Goal: Communication & Community: Answer question/provide support

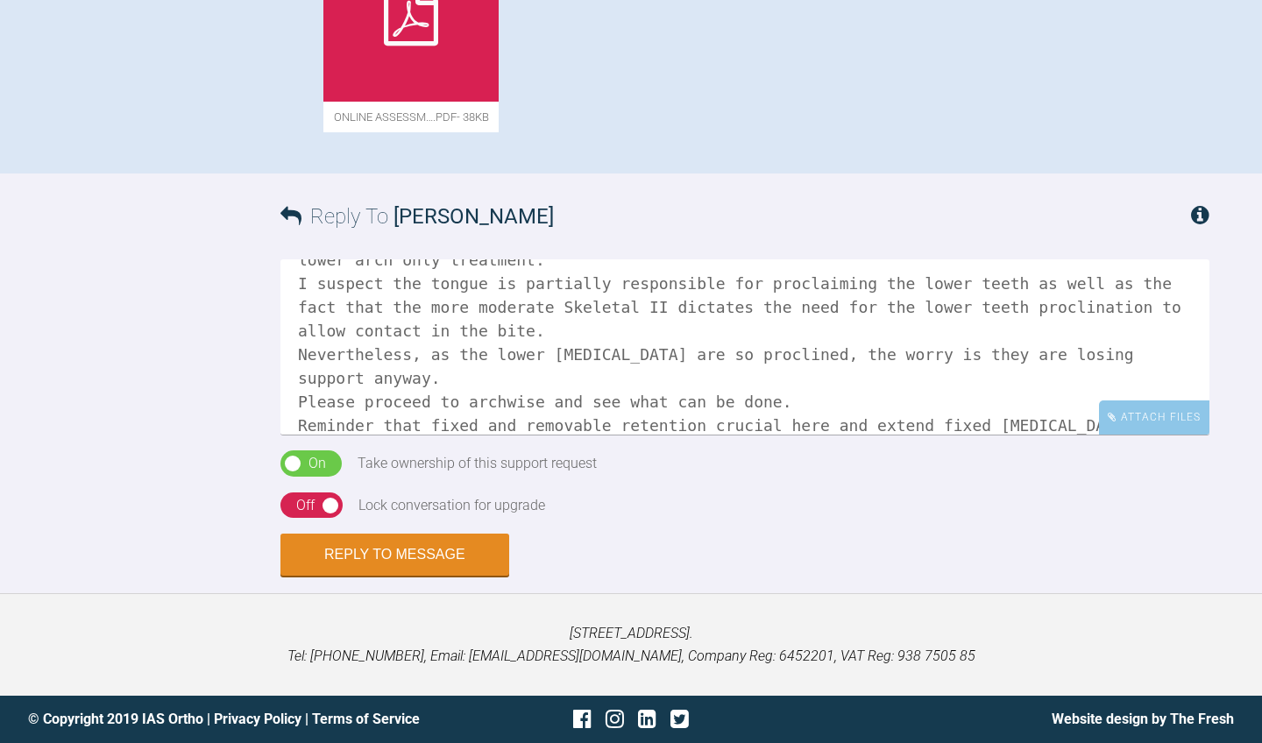
scroll to position [144, 0]
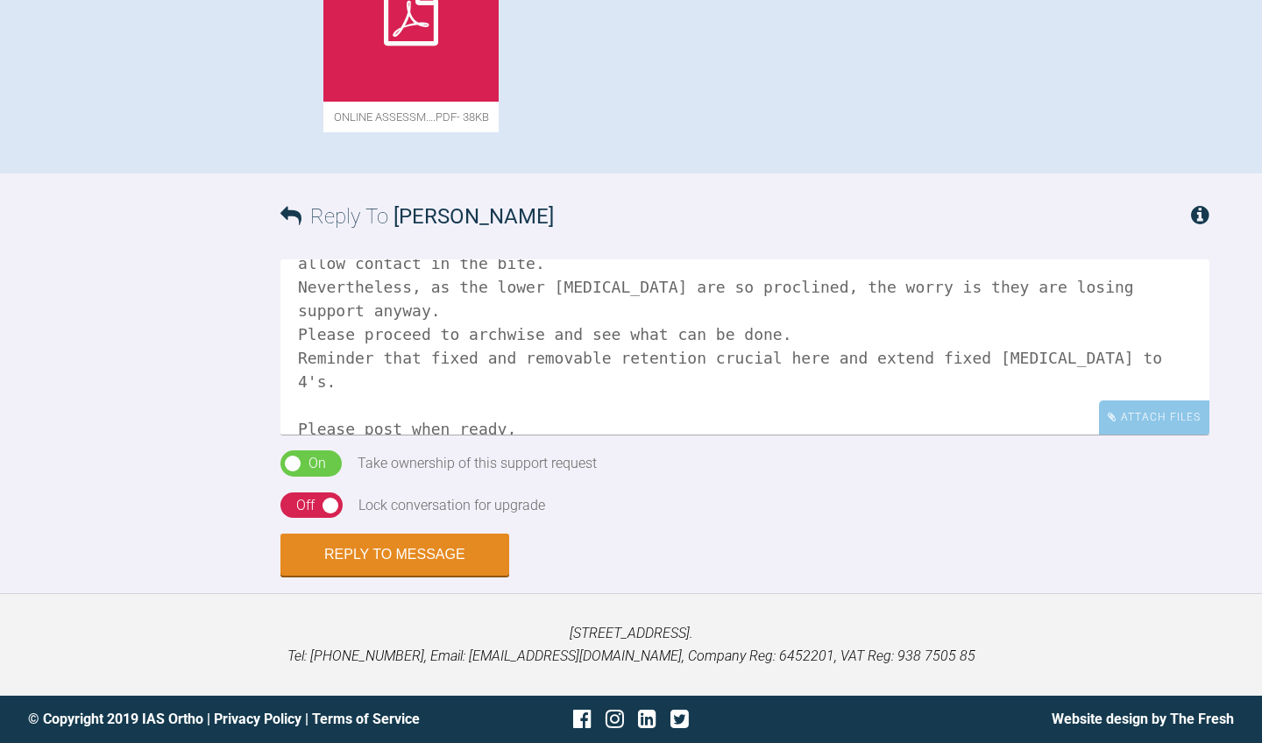
click at [330, 388] on textarea "Hi [PERSON_NAME]. I think I t will be ok . The key is what is the Oj and Ob goi…" at bounding box center [744, 346] width 929 height 175
click at [393, 385] on textarea "Hi [PERSON_NAME]. I think I t will be ok . The key is what is the Oj and Ob goi…" at bounding box center [744, 346] width 929 height 175
type textarea "Hi [PERSON_NAME]. I think I t will be ok . The key is what is the Oj and Ob goi…"
click at [308, 513] on div "Off" at bounding box center [305, 505] width 18 height 23
click at [330, 569] on button "Reply to Message" at bounding box center [394, 557] width 229 height 42
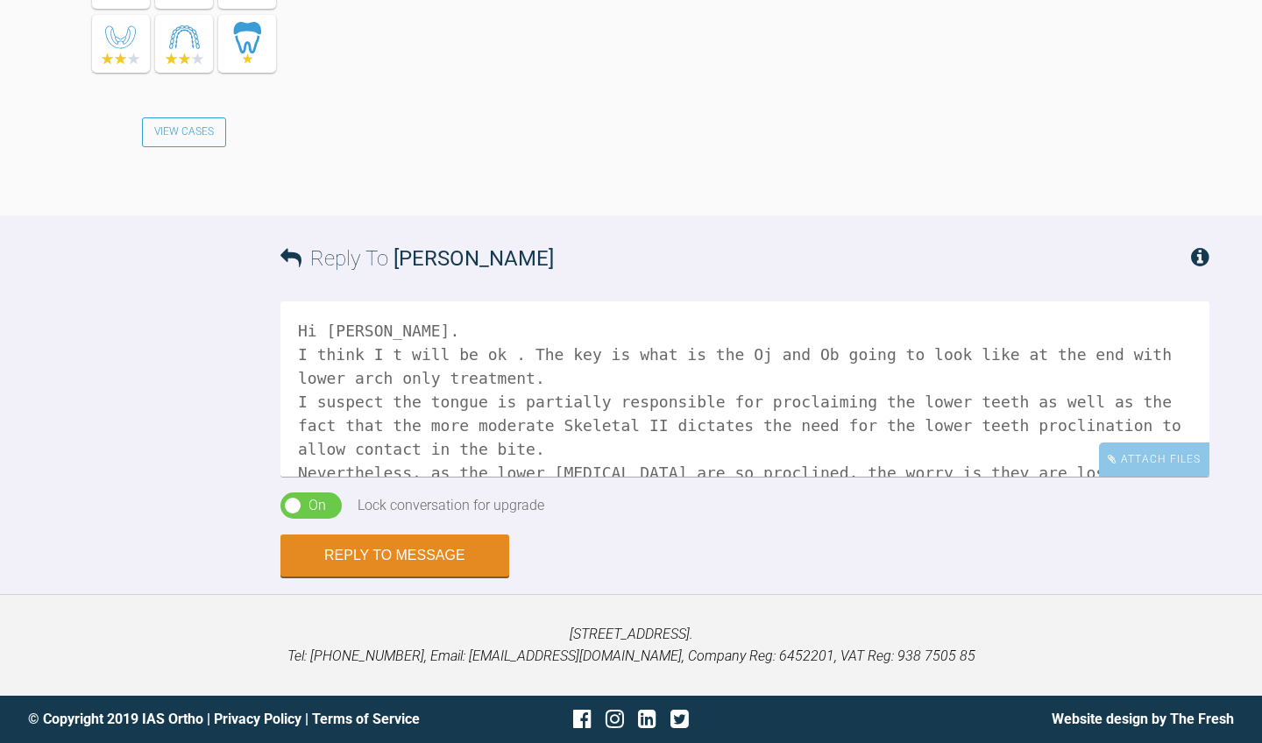
scroll to position [2555, 0]
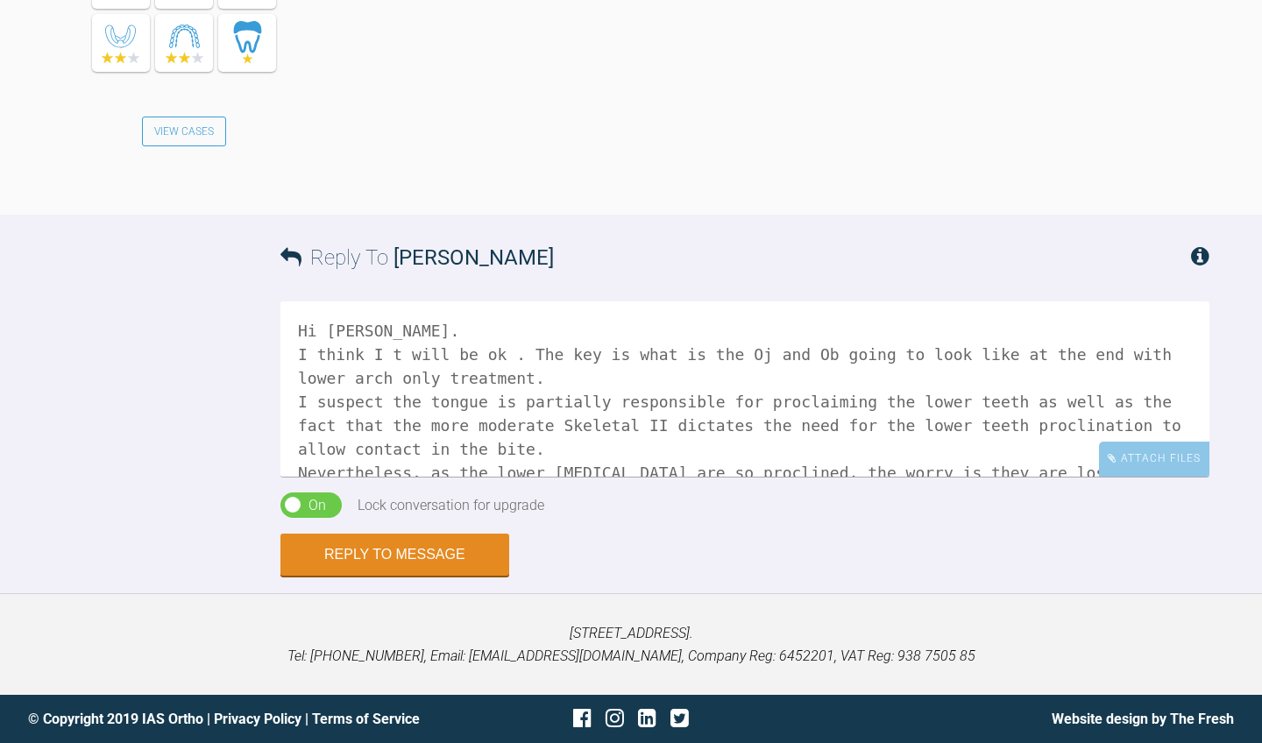
click at [505, 450] on textarea "Hi [PERSON_NAME]. I think I t will be ok . The key is what is the Oj and Ob goi…" at bounding box center [744, 389] width 929 height 175
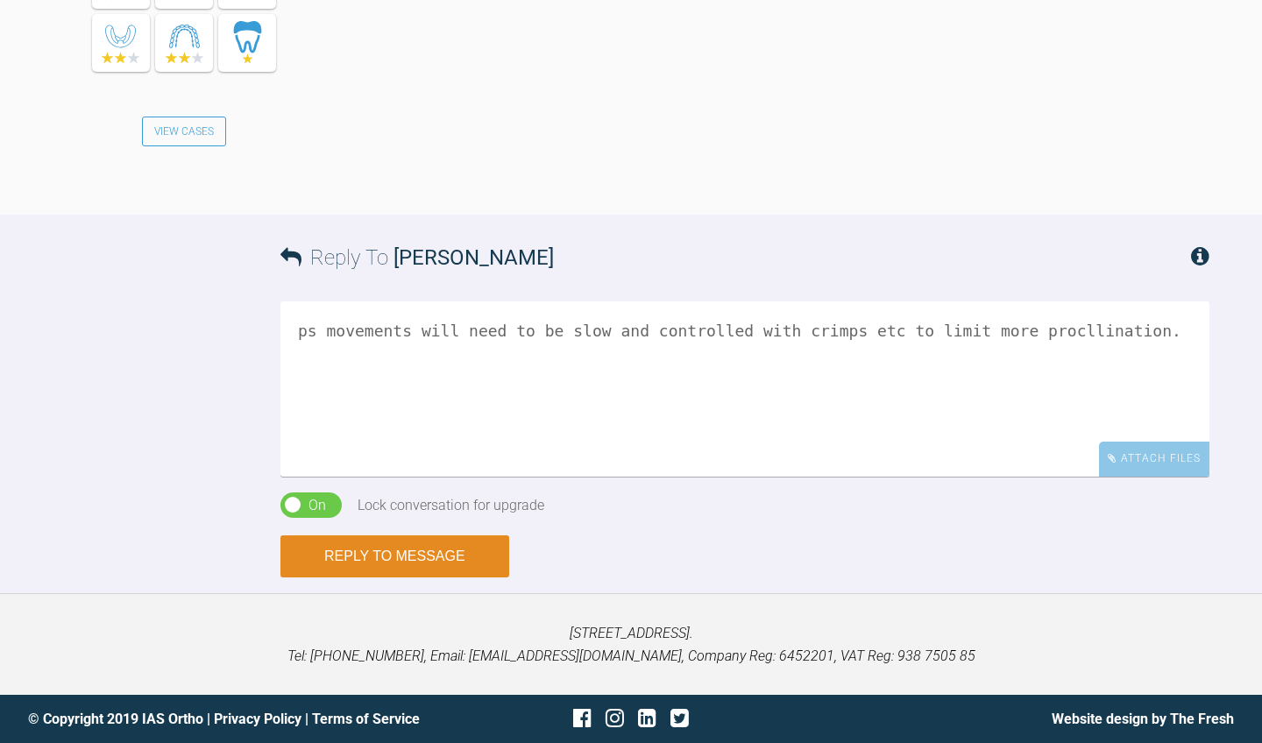
type textarea "ps movements will need to be slow and controlled with crimps etc to limit more …"
click at [434, 578] on button "Reply to Message" at bounding box center [394, 557] width 229 height 42
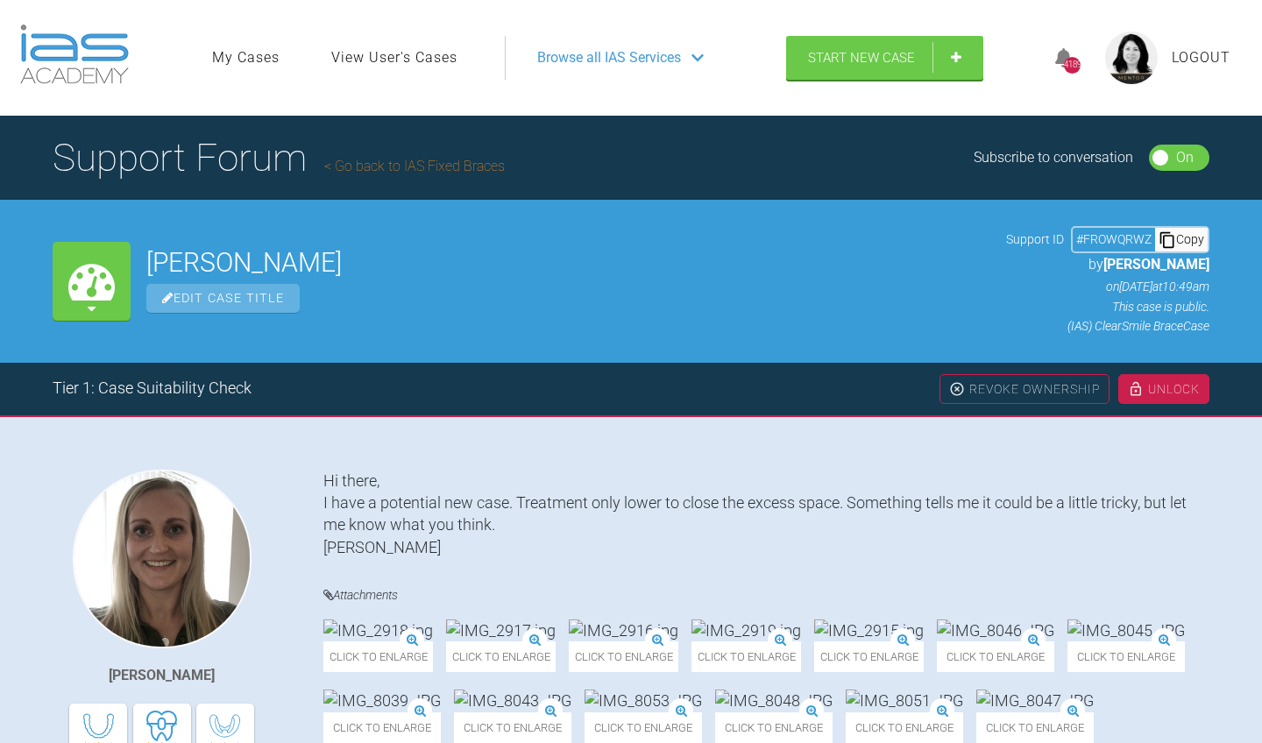
scroll to position [0, 0]
click at [445, 166] on link "Go back to IAS Fixed Braces" at bounding box center [414, 166] width 181 height 17
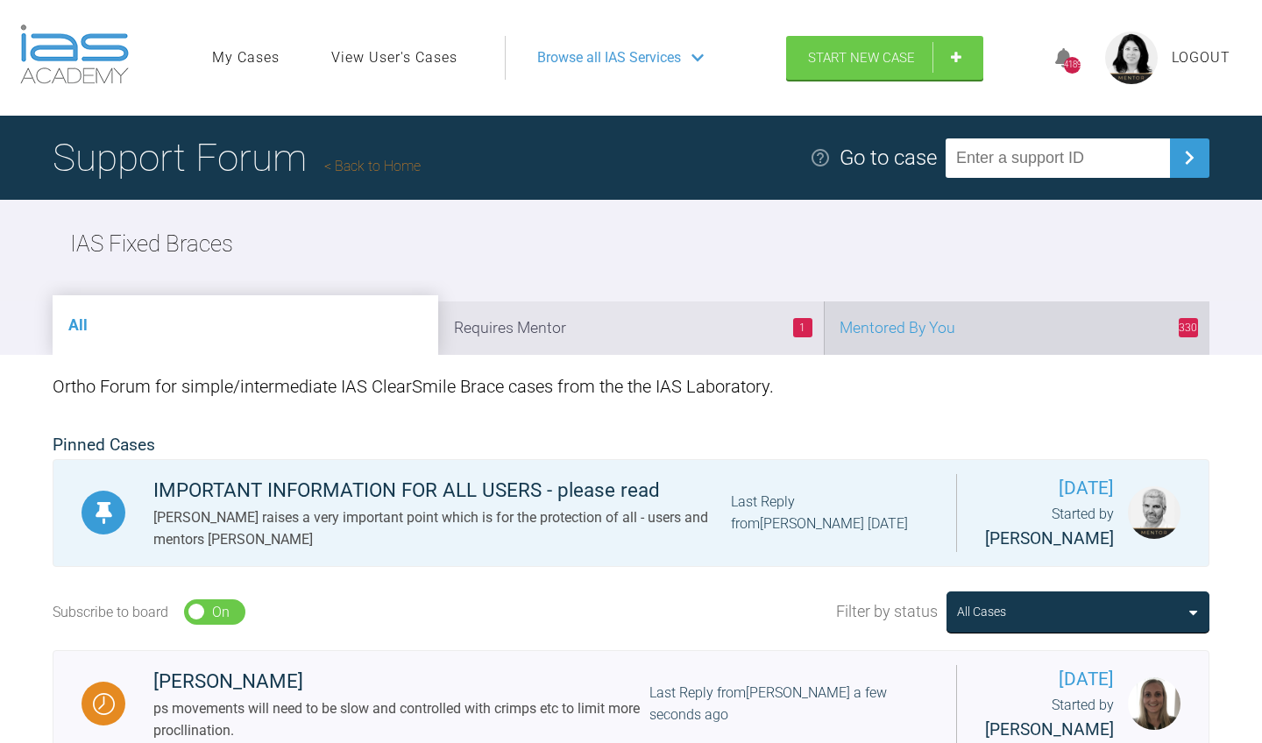
click at [997, 316] on li "330 Mentored By You" at bounding box center [1017, 328] width 386 height 53
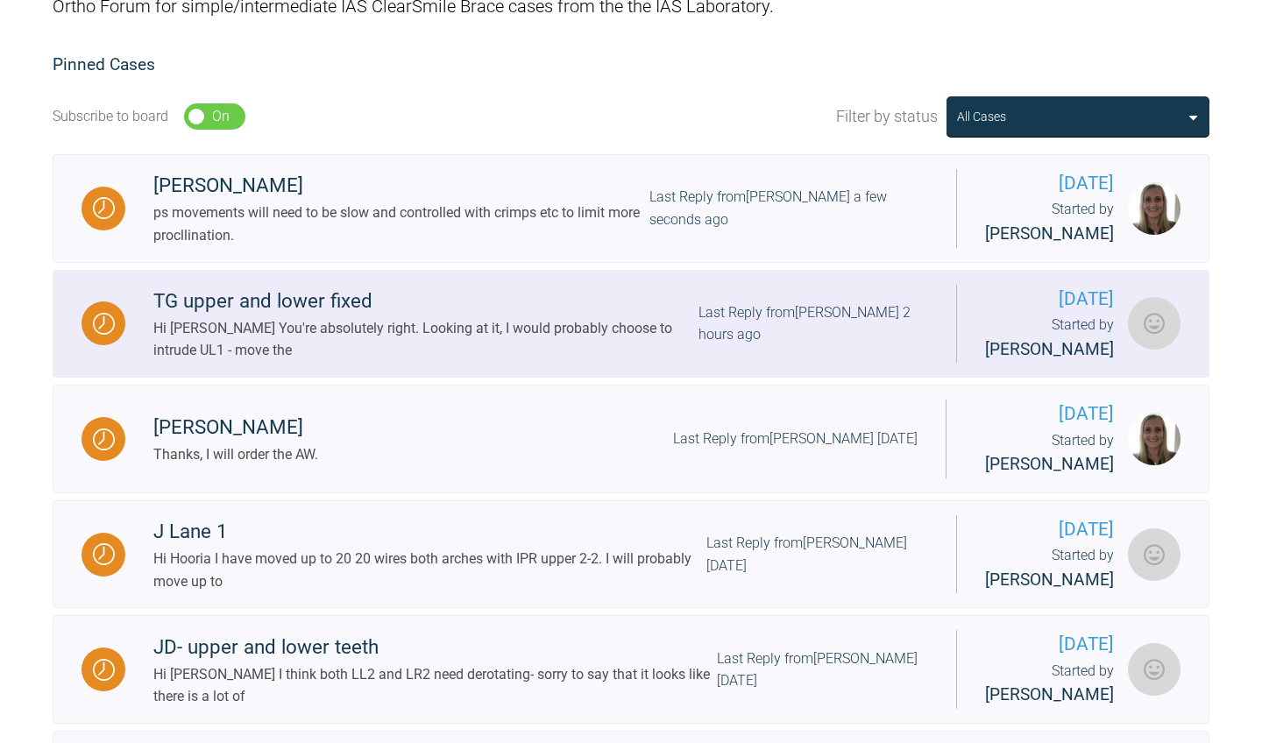
scroll to position [382, 0]
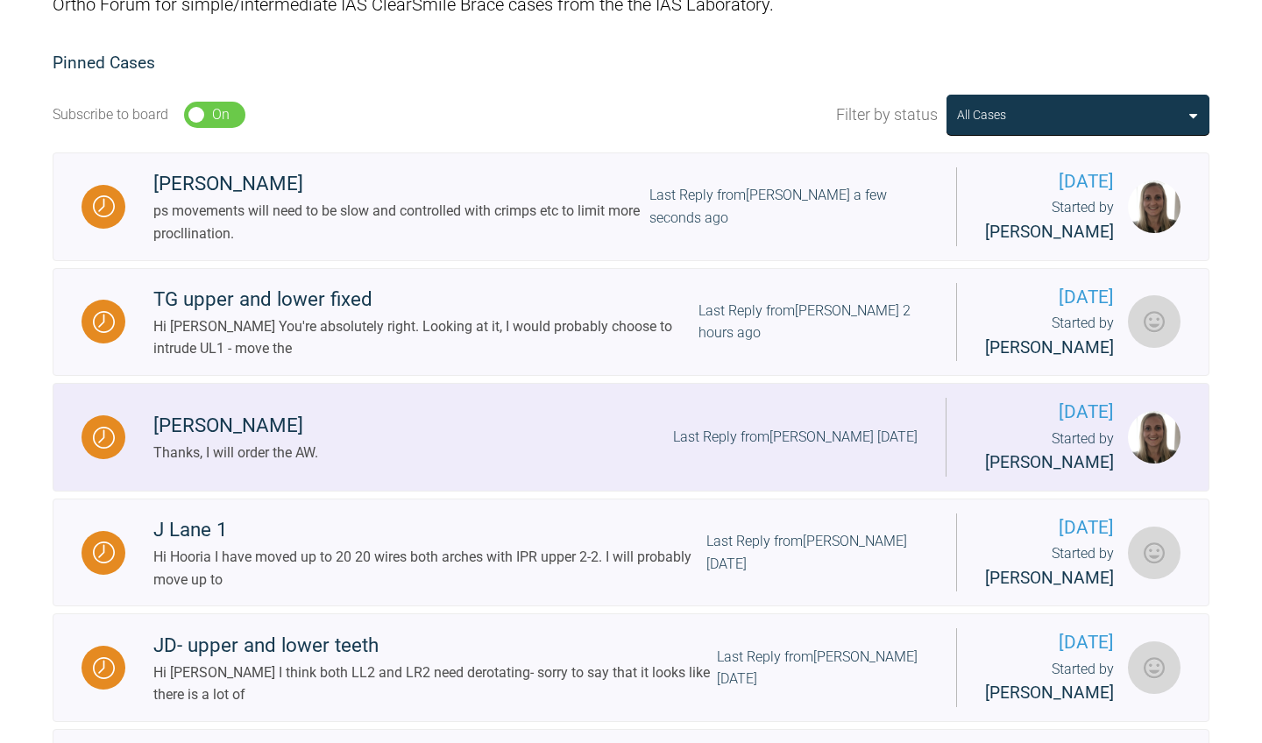
click at [629, 434] on div "[PERSON_NAME] Thanks, I will order the AW. Last Reply from [PERSON_NAME] [DATE]" at bounding box center [535, 436] width 820 height 53
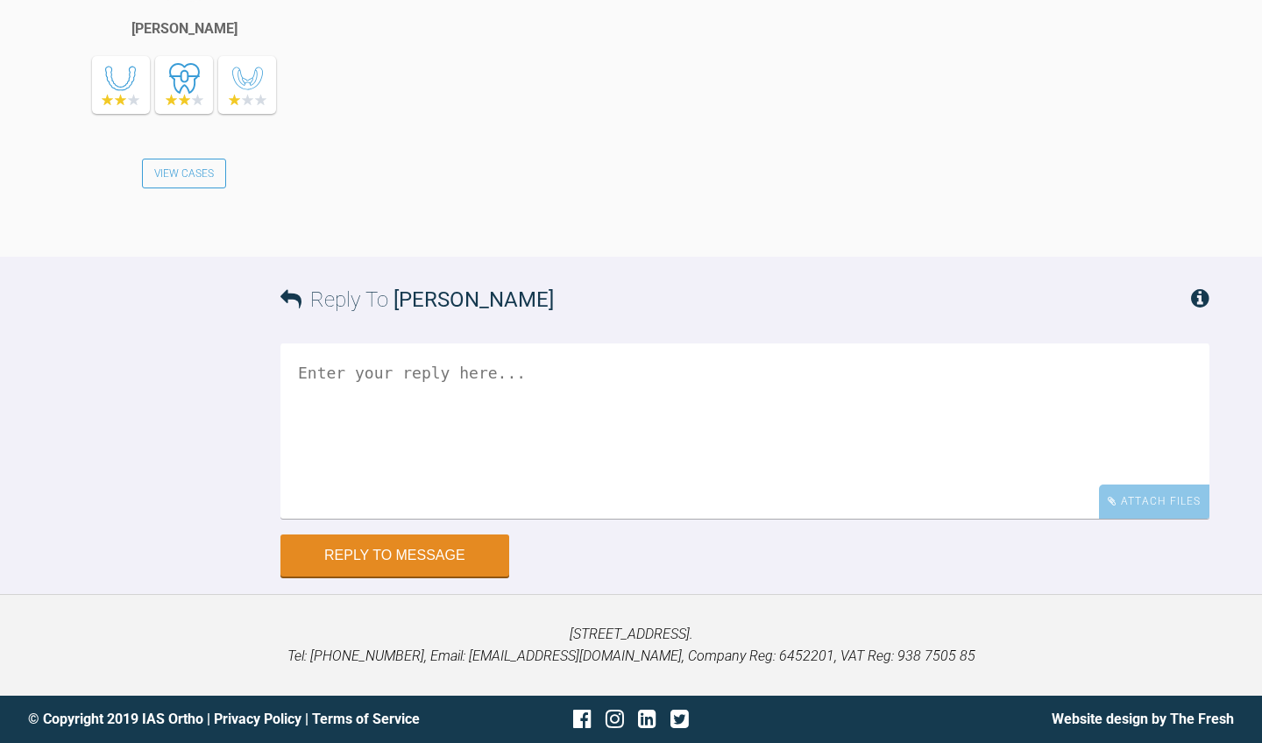
scroll to position [5094, 0]
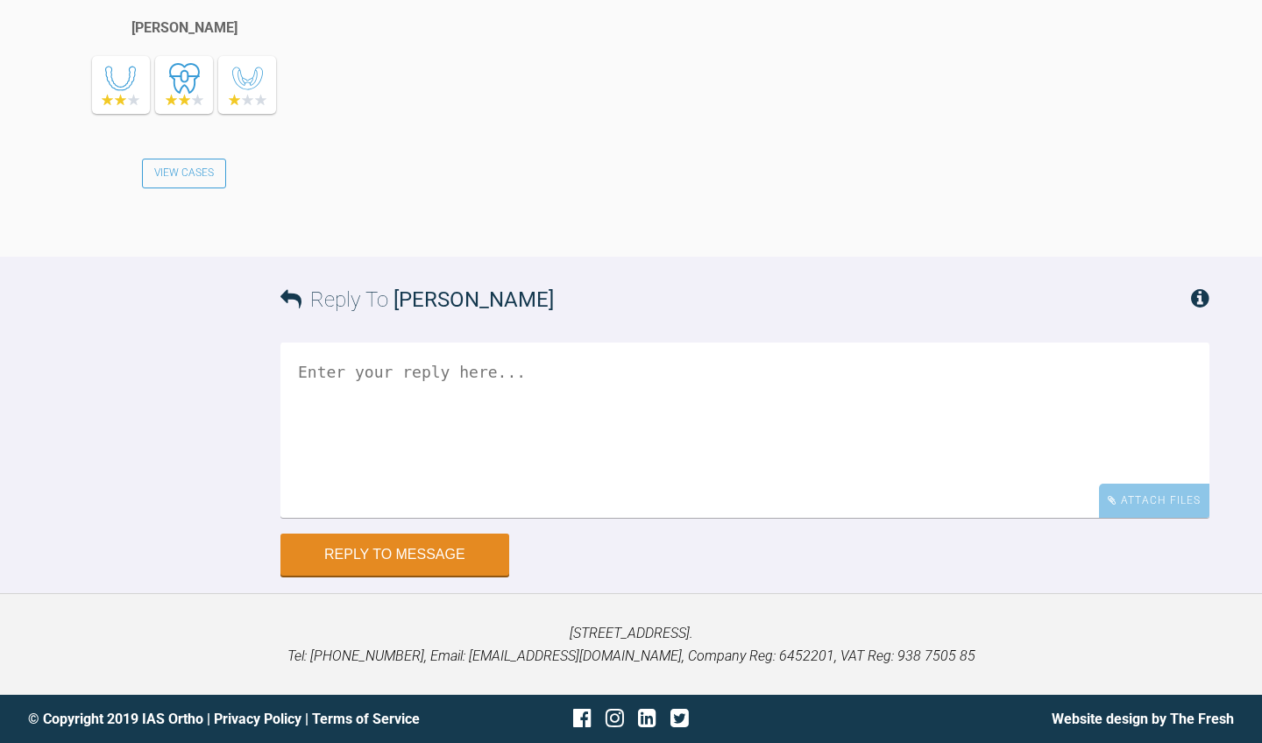
click at [534, 402] on textarea at bounding box center [744, 430] width 929 height 175
type textarea "great."
click at [466, 576] on button "Reply to Message" at bounding box center [394, 557] width 229 height 42
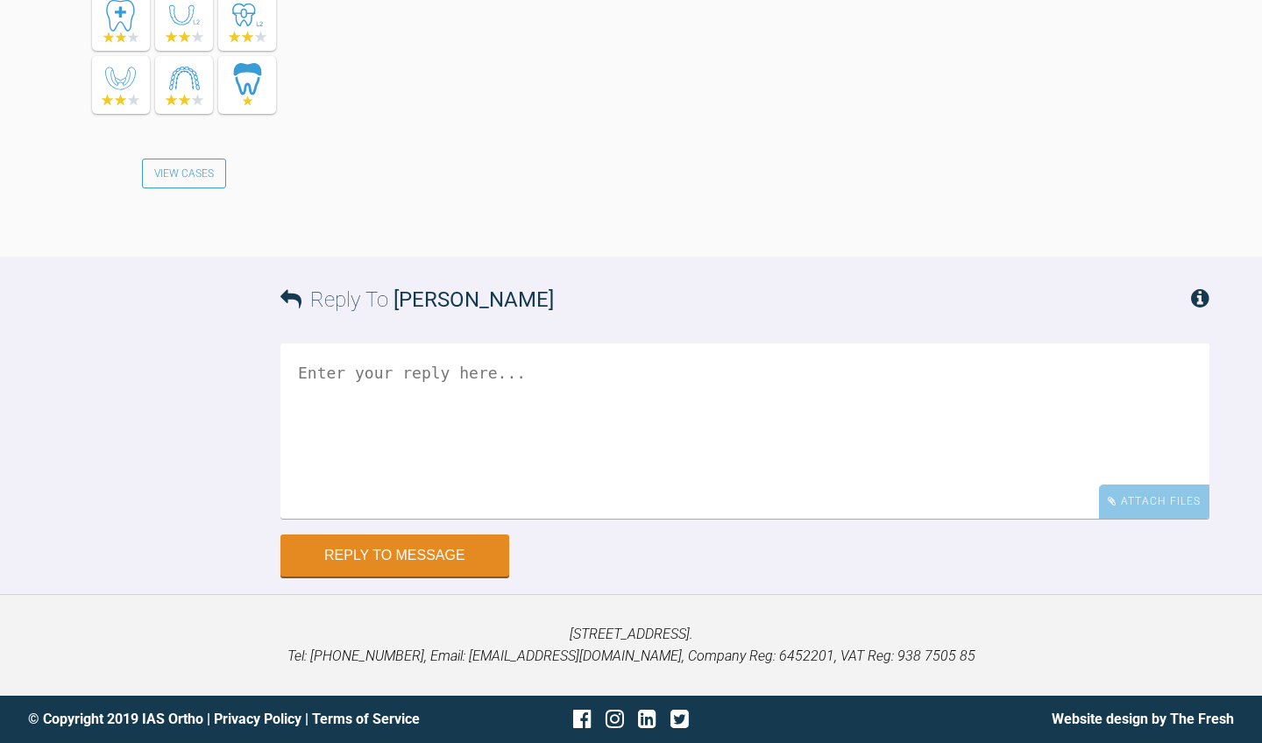
scroll to position [5651, 0]
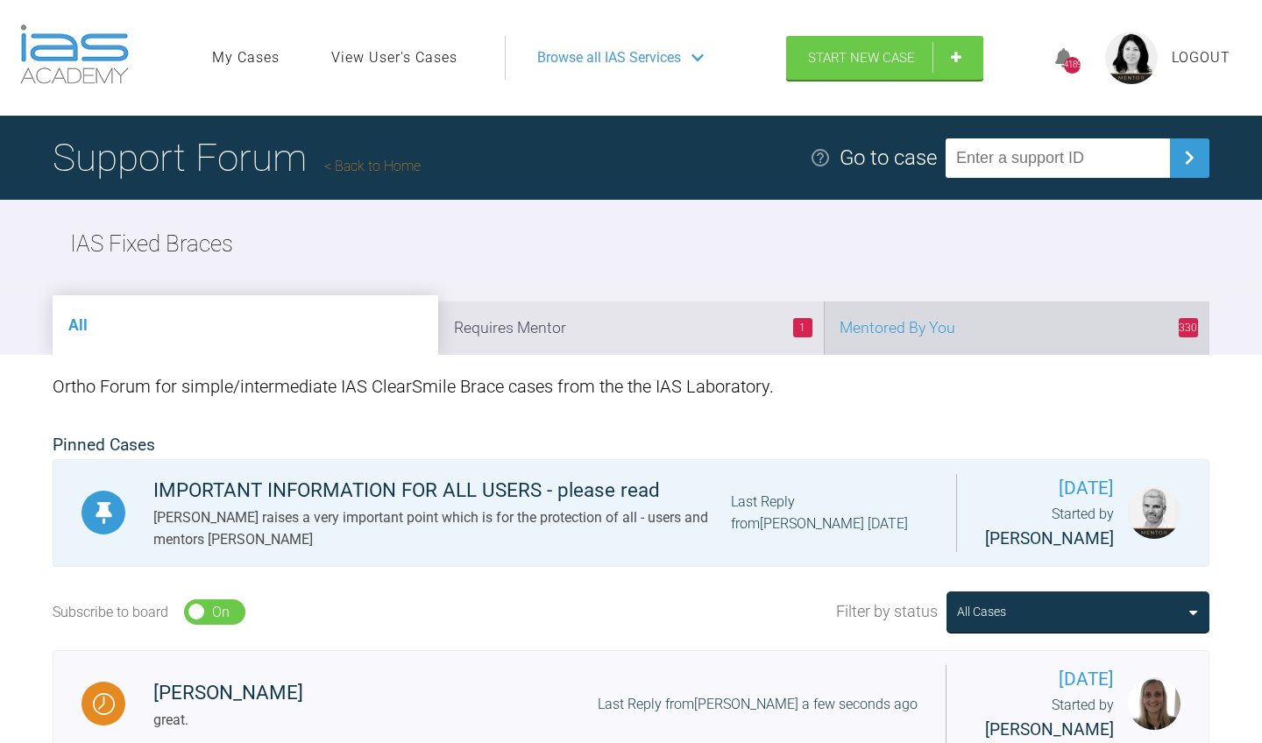
click at [964, 312] on li "330 Mentored By You" at bounding box center [1017, 328] width 386 height 53
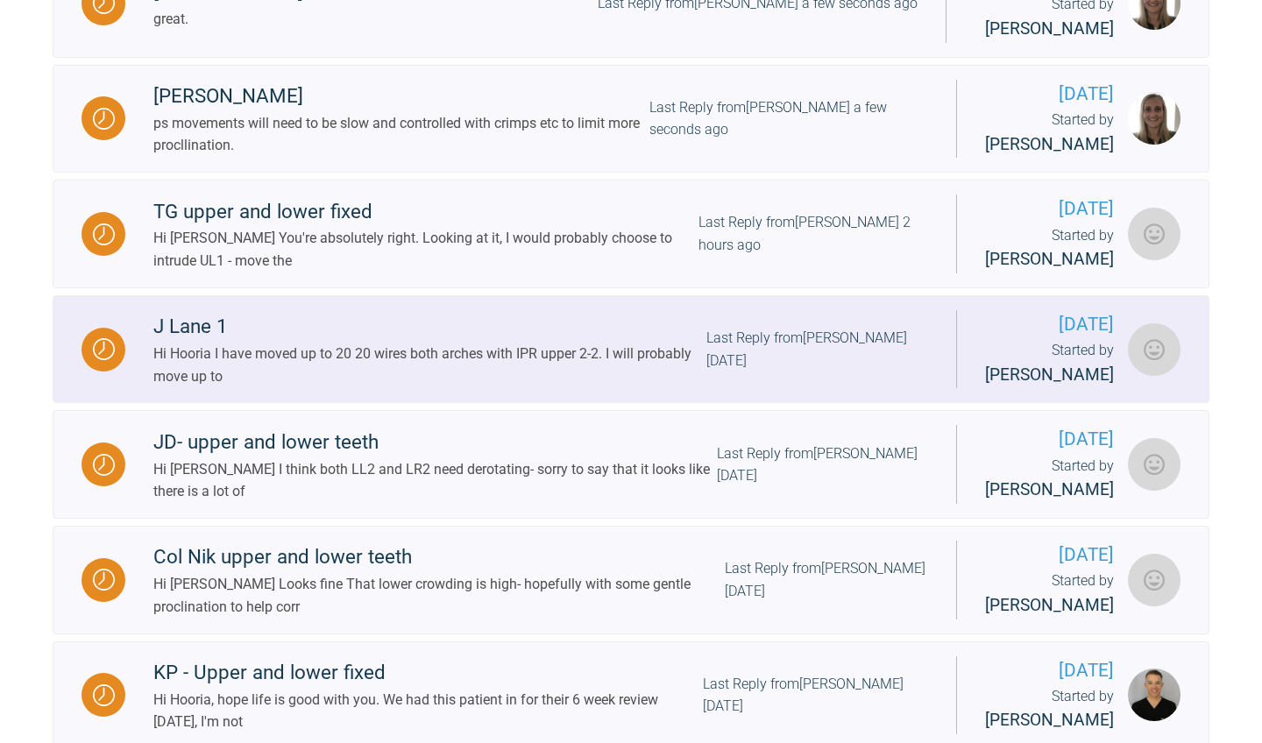
click at [743, 384] on div "J Lane 1 Hi Hooria I have moved up to 20 20 wires both arches with IPR upper 2-…" at bounding box center [540, 349] width 831 height 76
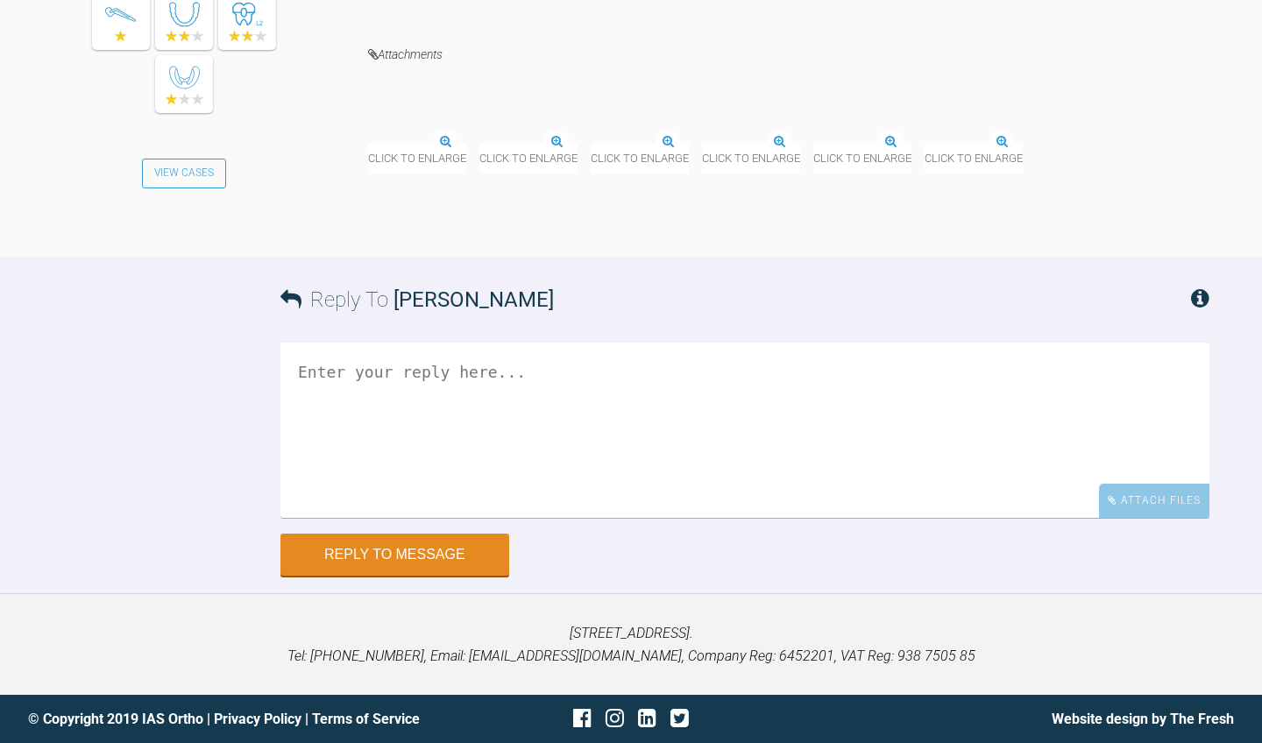
scroll to position [7360, 0]
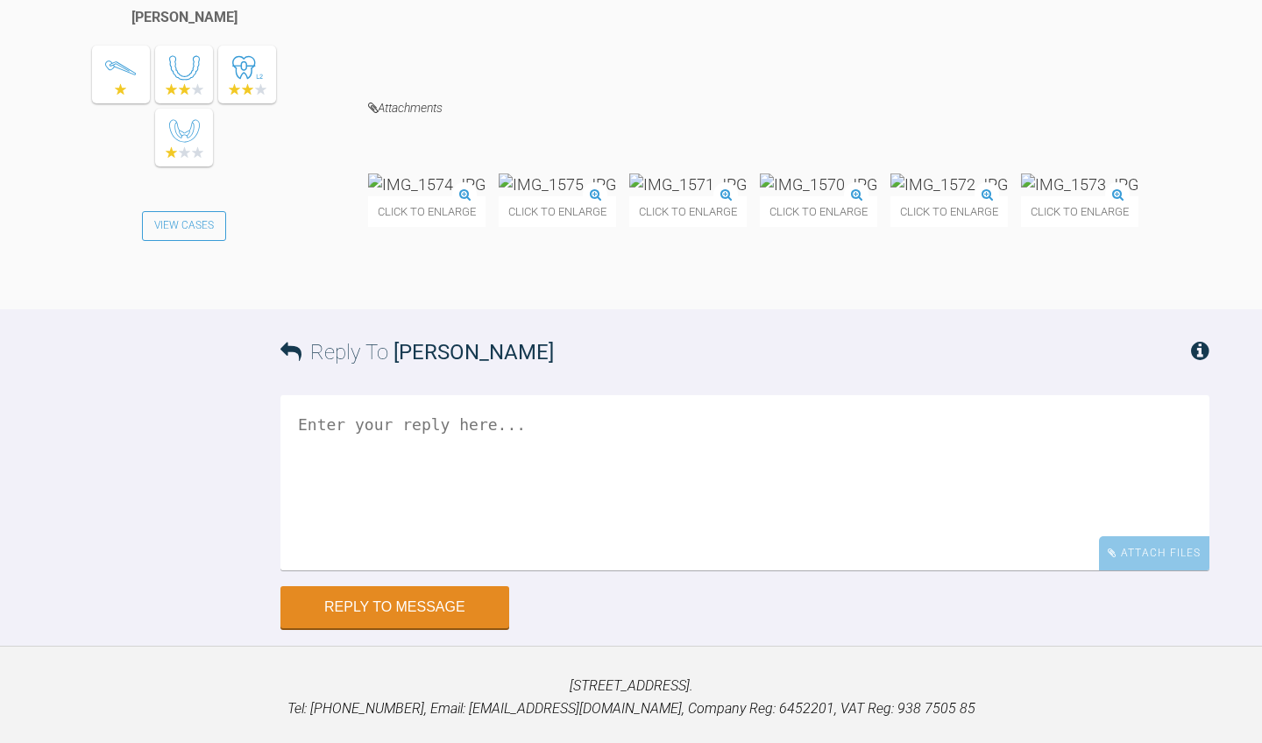
click at [486, 195] on img at bounding box center [426, 185] width 117 height 22
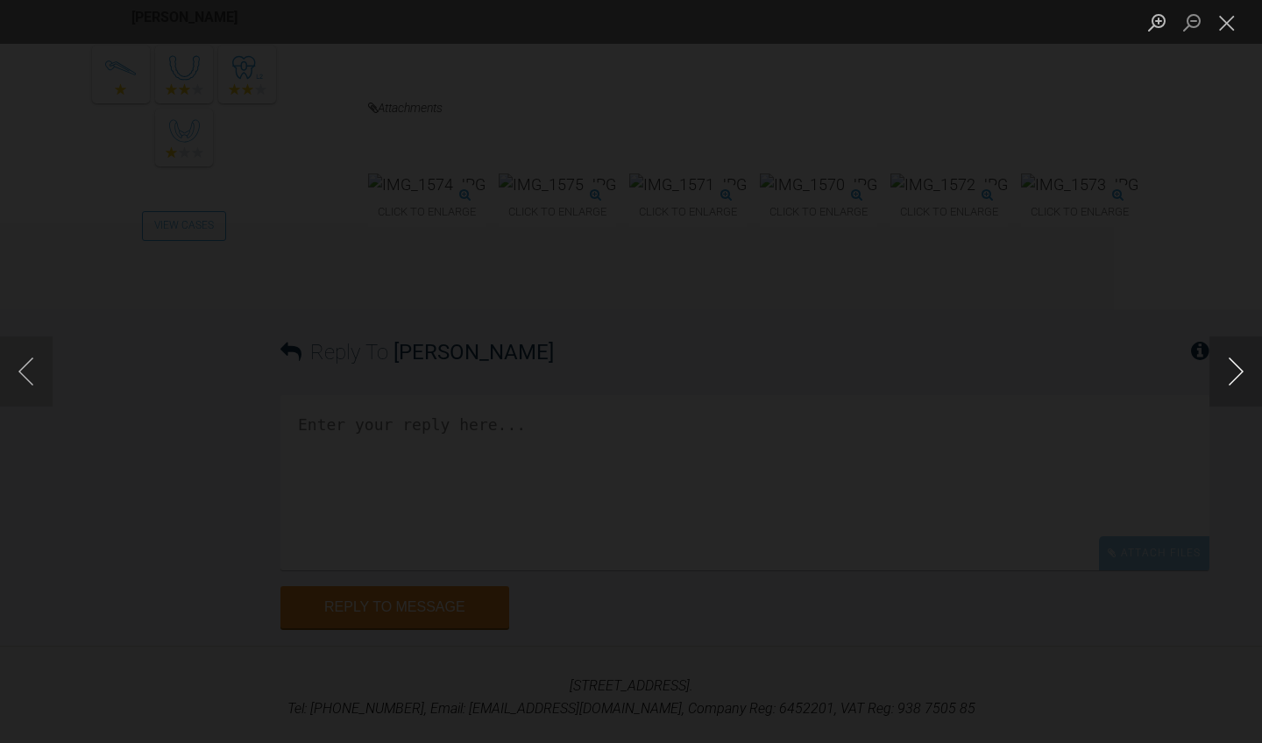
click at [1219, 384] on button "Next image" at bounding box center [1236, 372] width 53 height 70
click at [1226, 379] on button "Next image" at bounding box center [1236, 372] width 53 height 70
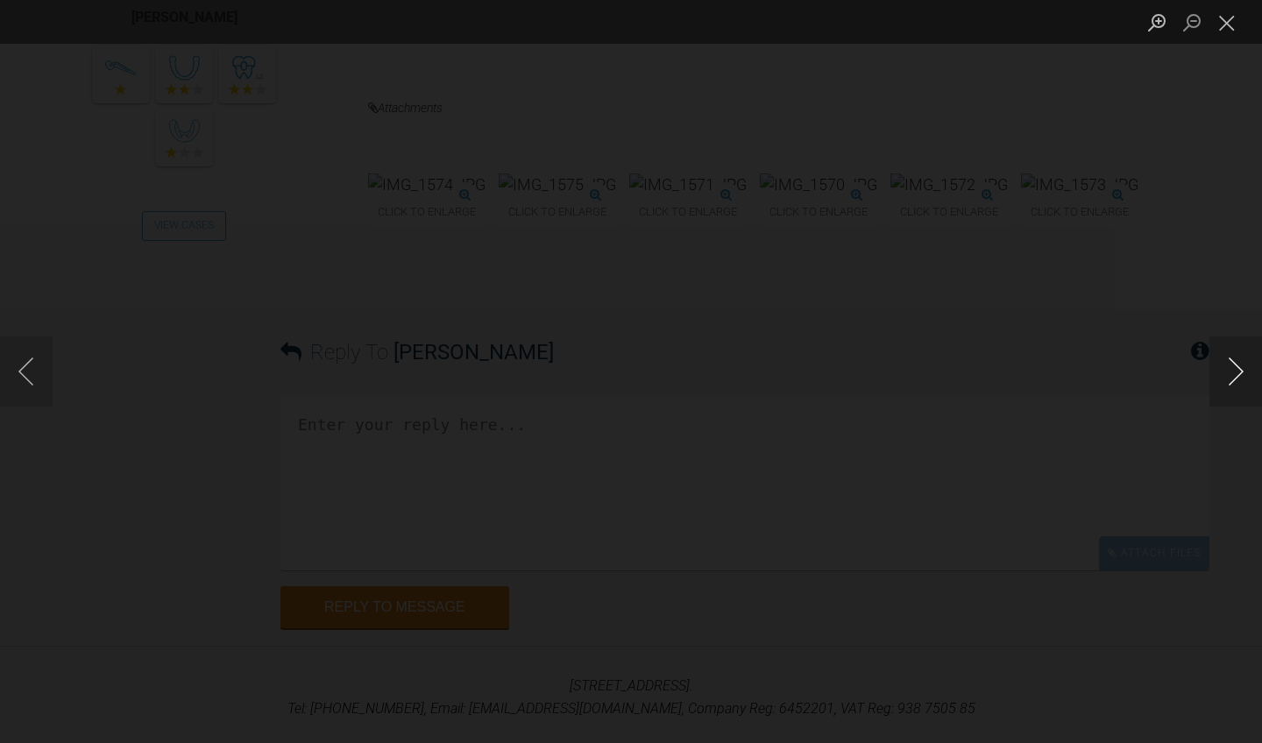
click at [1226, 379] on button "Next image" at bounding box center [1236, 372] width 53 height 70
click at [1225, 30] on button "Close lightbox" at bounding box center [1227, 22] width 35 height 31
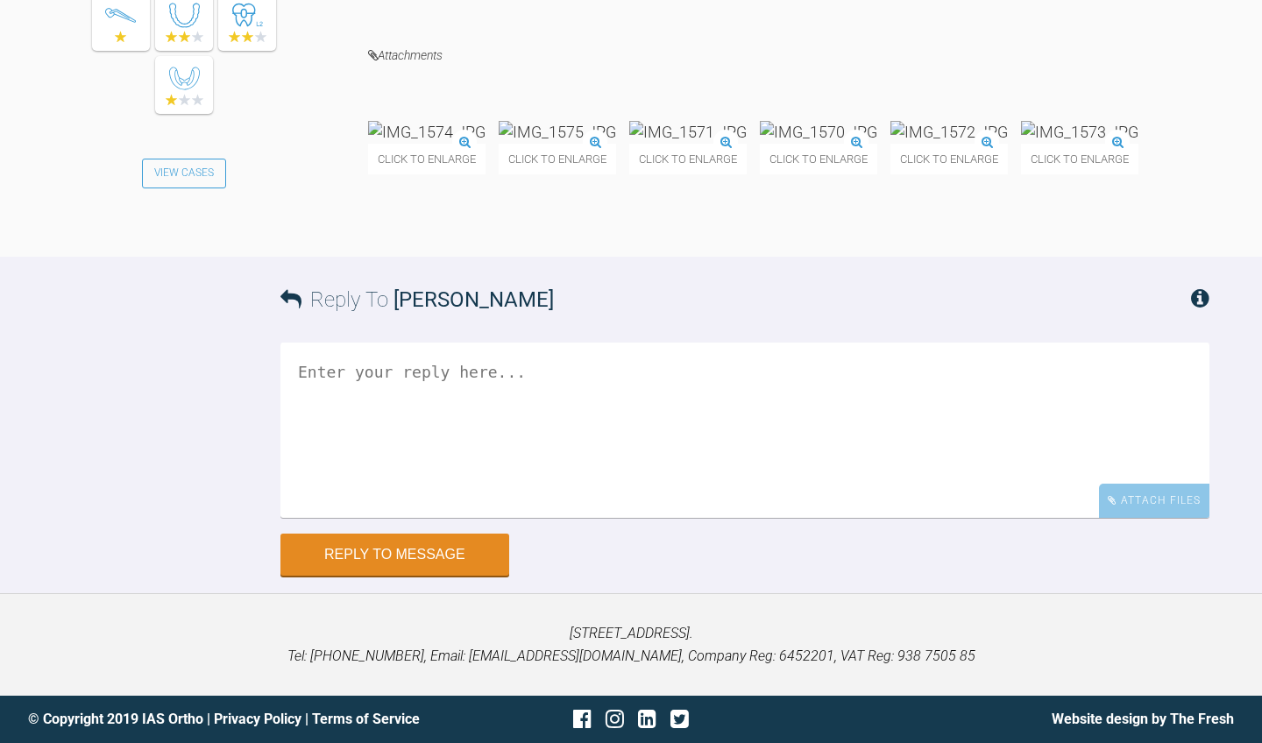
scroll to position [7964, 0]
click at [758, 395] on textarea at bounding box center [744, 430] width 929 height 175
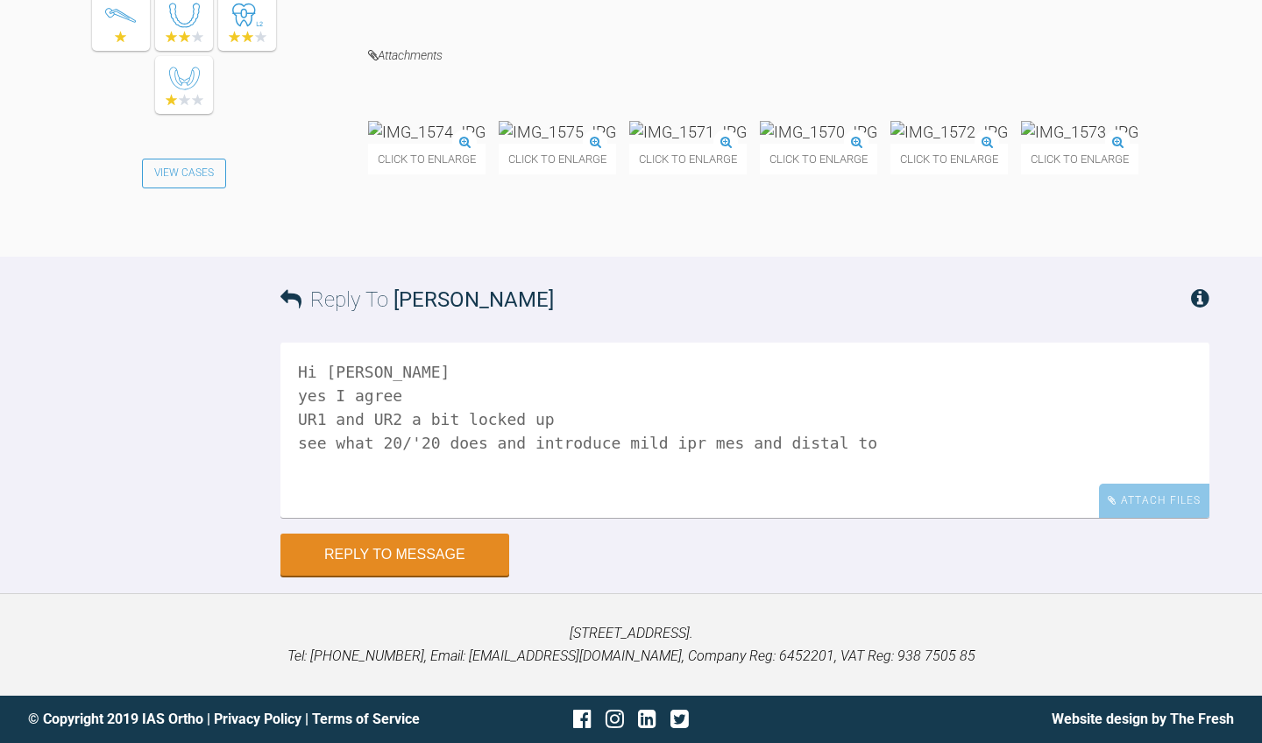
scroll to position [7777, 0]
click at [486, 143] on img at bounding box center [426, 132] width 117 height 22
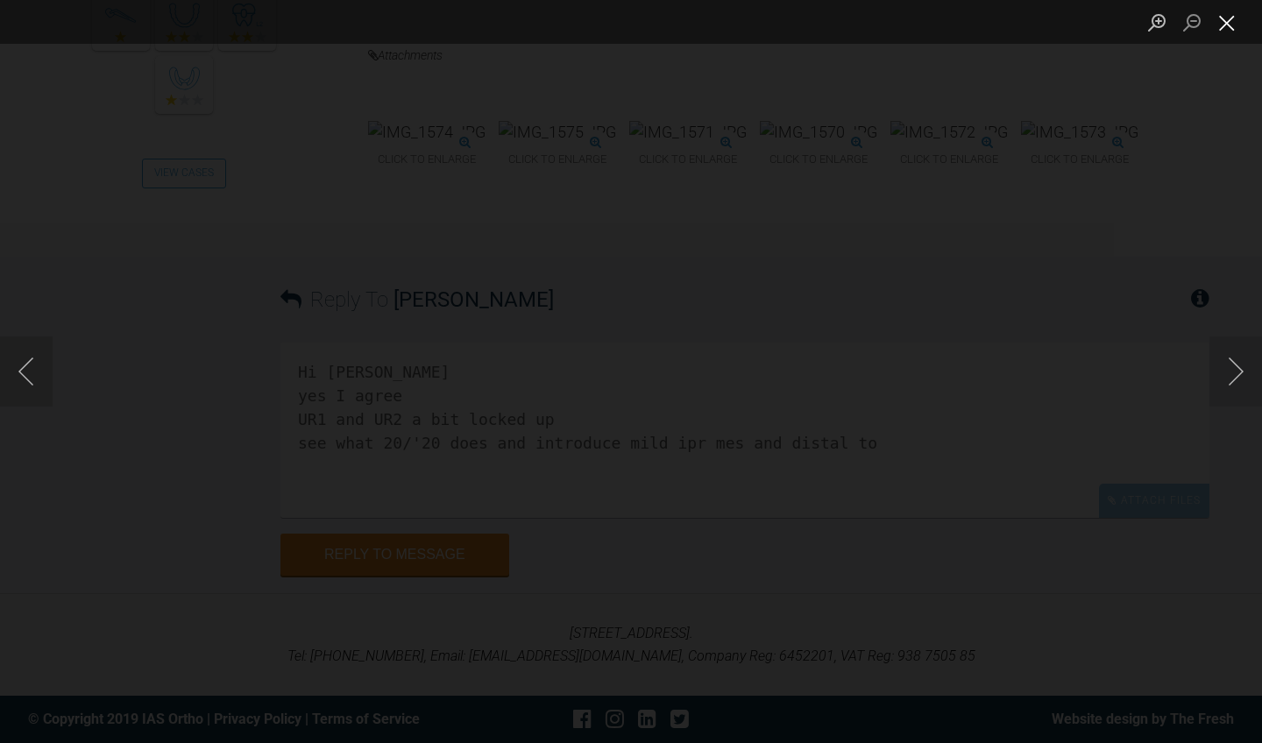
click at [1226, 23] on button "Close lightbox" at bounding box center [1227, 22] width 35 height 31
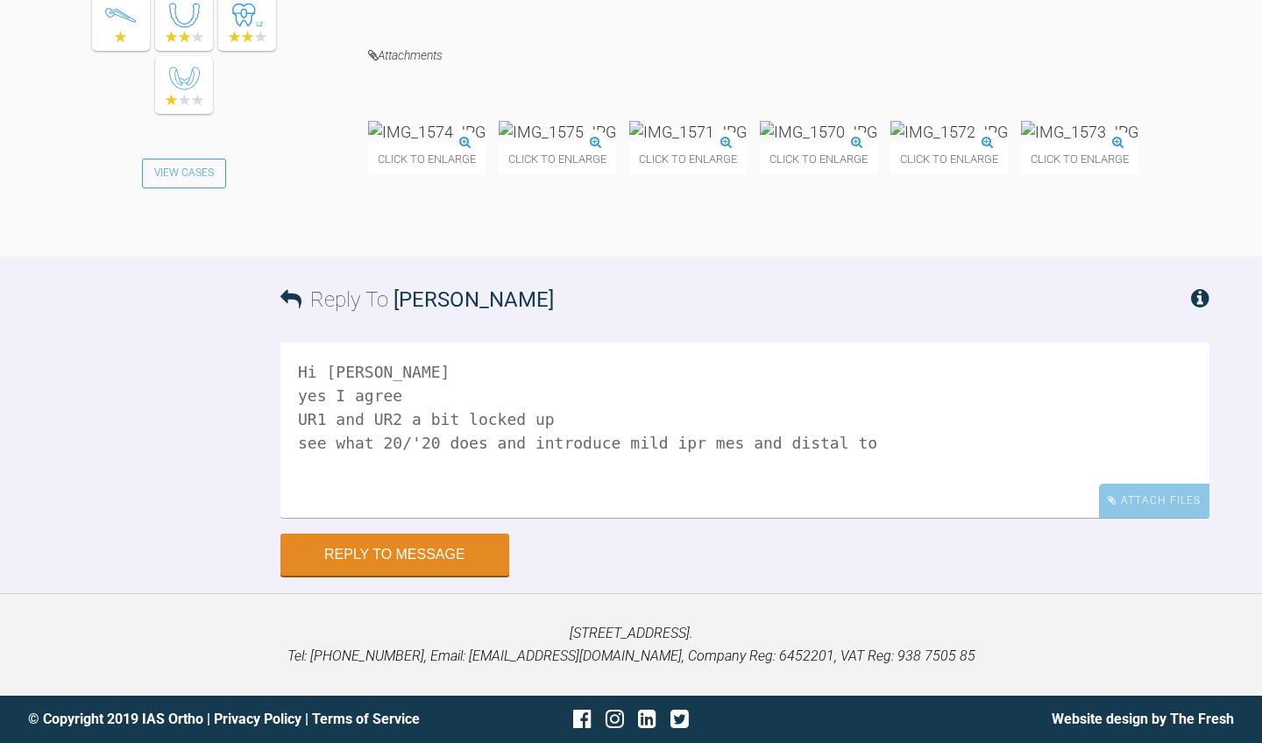
scroll to position [7810, 0]
click at [795, 518] on textarea "Hi [PERSON_NAME] yes I agree UR1 and UR2 a bit locked up see what 20/'20 does a…" at bounding box center [744, 430] width 929 height 175
click at [398, 518] on textarea "Hi [PERSON_NAME] yes I agree UR1 and UR2 a bit locked up see what 20/'20 does a…" at bounding box center [744, 430] width 929 height 175
click at [394, 518] on textarea "Hi [PERSON_NAME] yes I agree UR1 and UR2 a bit locked up see what 20/'20 does a…" at bounding box center [744, 430] width 929 height 175
click at [316, 518] on textarea "Hi [PERSON_NAME] yes I agree UR1 and UR2 a bit locked up see what 20/20 does an…" at bounding box center [744, 430] width 929 height 175
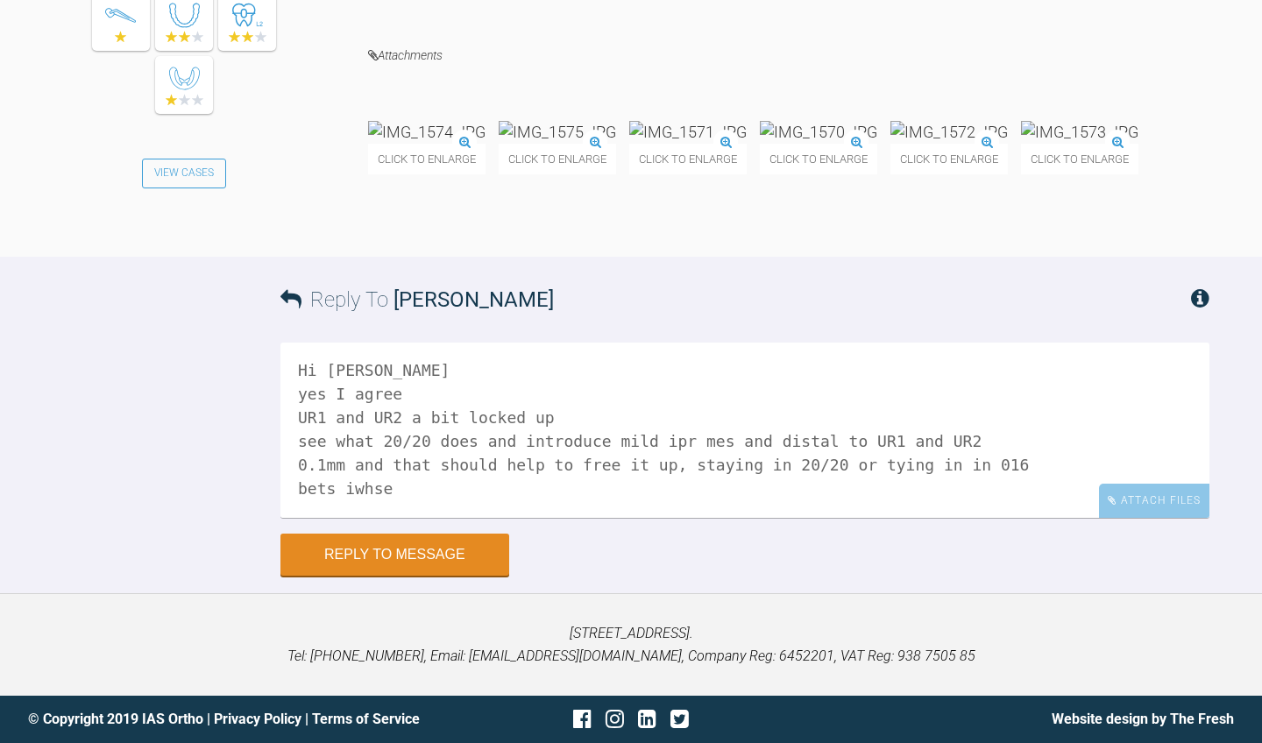
scroll to position [30, 0]
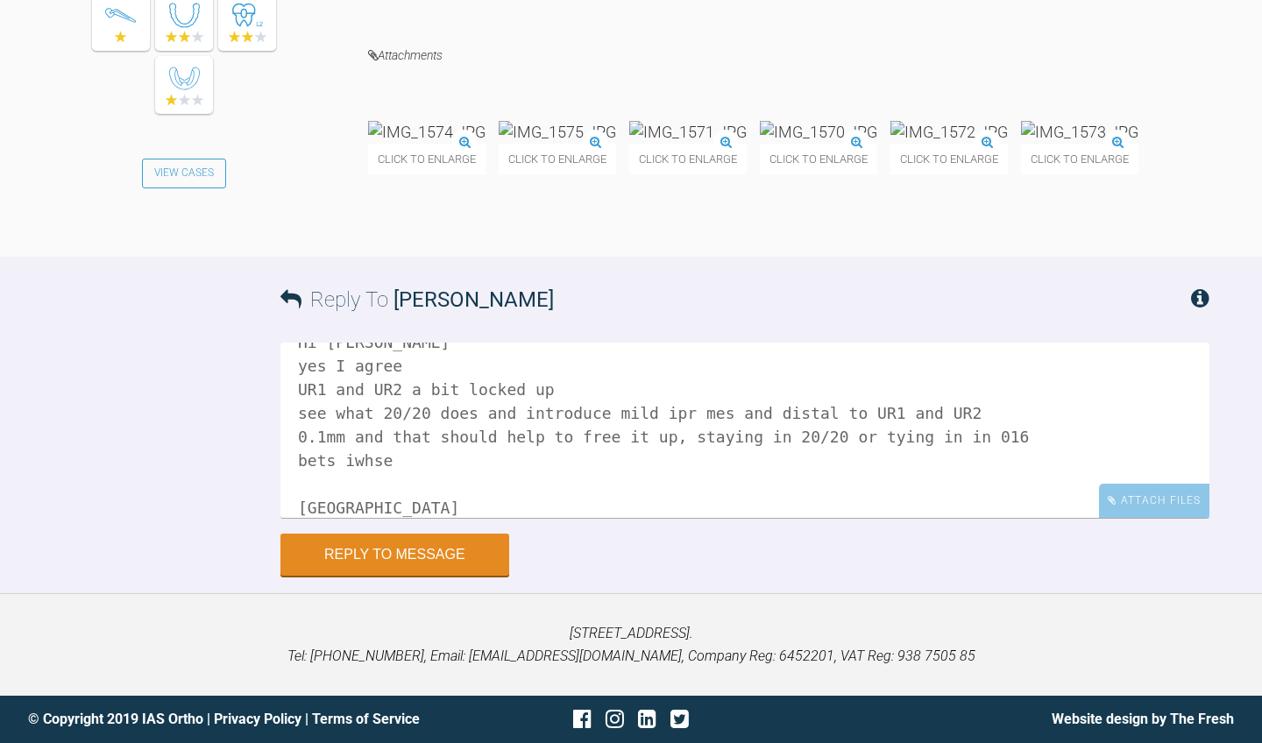
drag, startPoint x: 386, startPoint y: 618, endPoint x: 286, endPoint y: 617, distance: 99.9
click at [286, 518] on textarea "Hi [PERSON_NAME] yes I agree UR1 and UR2 a bit locked up see what 20/20 does an…" at bounding box center [744, 430] width 929 height 175
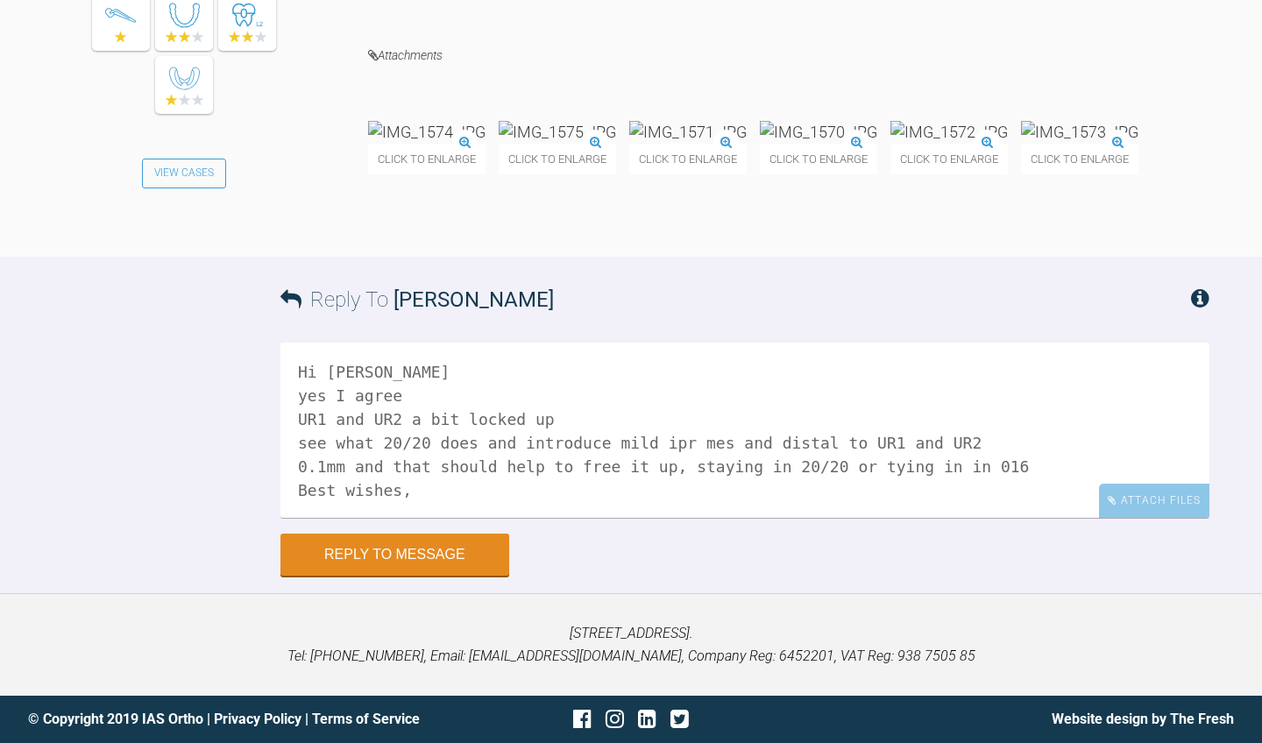
click at [341, 518] on textarea "Hi [PERSON_NAME] yes I agree UR1 and UR2 a bit locked up see what 20/20 does an…" at bounding box center [744, 430] width 929 height 175
click at [697, 518] on textarea "Hi [PERSON_NAME]. yes I agree UR1 and UR2 a bit locked up see what 20/20 does a…" at bounding box center [744, 430] width 929 height 175
click at [705, 518] on textarea "Hi [PERSON_NAME]. yes I agree UR1 and UR2 a bit locked up see what 20/20 does a…" at bounding box center [744, 430] width 929 height 175
click at [784, 518] on textarea "Hi [PERSON_NAME]. yes I agree UR1 and UR2 a bit locked up see what 20/20 does a…" at bounding box center [744, 430] width 929 height 175
drag, startPoint x: 975, startPoint y: 621, endPoint x: 907, endPoint y: 621, distance: 68.4
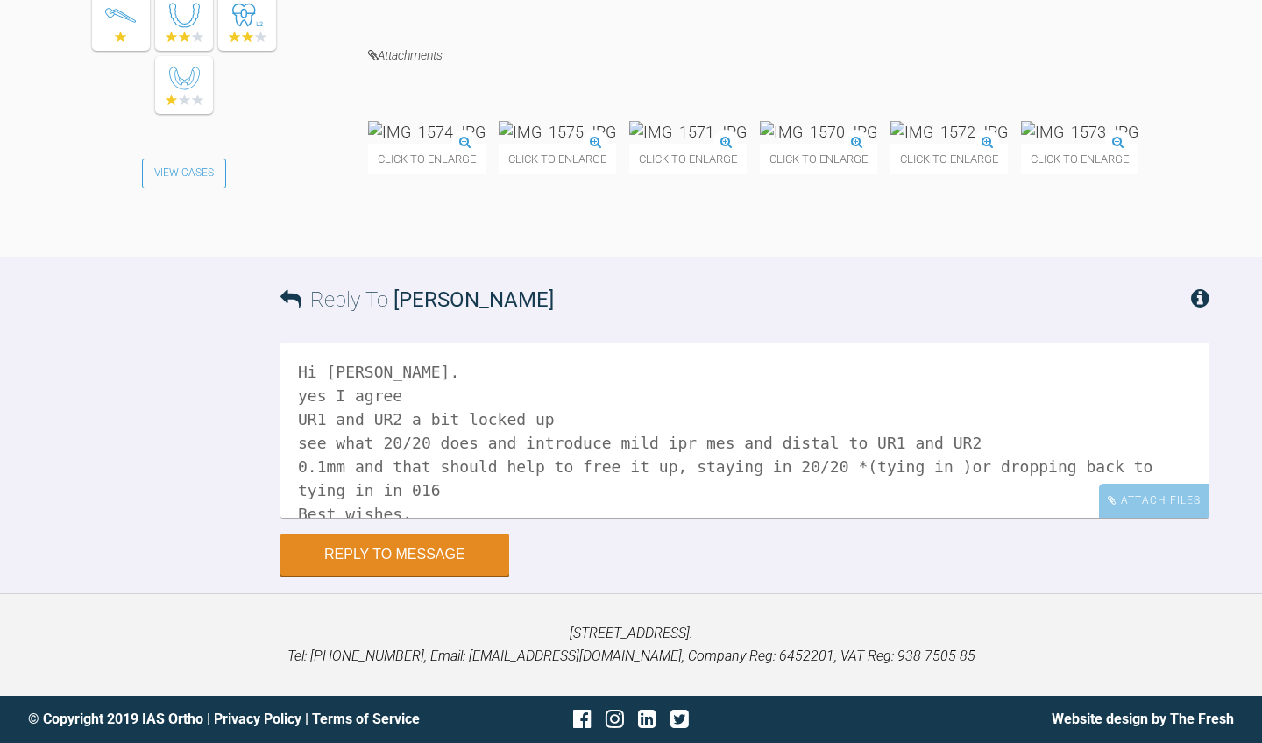
click at [907, 518] on textarea "Hi [PERSON_NAME]. yes I agree UR1 and UR2 a bit locked up see what 20/20 does a…" at bounding box center [744, 430] width 929 height 175
click at [951, 518] on textarea "Hi [PERSON_NAME]. yes I agree UR1 and UR2 a bit locked up see what 20/20 does a…" at bounding box center [744, 430] width 929 height 175
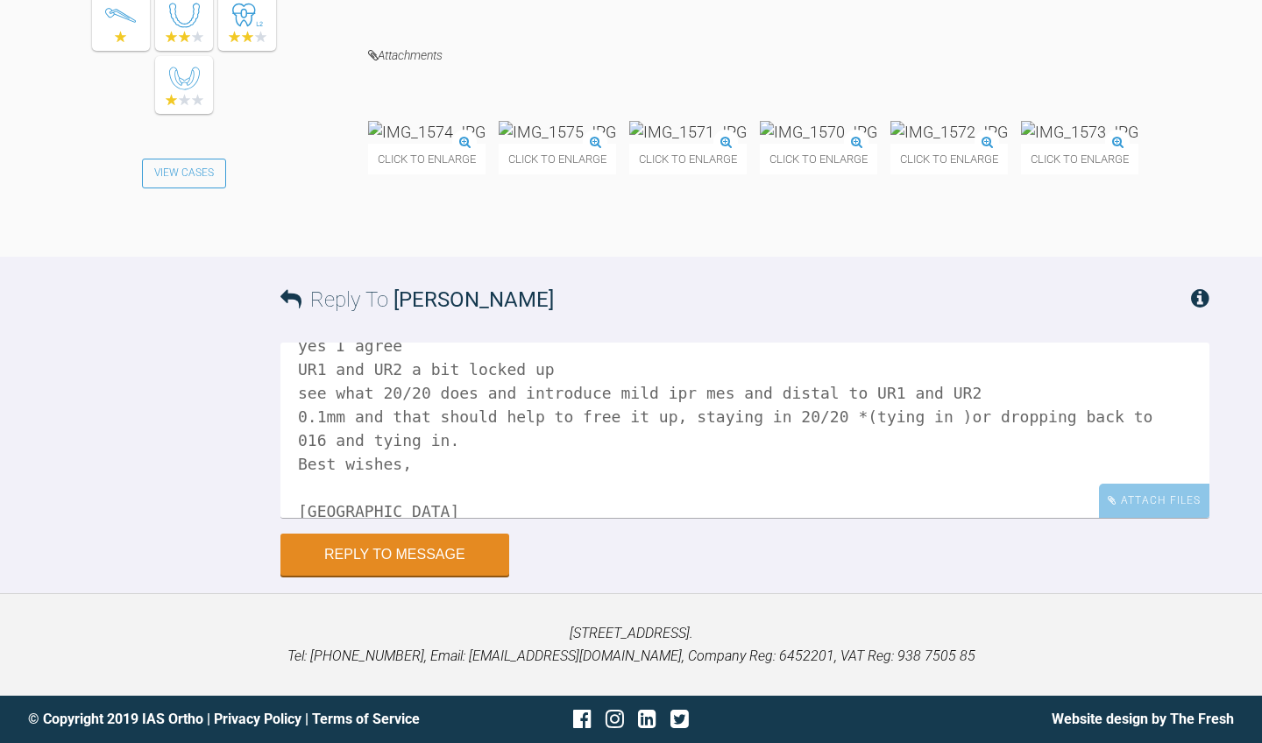
scroll to position [49, 0]
click at [1066, 518] on textarea "Hi [PERSON_NAME]. yes I agree UR1 and UR2 a bit locked up see what 20/20 does a…" at bounding box center [744, 430] width 929 height 175
click at [616, 130] on img at bounding box center [557, 132] width 117 height 22
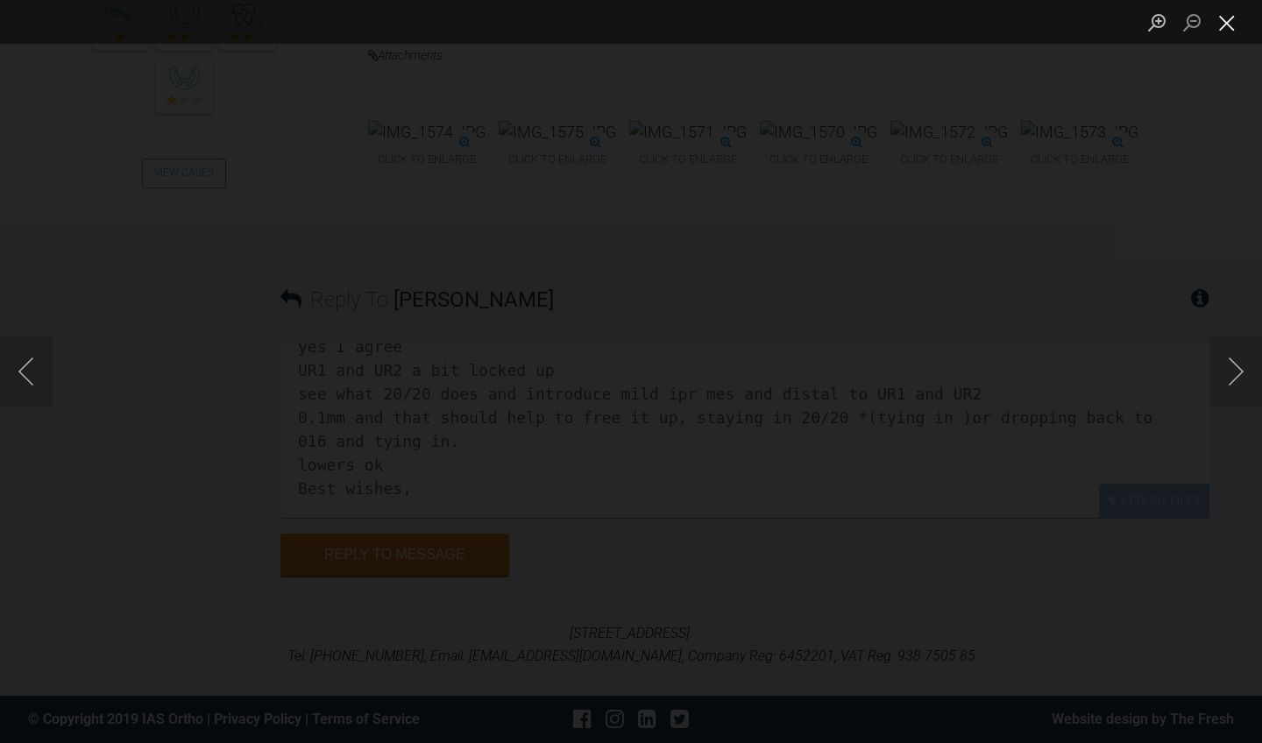
click at [1231, 25] on button "Close lightbox" at bounding box center [1227, 22] width 35 height 31
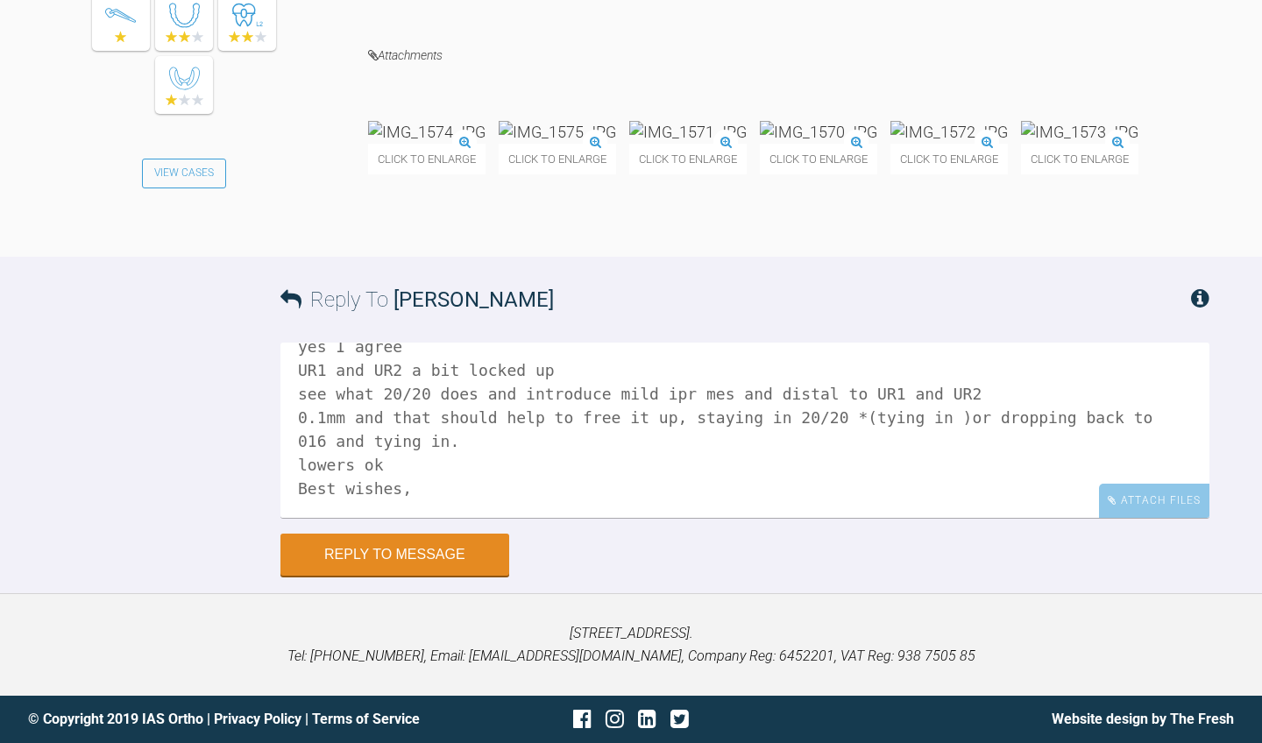
scroll to position [7875, 0]
click at [372, 518] on textarea "Hi [PERSON_NAME]. yes I agree UR1 and UR2 a bit locked up see what 20/20 does a…" at bounding box center [744, 430] width 929 height 175
click at [755, 518] on textarea "Hi [PERSON_NAME]. yes I agree UR1 and UR2 a bit locked up see what 20/20 does a…" at bounding box center [744, 430] width 929 height 175
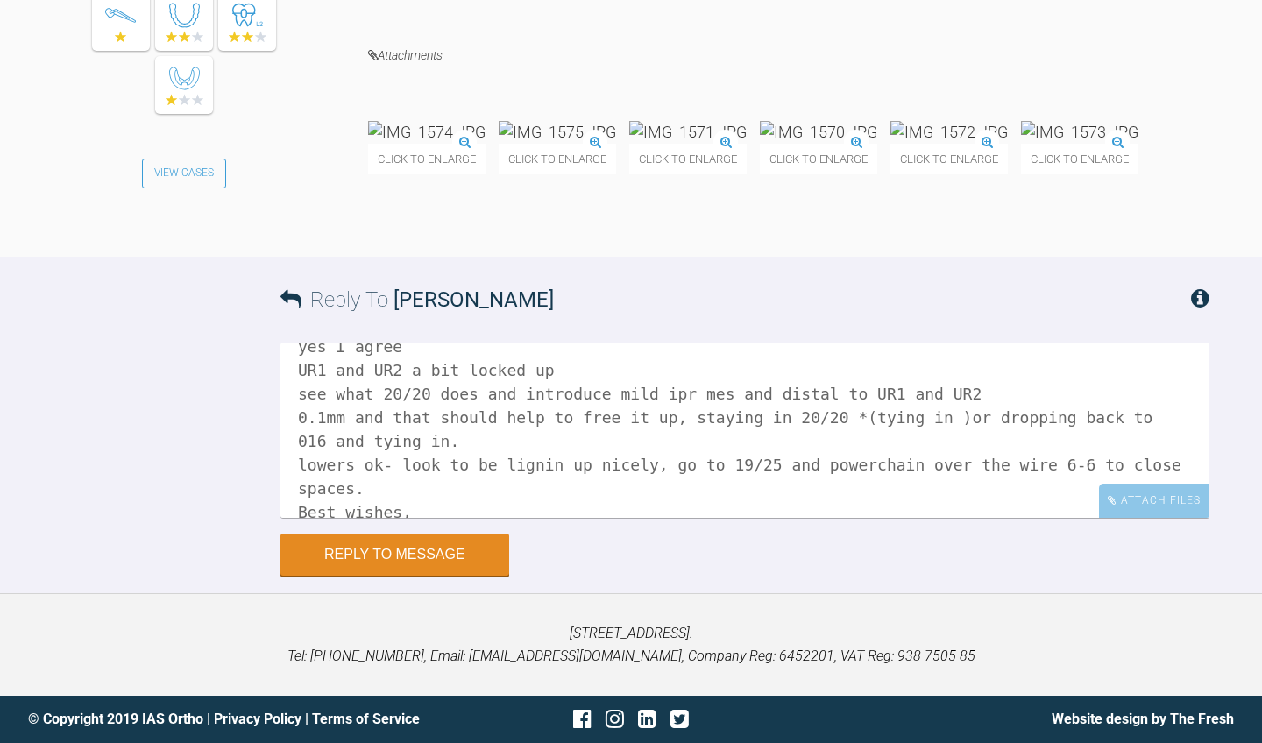
click at [691, 518] on textarea "Hi [PERSON_NAME]. yes I agree UR1 and UR2 a bit locked up see what 20/20 does a…" at bounding box center [744, 430] width 929 height 175
drag, startPoint x: 488, startPoint y: 532, endPoint x: 462, endPoint y: 532, distance: 26.3
click at [462, 518] on textarea "Hi [PERSON_NAME]. yes I agree UR1 and UR2 a bit locked up see what 20/20 does a…" at bounding box center [744, 430] width 929 height 175
drag, startPoint x: 458, startPoint y: 531, endPoint x: 486, endPoint y: 533, distance: 29.0
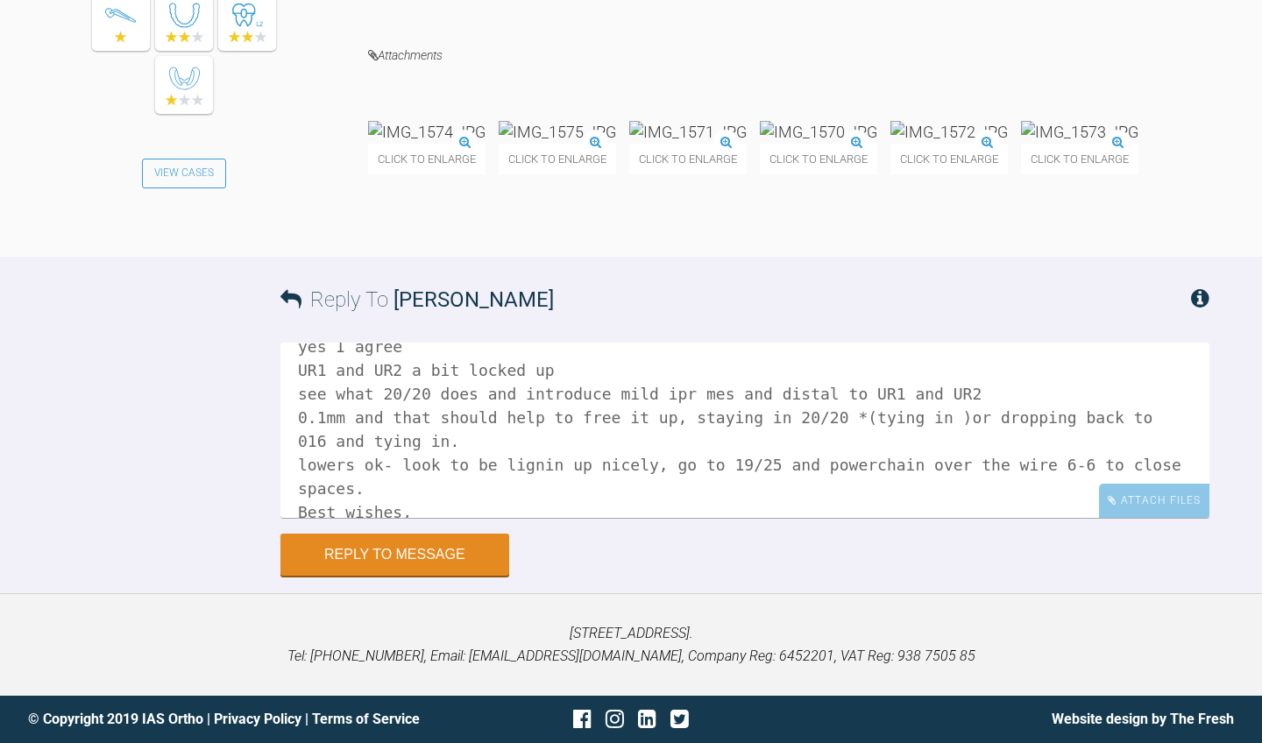
click at [486, 518] on textarea "Hi [PERSON_NAME]. yes I agree UR1 and UR2 a bit locked up see what 20/20 does a…" at bounding box center [744, 430] width 929 height 175
click at [493, 518] on textarea "Hi [PERSON_NAME]. yes I agree UR1 and UR2 a bit locked up see what 20/20 does a…" at bounding box center [744, 430] width 929 height 175
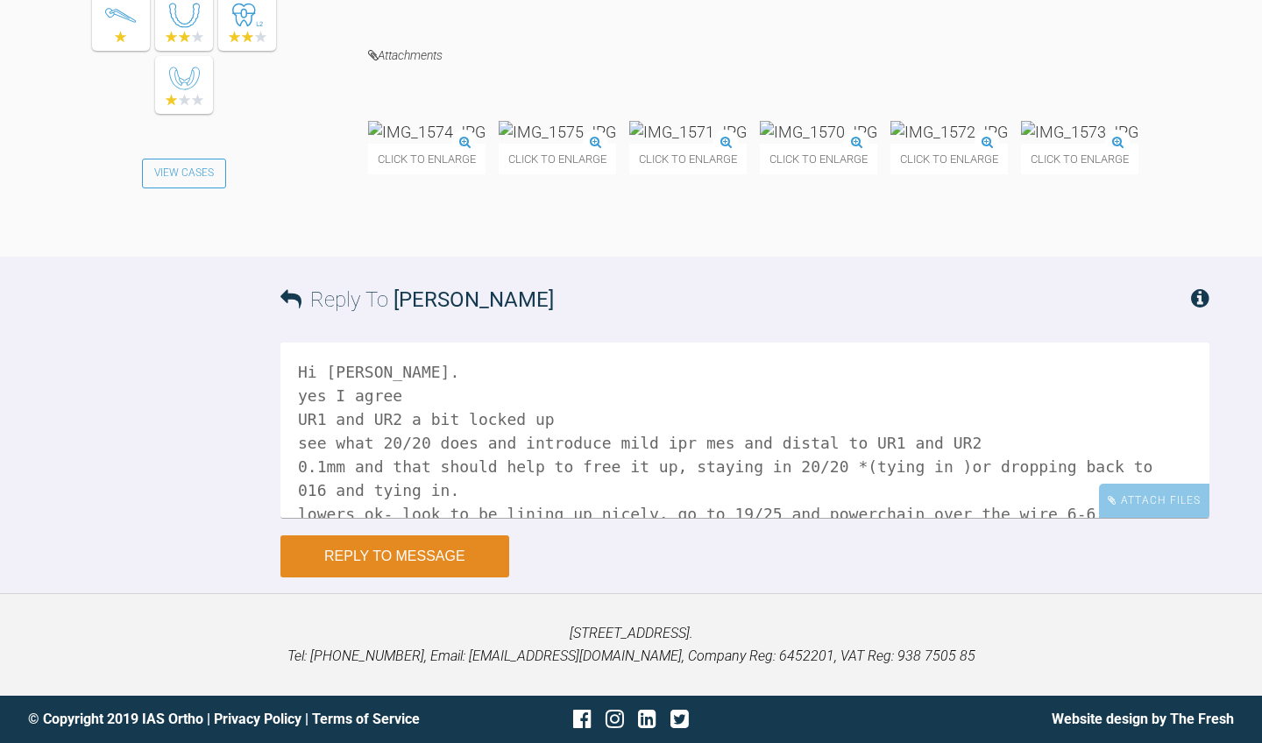
scroll to position [7964, 0]
type textarea "Hi [PERSON_NAME]. yes I agree UR1 and UR2 a bit locked up see what 20/20 does a…"
click at [479, 564] on button "Reply to Message" at bounding box center [394, 557] width 229 height 42
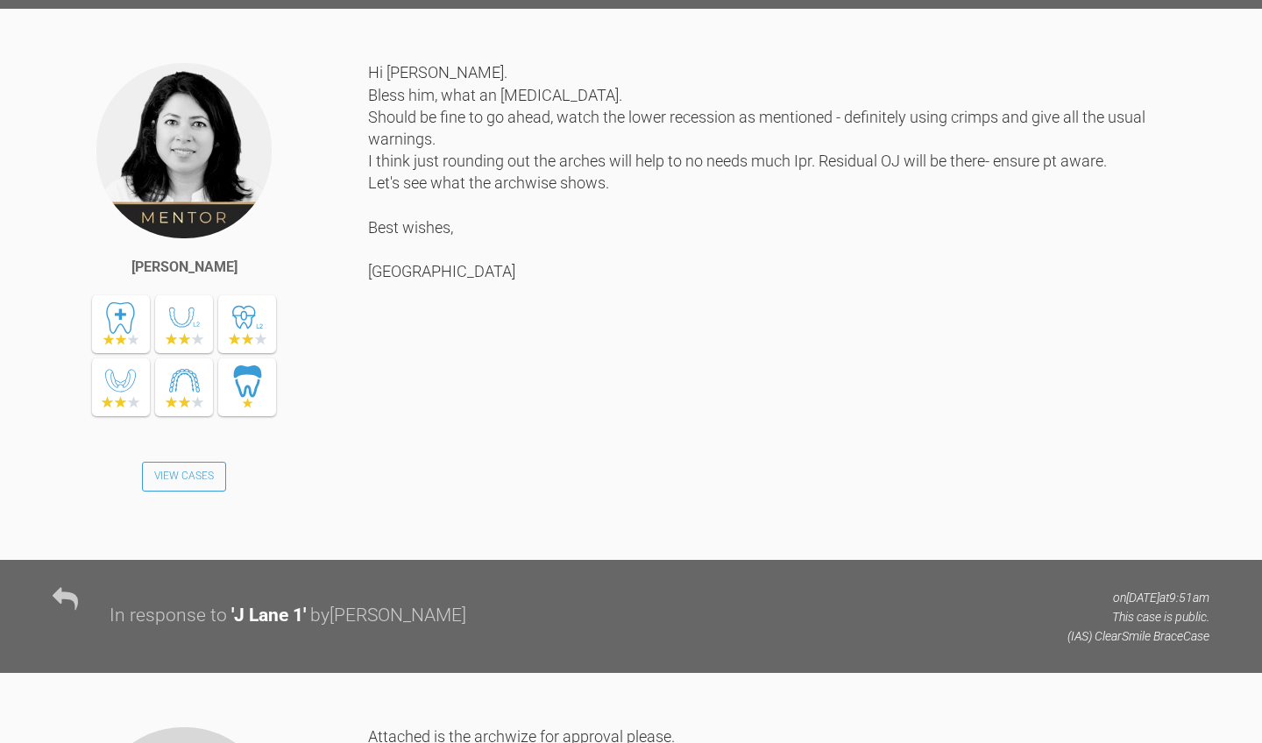
scroll to position [2146, 0]
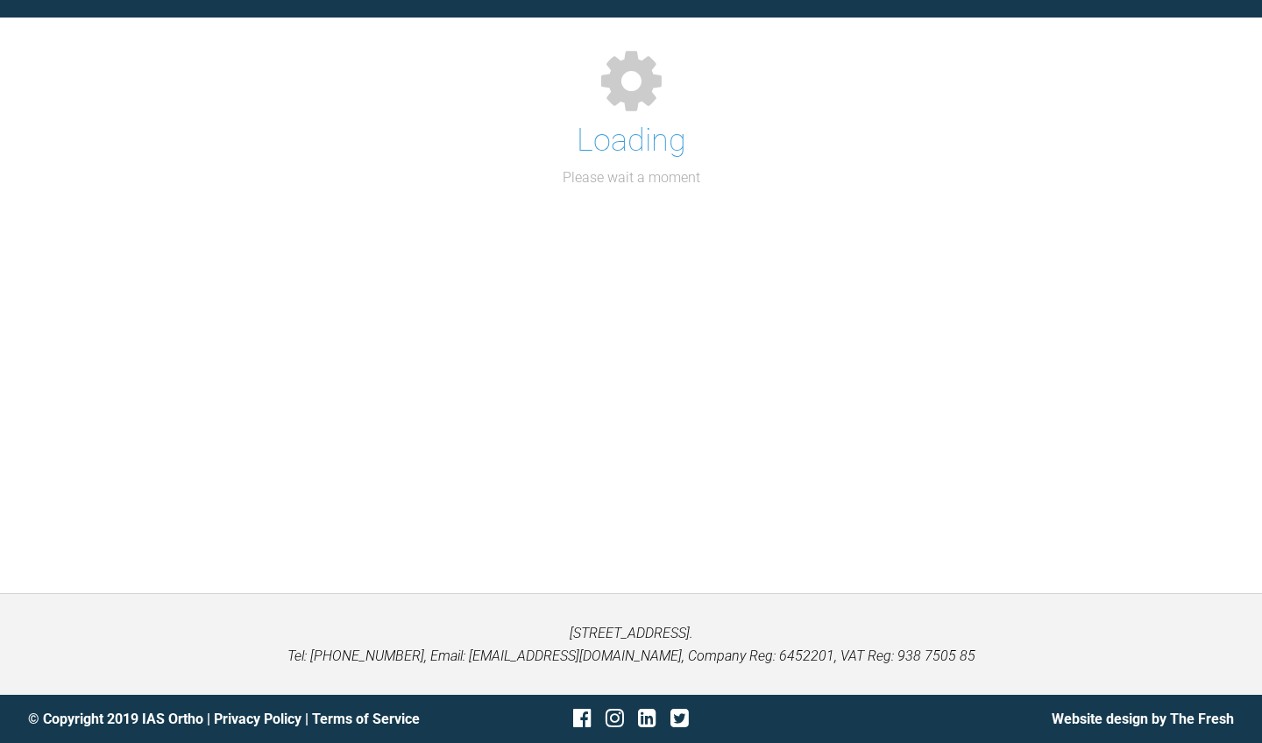
scroll to position [181, 0]
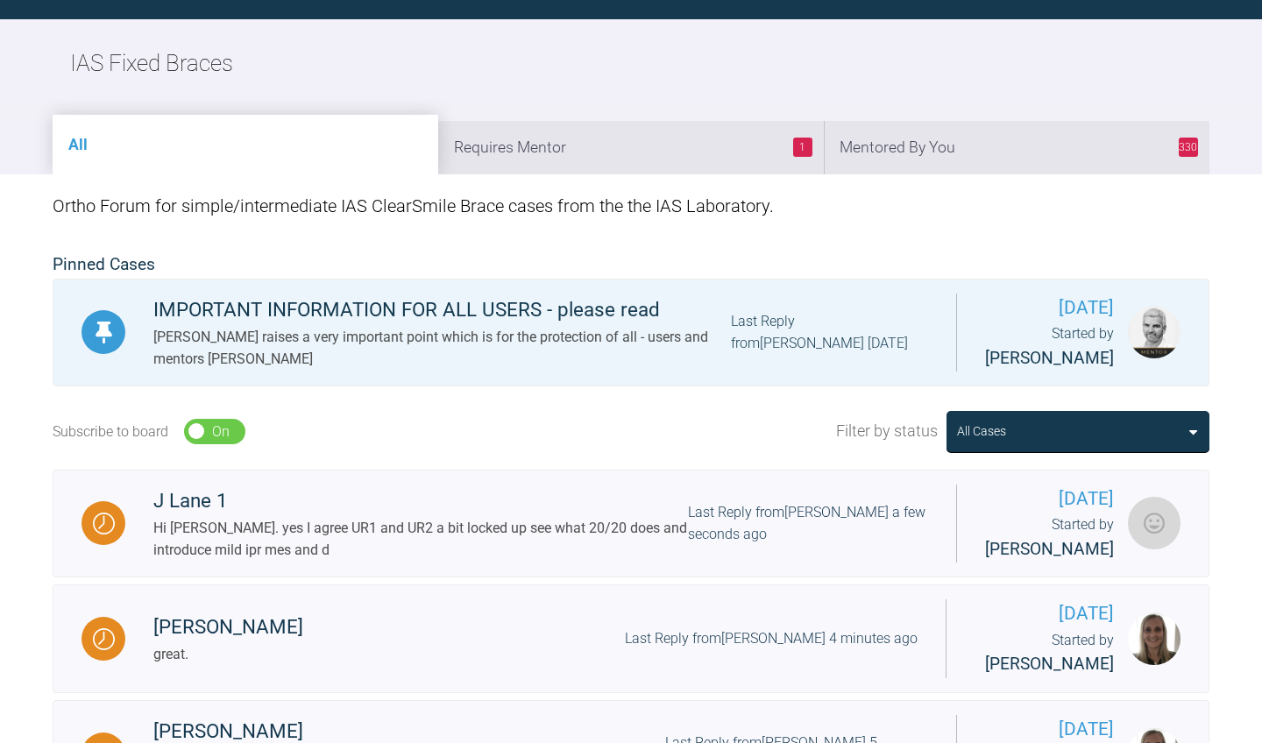
click at [1005, 117] on div "All 1 Requires Mentor 330 Mentored By You" at bounding box center [631, 137] width 1262 height 74
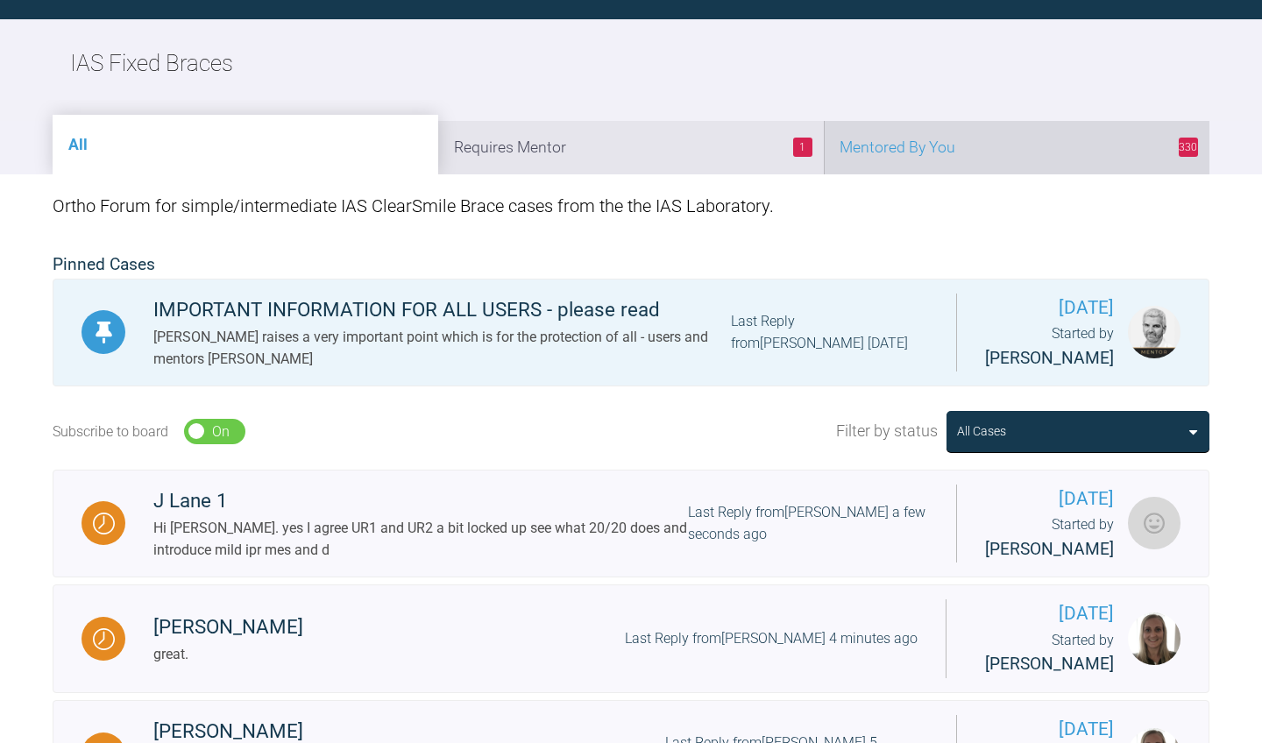
click at [1000, 133] on li "330 Mentored By You" at bounding box center [1017, 147] width 386 height 53
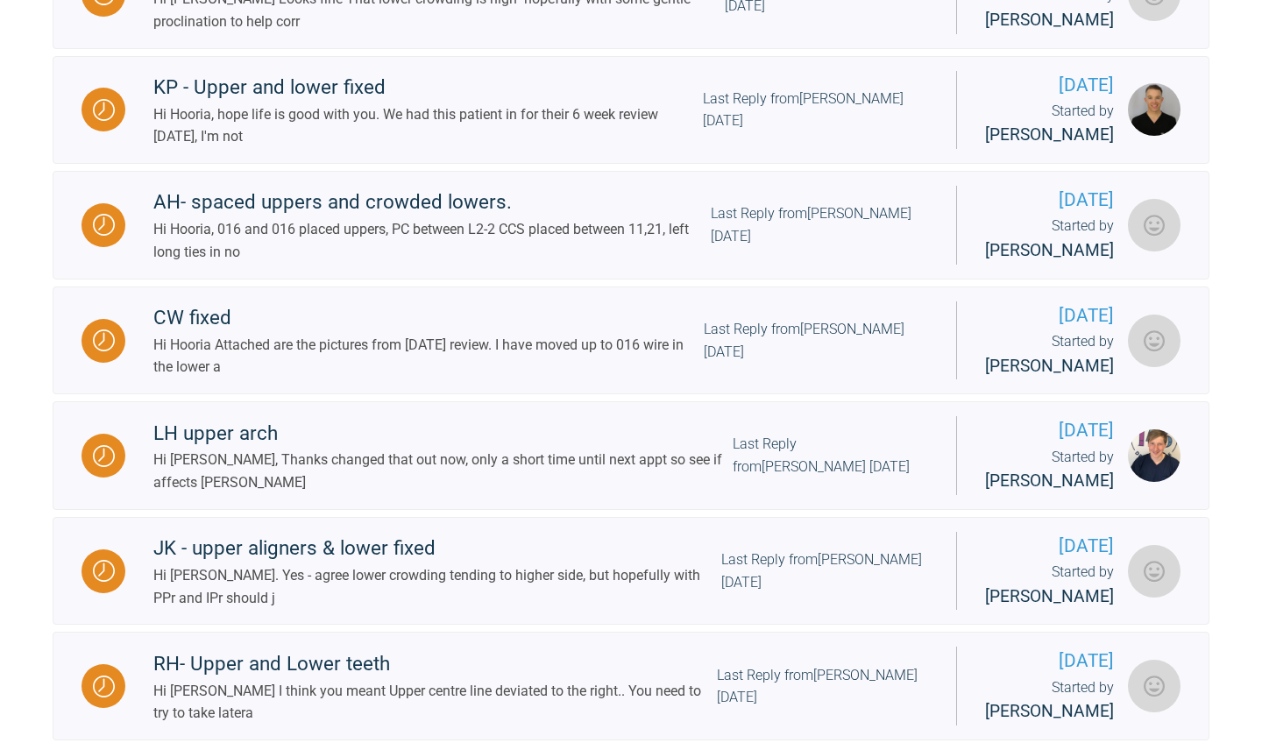
scroll to position [1310, 0]
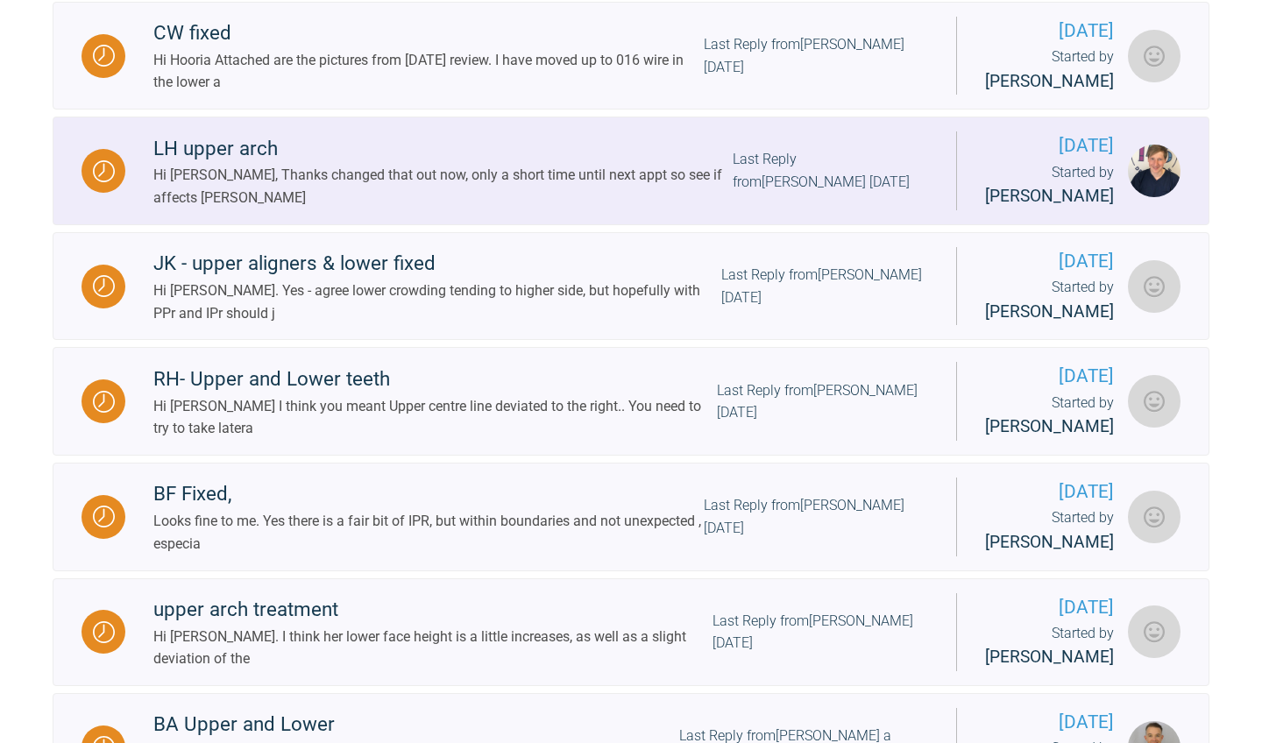
click at [822, 209] on div "LH upper arch Hi [PERSON_NAME], Thanks changed that out now, only a short time …" at bounding box center [540, 171] width 831 height 76
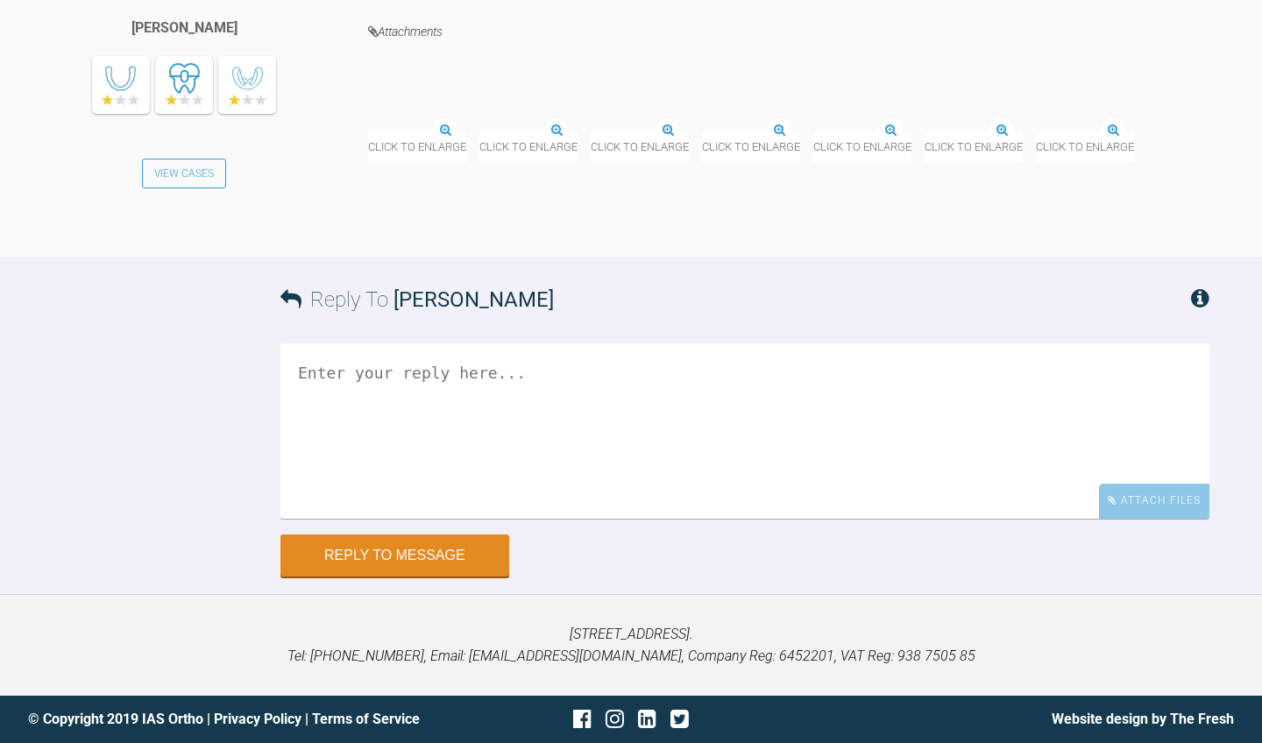
scroll to position [10374, 0]
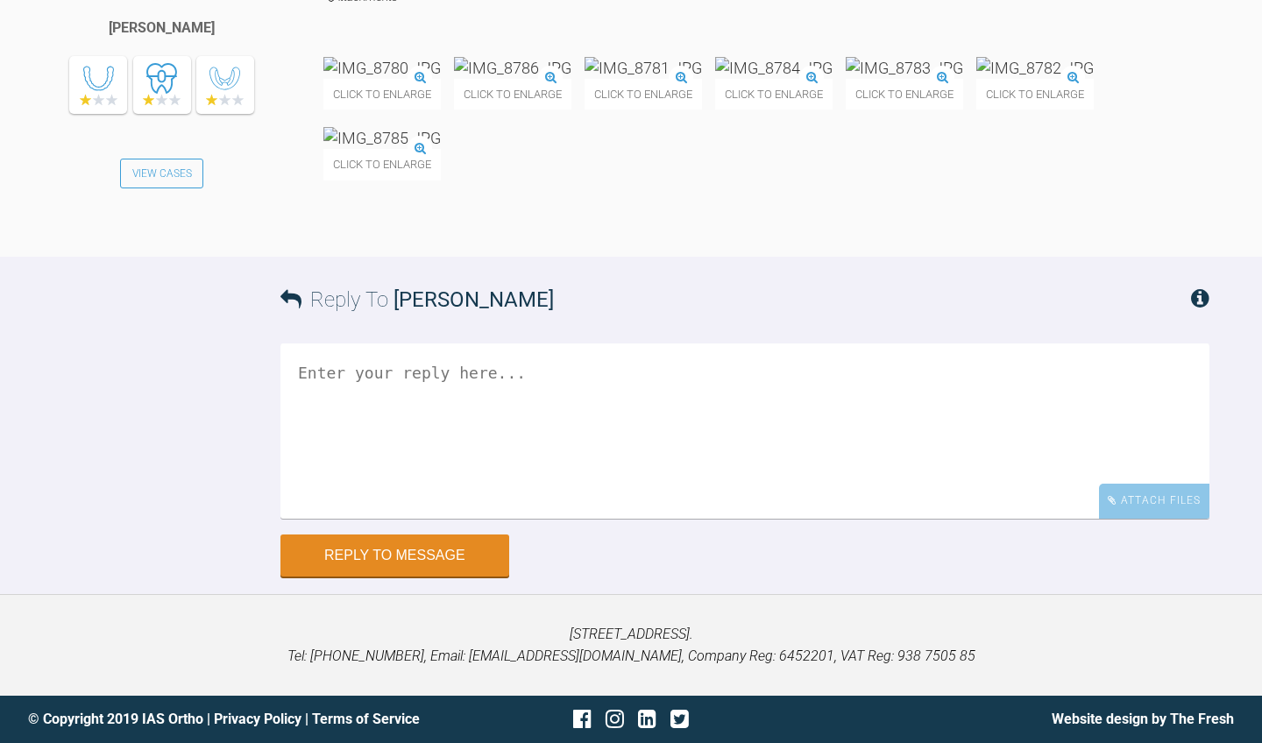
click at [441, 79] on img at bounding box center [381, 68] width 117 height 22
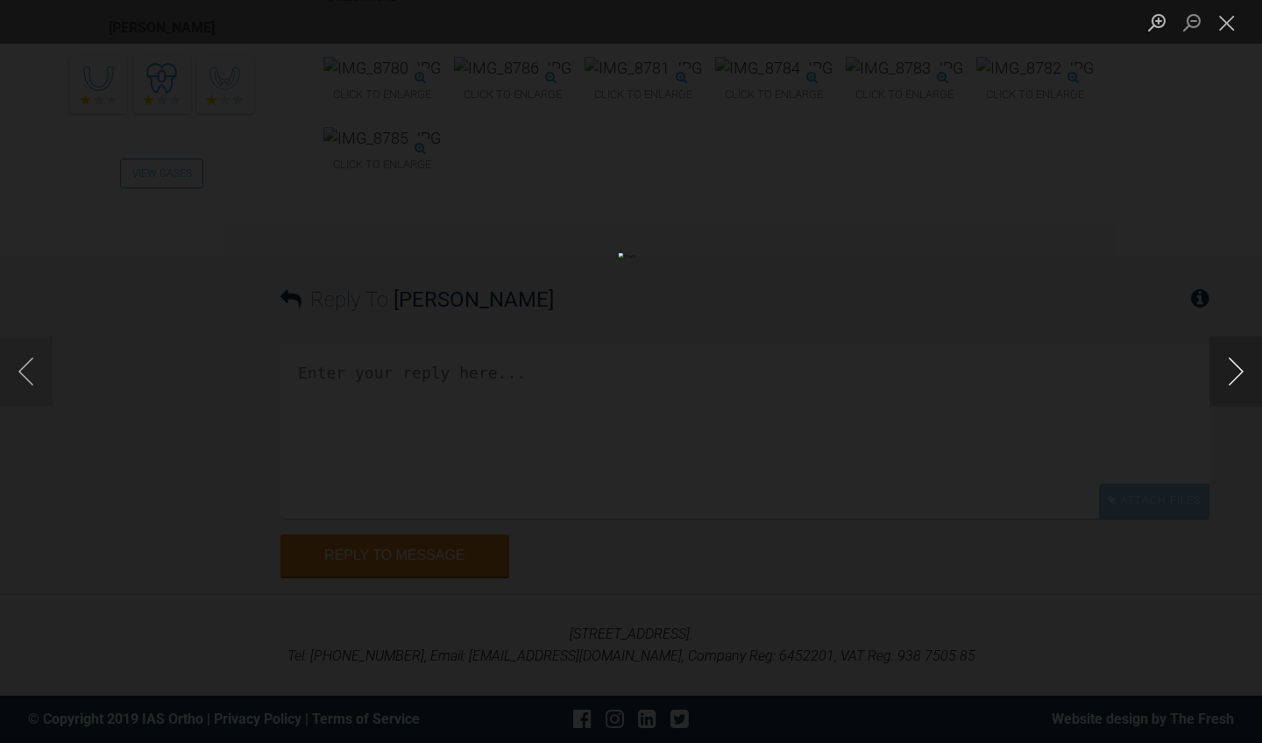
click at [1238, 374] on button "Next image" at bounding box center [1236, 372] width 53 height 70
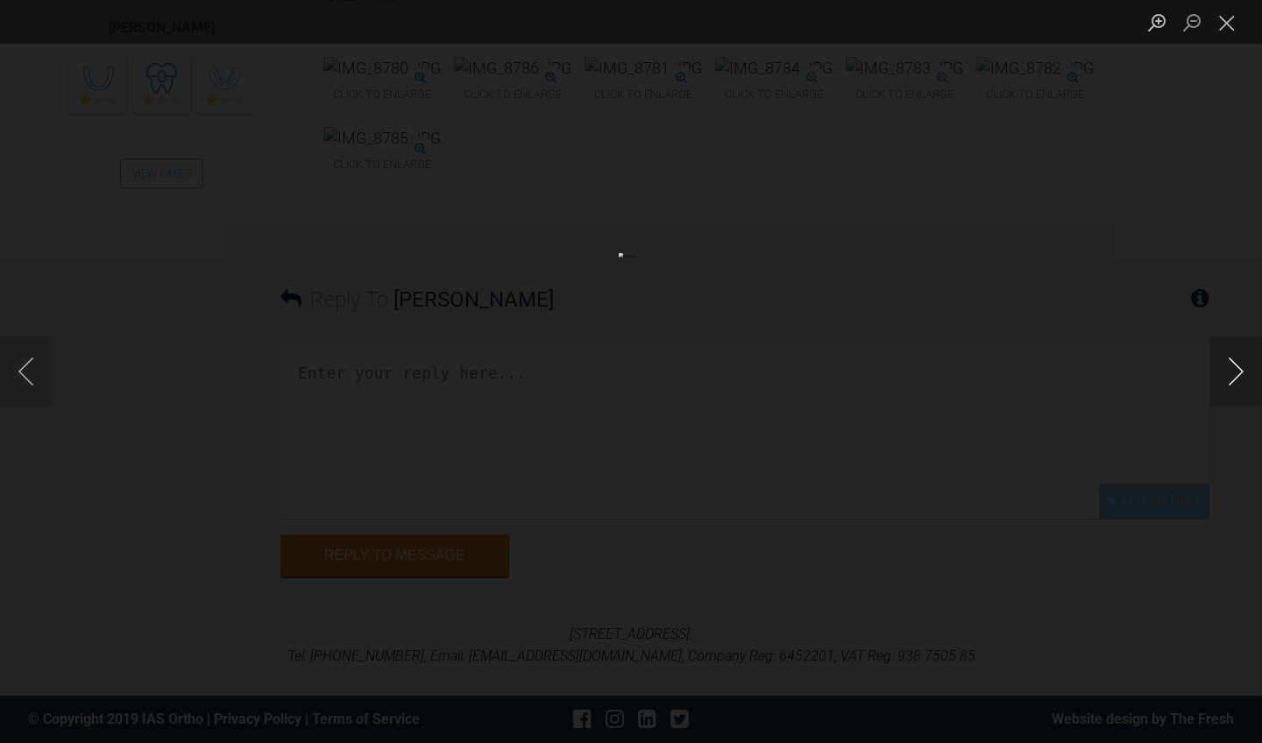
click at [1238, 374] on button "Next image" at bounding box center [1236, 372] width 53 height 70
click at [1237, 32] on button "Close lightbox" at bounding box center [1227, 22] width 35 height 31
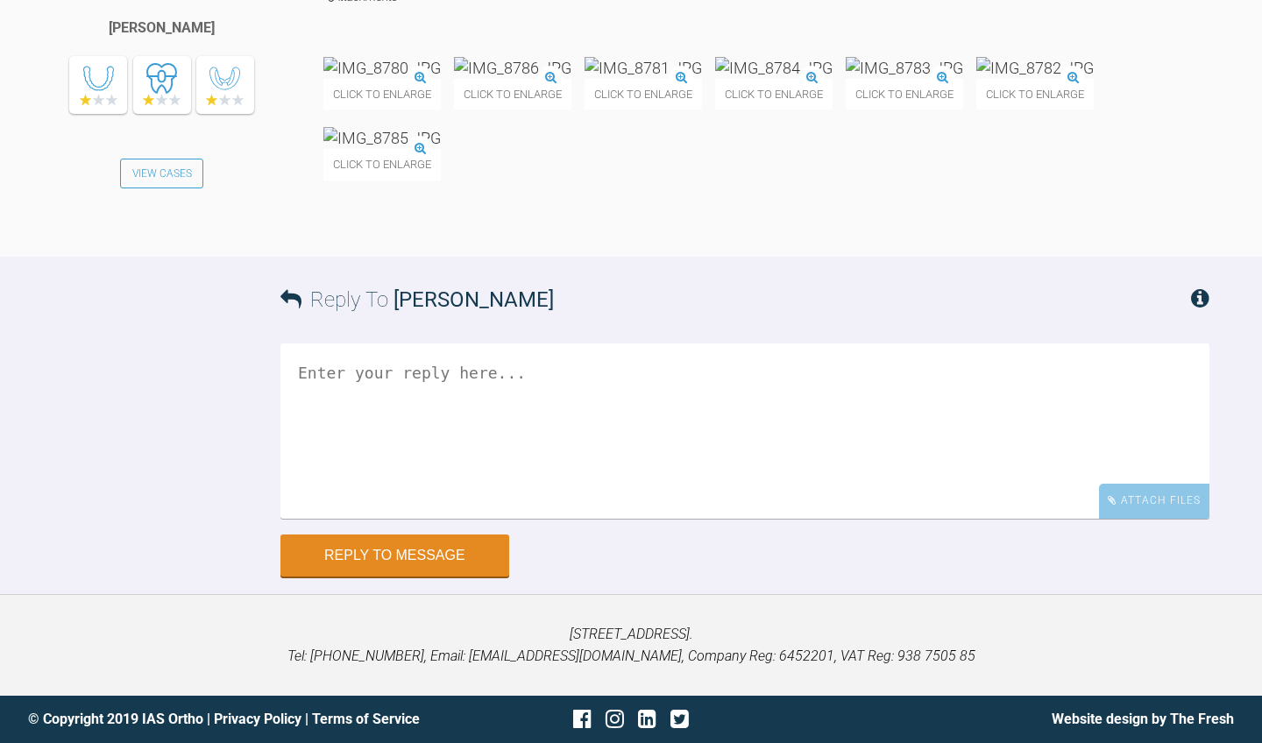
click at [667, 519] on textarea at bounding box center [744, 431] width 929 height 175
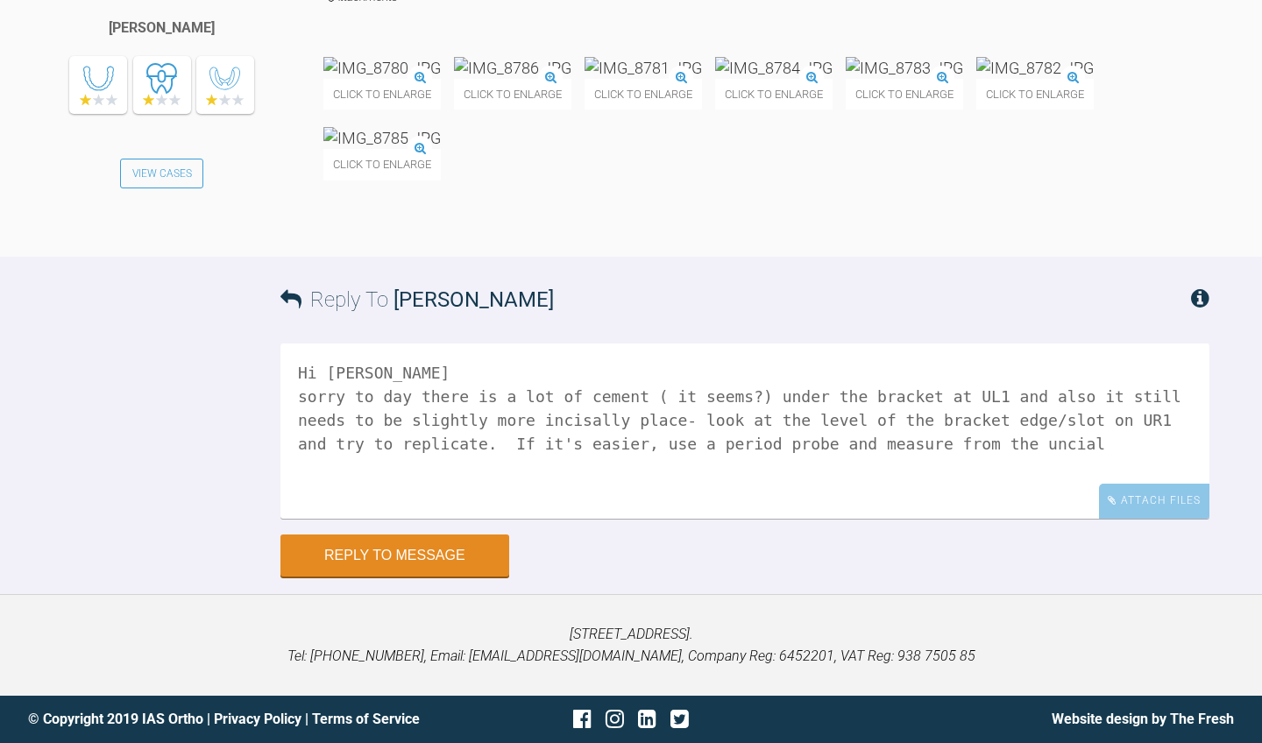
scroll to position [10389, 0]
click at [314, 519] on textarea "Hi [PERSON_NAME] sorry to day there is a lot of cement ( it seems?) under the b…" at bounding box center [744, 431] width 929 height 175
click at [1176, 519] on textarea "Hi [PERSON_NAME] sorry to day there is a lot of cement ( it seems?) under the b…" at bounding box center [744, 431] width 929 height 175
click at [661, 519] on textarea "Hi [PERSON_NAME] sorry to day there is a lot of cement ( it seems?) under the b…" at bounding box center [744, 431] width 929 height 175
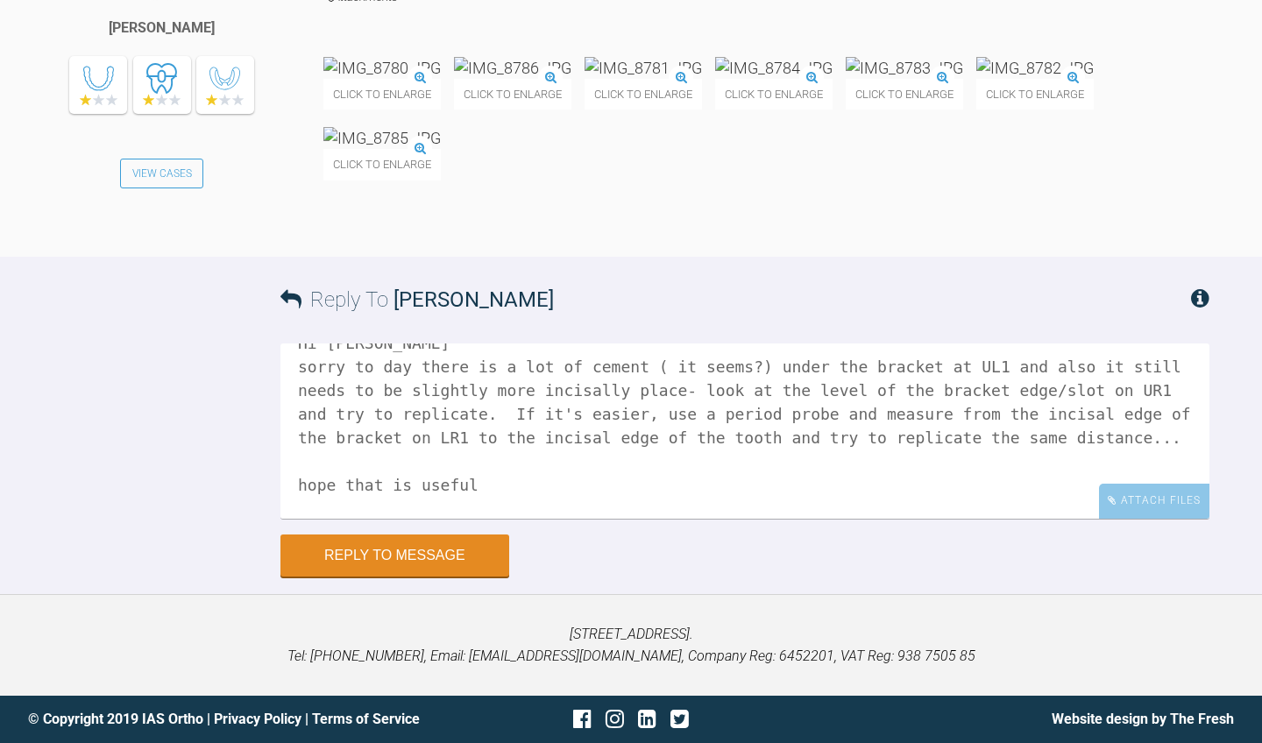
scroll to position [53, 0]
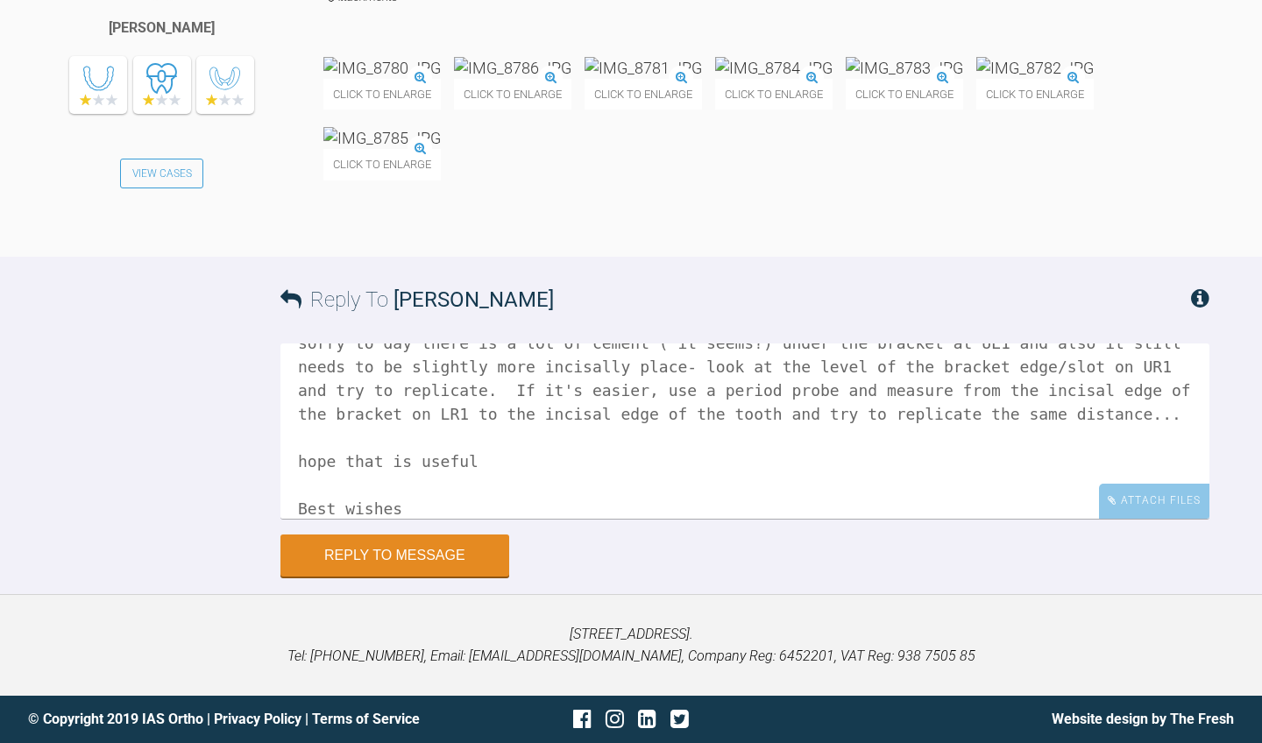
drag, startPoint x: 350, startPoint y: 700, endPoint x: 307, endPoint y: 701, distance: 43.0
click at [307, 519] on textarea "Hi [PERSON_NAME] sorry to day there is a lot of cement ( it seems?) under the b…" at bounding box center [744, 431] width 929 height 175
click at [442, 519] on textarea "Hi [PERSON_NAME] sorry to day there is a lot of cement ( it seems?) under the b…" at bounding box center [744, 431] width 929 height 175
click at [304, 519] on textarea "Hi [PERSON_NAME] sorry to day there is a lot of cement ( it seems?) under the b…" at bounding box center [744, 431] width 929 height 175
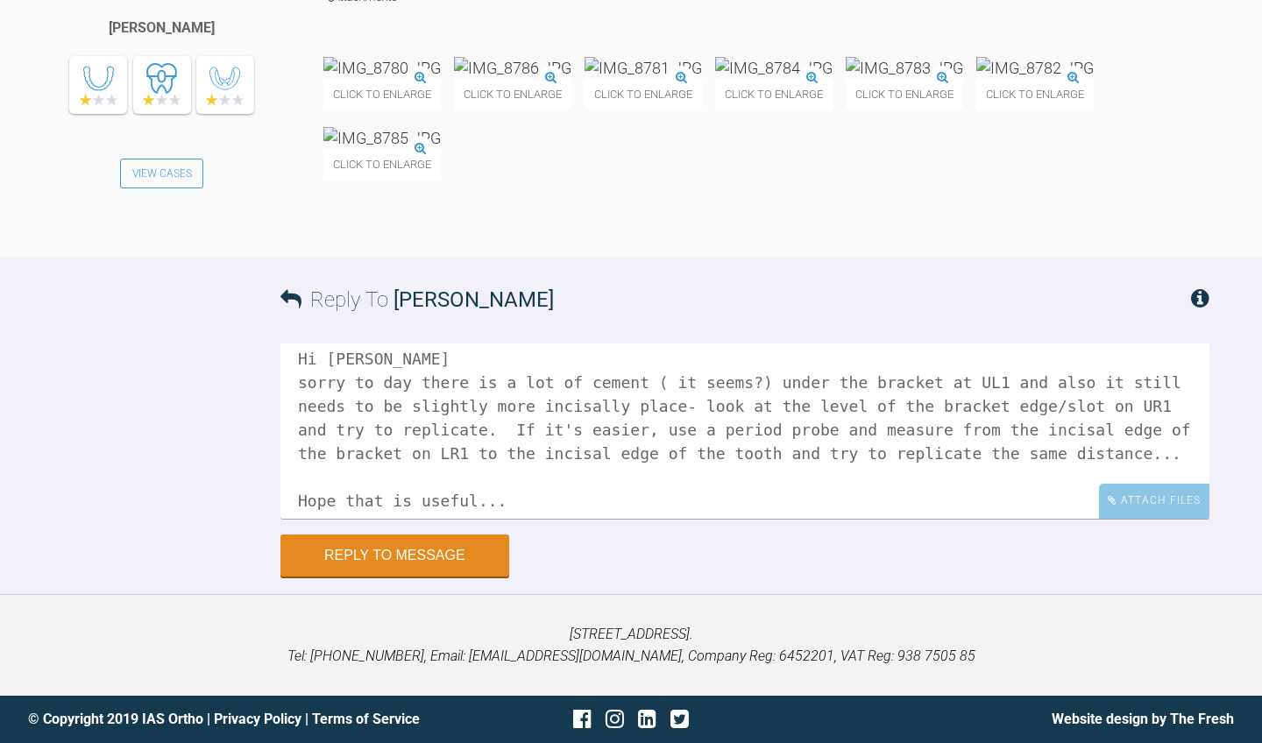
scroll to position [0, 0]
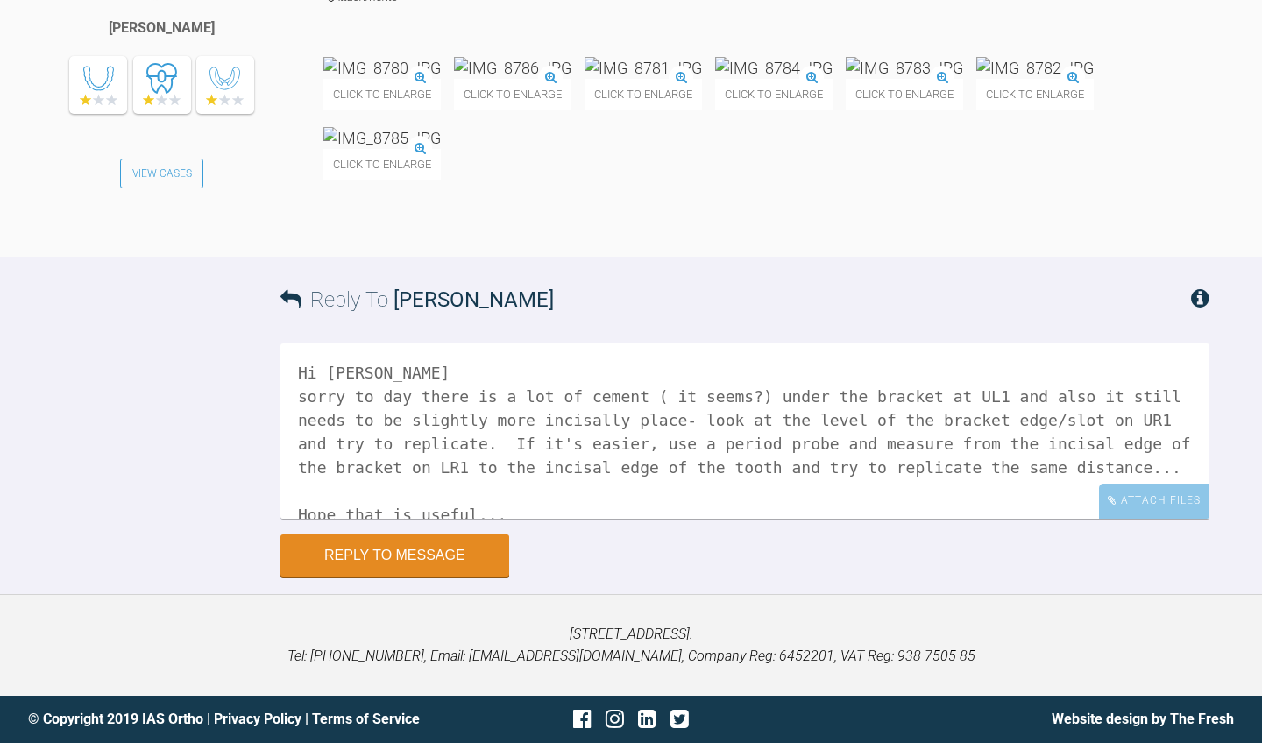
click at [976, 79] on img at bounding box center [1034, 68] width 117 height 22
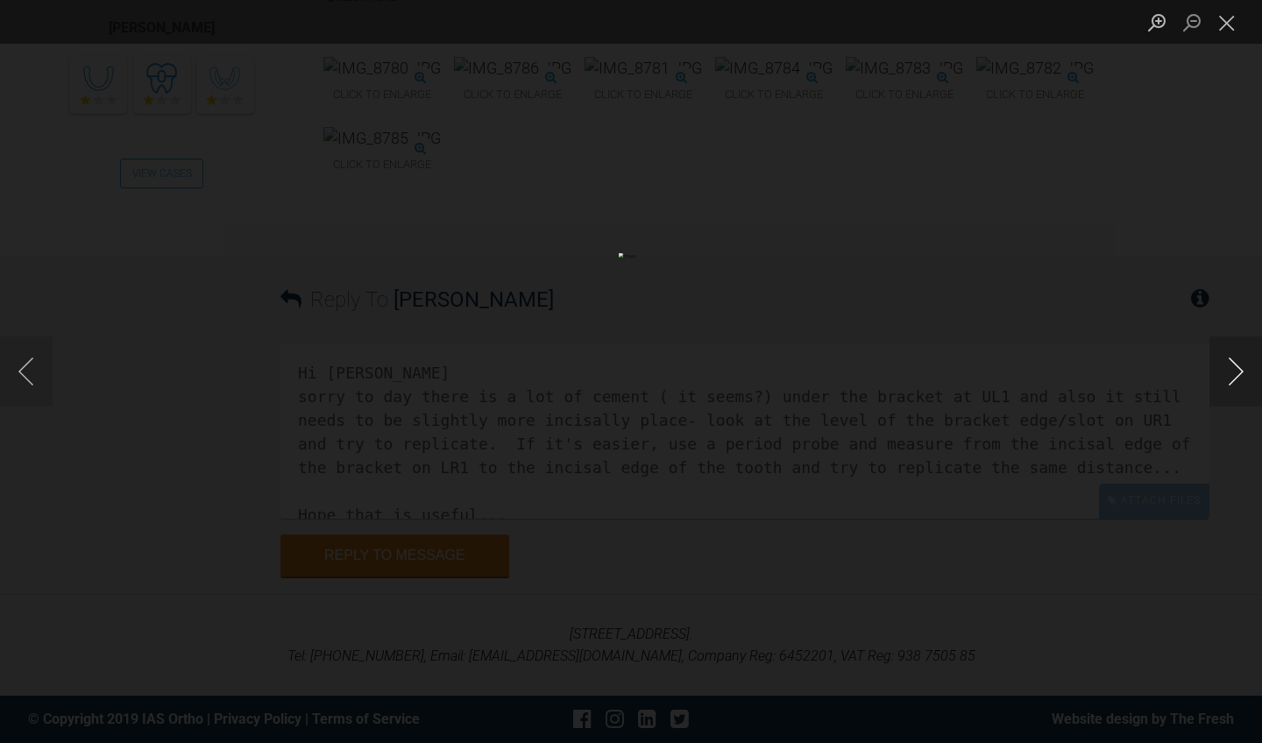
click at [1231, 361] on button "Next image" at bounding box center [1236, 372] width 53 height 70
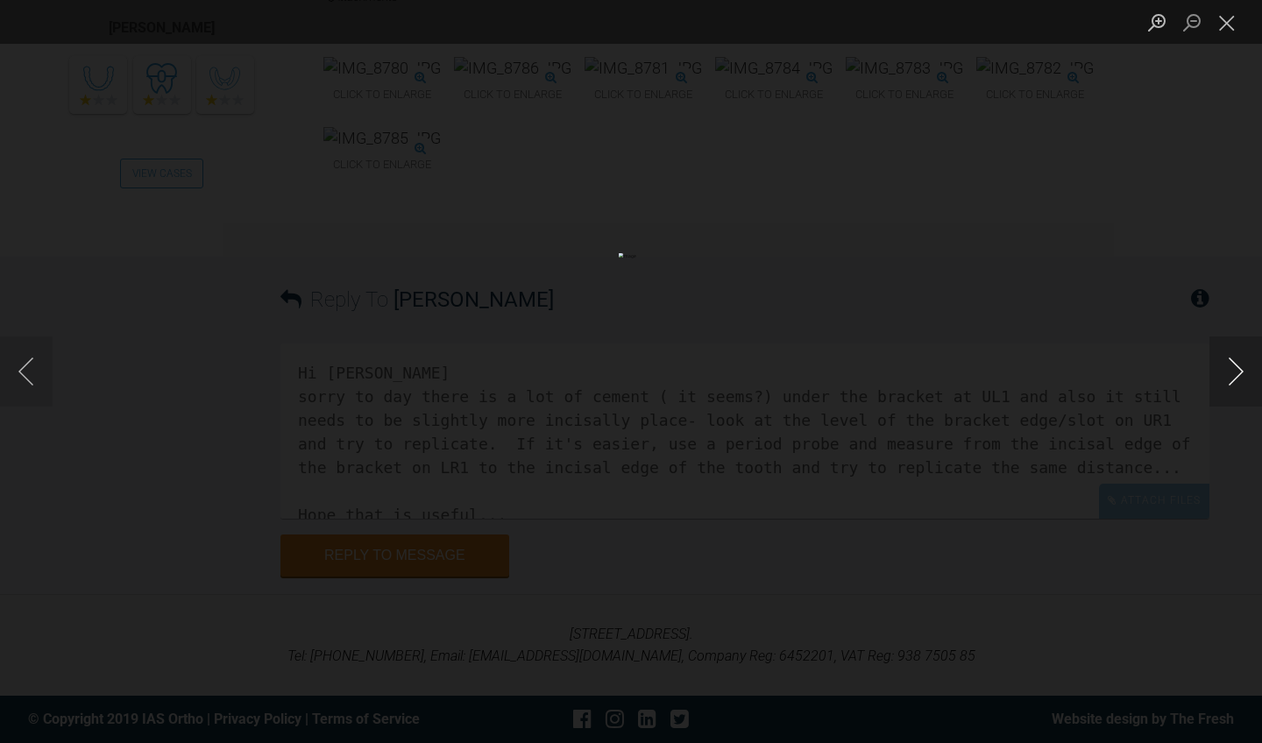
click at [1231, 361] on button "Next image" at bounding box center [1236, 372] width 53 height 70
click at [1227, 31] on button "Close lightbox" at bounding box center [1227, 22] width 35 height 31
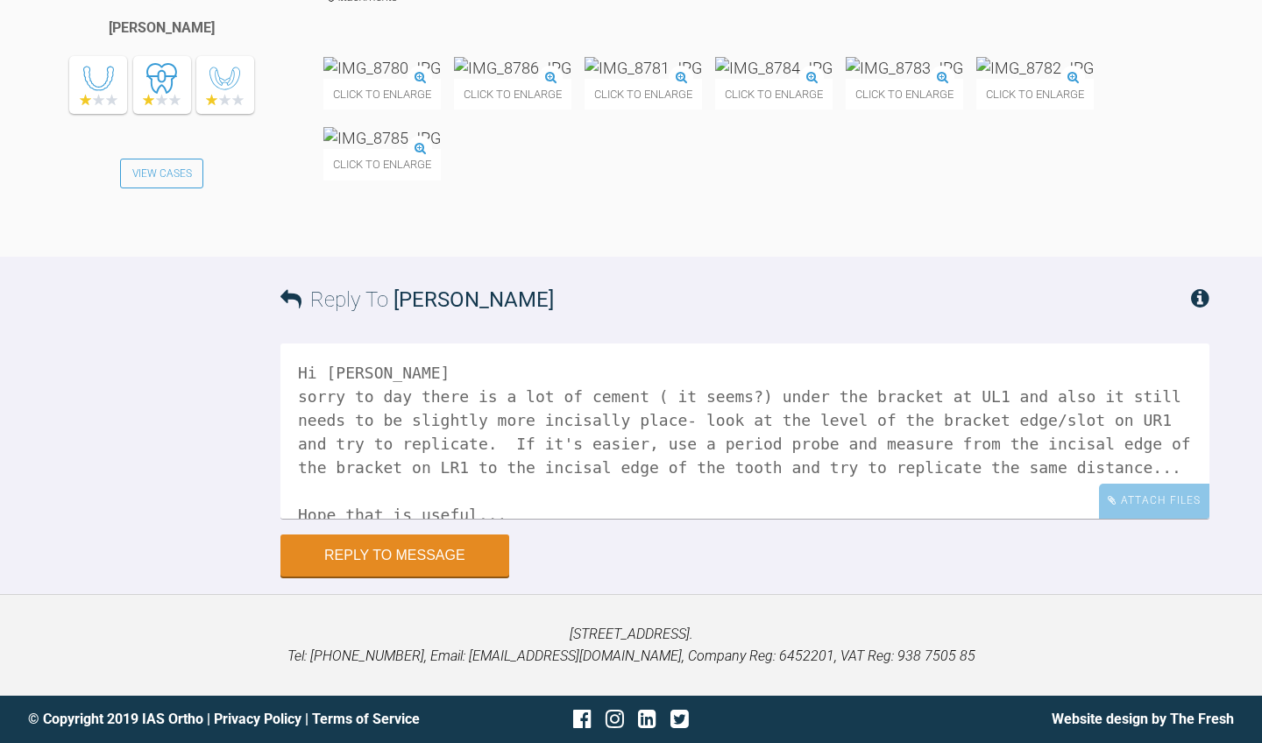
click at [1034, 519] on textarea "Hi [PERSON_NAME] sorry to day there is a lot of cement ( it seems?) under the b…" at bounding box center [744, 431] width 929 height 175
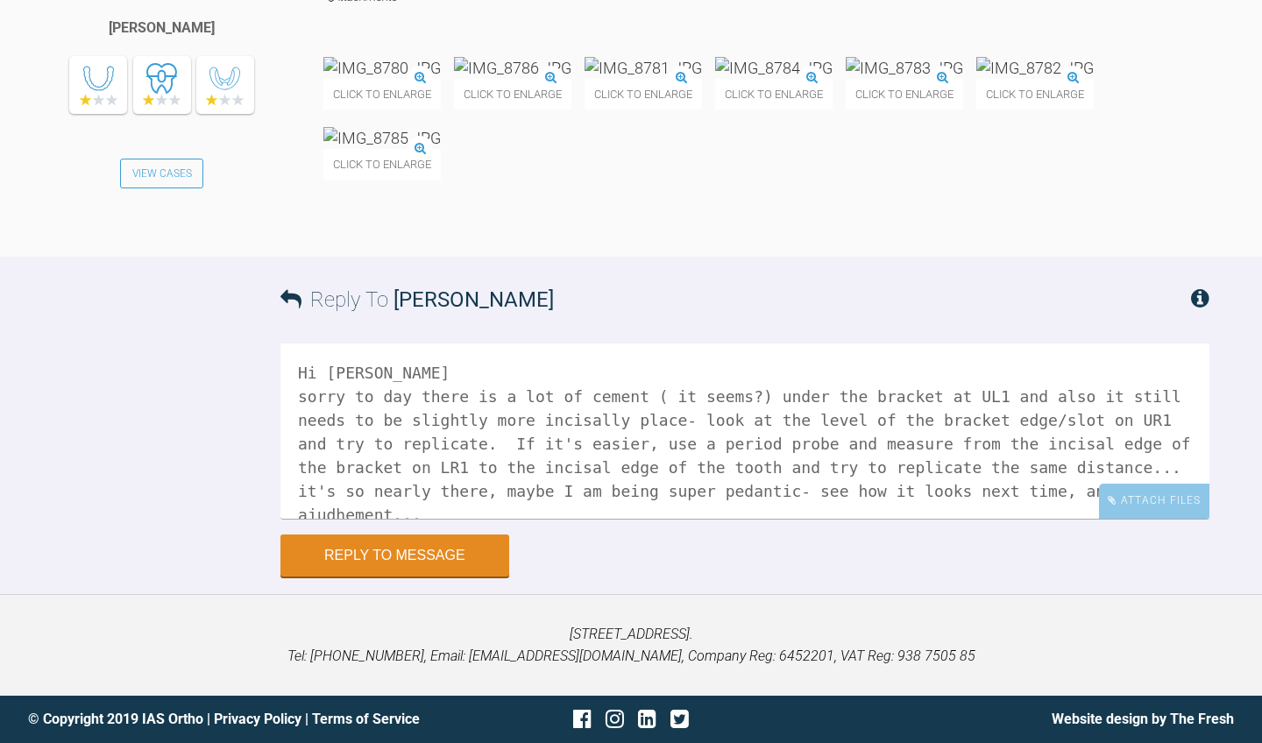
drag, startPoint x: 842, startPoint y: 670, endPoint x: 797, endPoint y: 671, distance: 45.6
click at [797, 519] on textarea "Hi [PERSON_NAME] sorry to day there is a lot of cement ( it seems?) under the b…" at bounding box center [744, 431] width 929 height 175
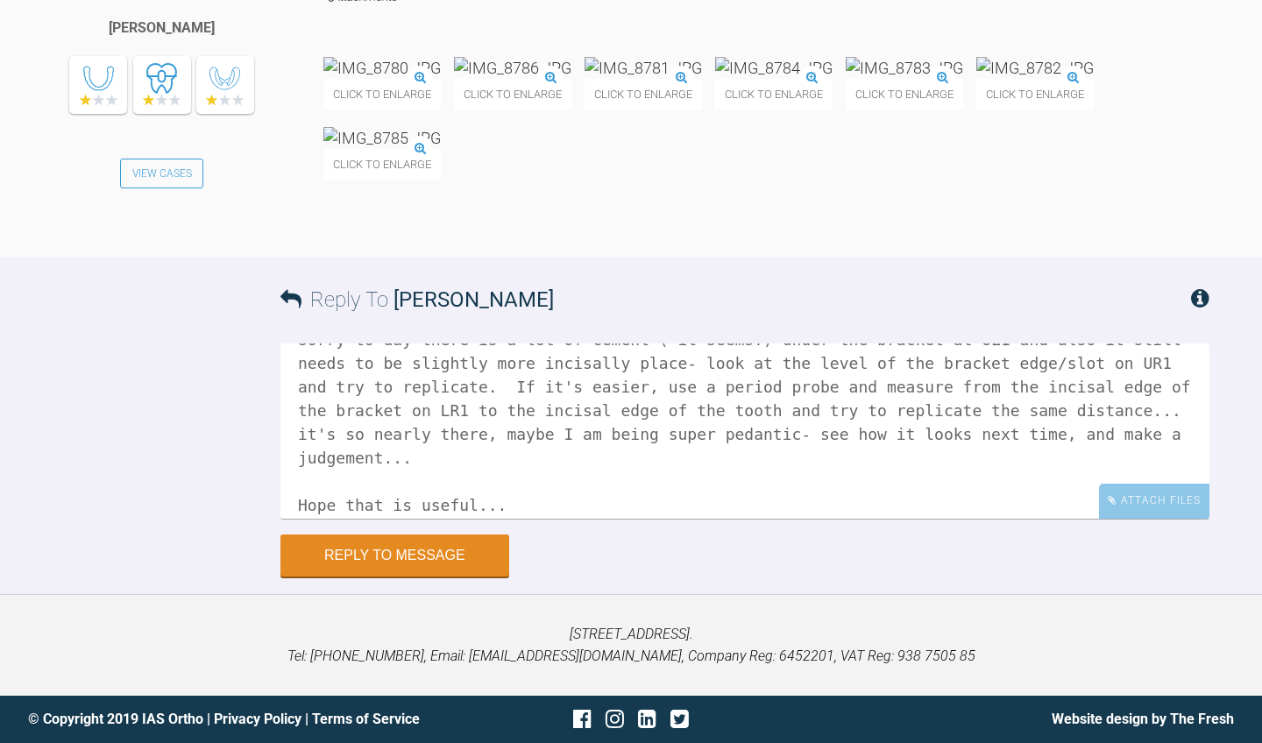
scroll to position [10677, 0]
type textarea "Hi [PERSON_NAME] sorry to day there is a lot of cement ( it seems?) under the b…"
click at [376, 565] on button "Reply to Message" at bounding box center [394, 557] width 229 height 42
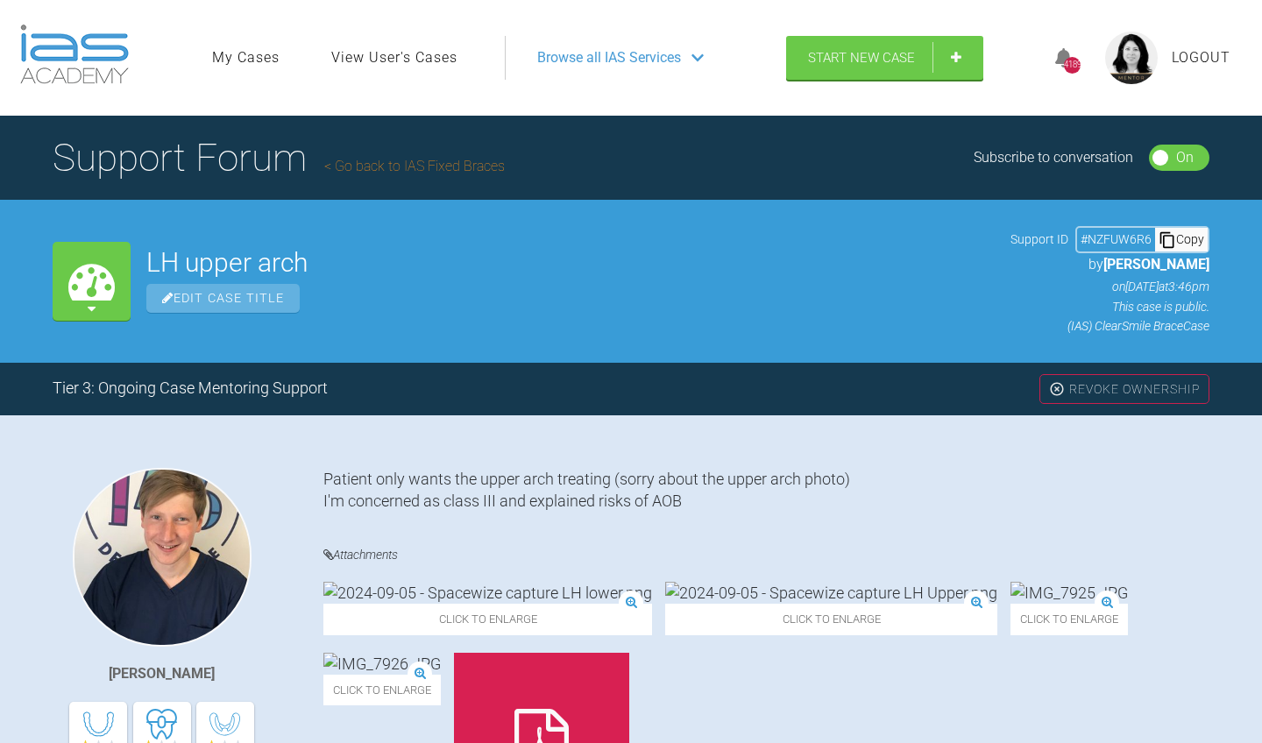
scroll to position [0, 0]
click at [474, 166] on link "Go back to IAS Fixed Braces" at bounding box center [414, 166] width 181 height 17
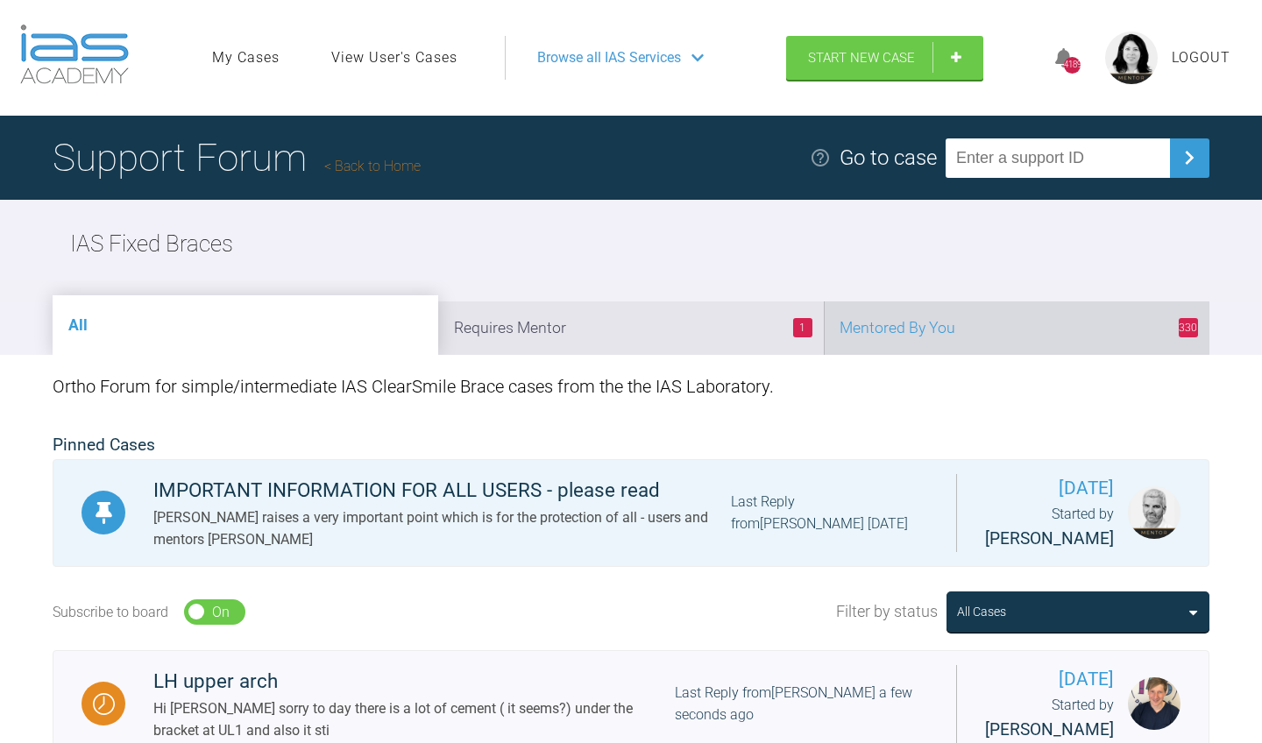
click at [945, 332] on li "330 Mentored By You" at bounding box center [1017, 328] width 386 height 53
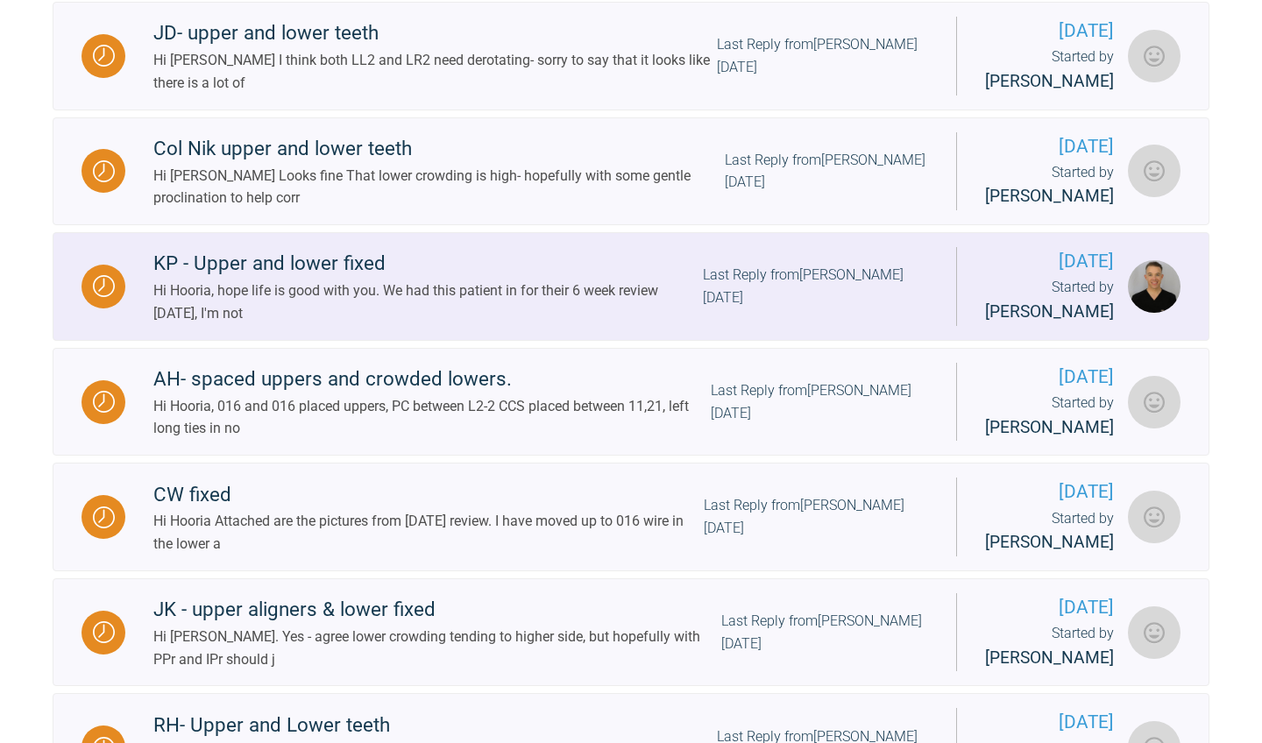
scroll to position [1113, 0]
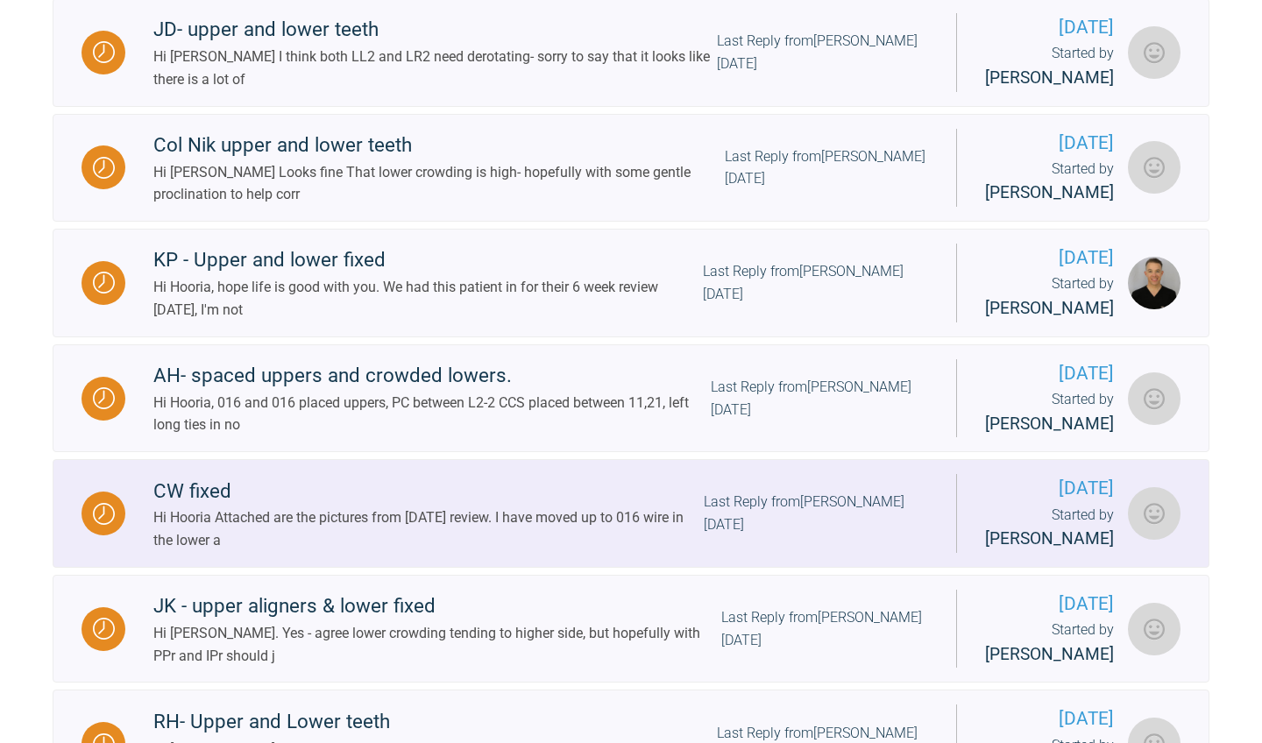
click at [896, 536] on div "Last Reply from [PERSON_NAME] [DATE]" at bounding box center [816, 513] width 224 height 45
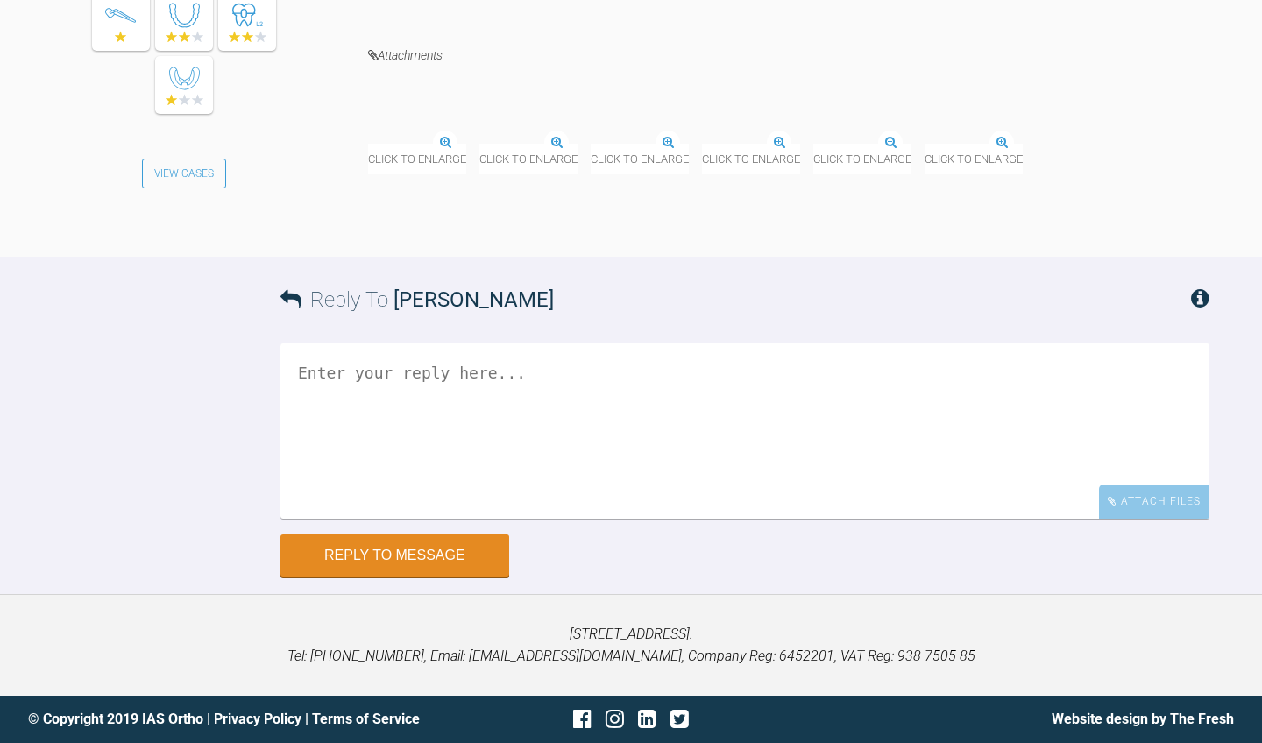
scroll to position [5924, 0]
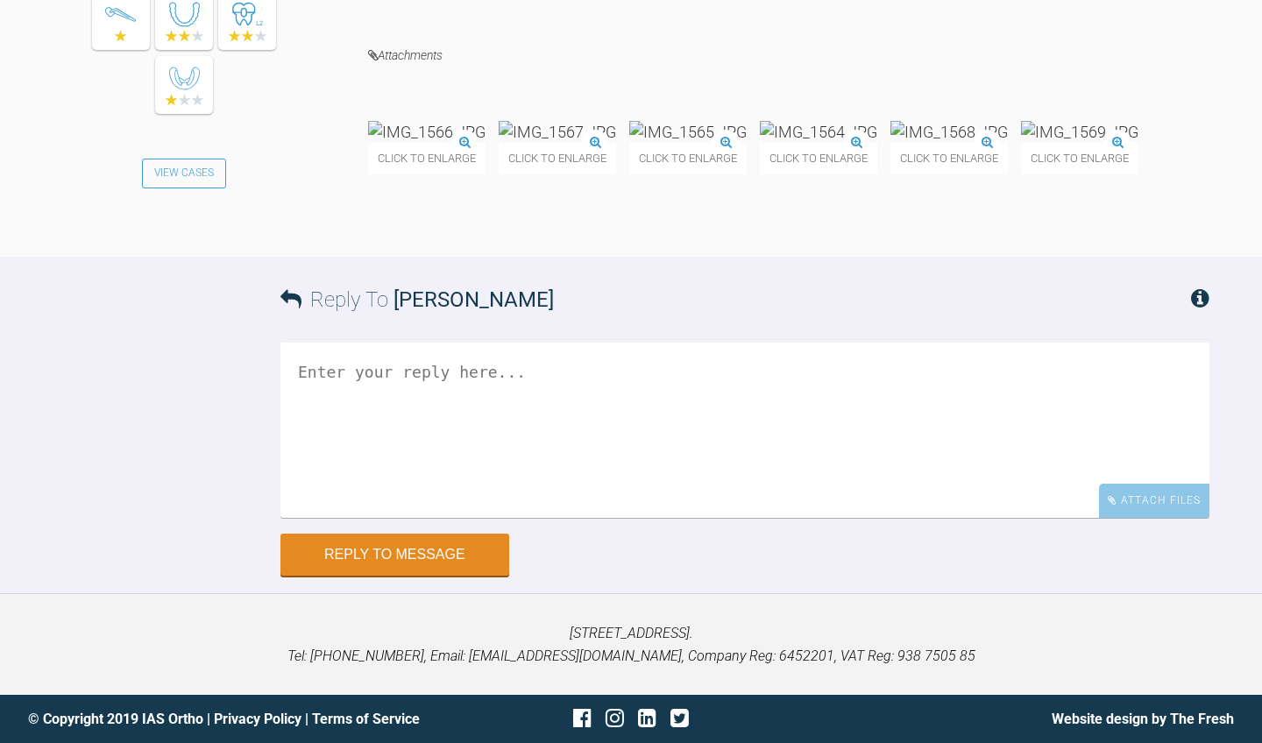
click at [486, 143] on img at bounding box center [426, 132] width 117 height 22
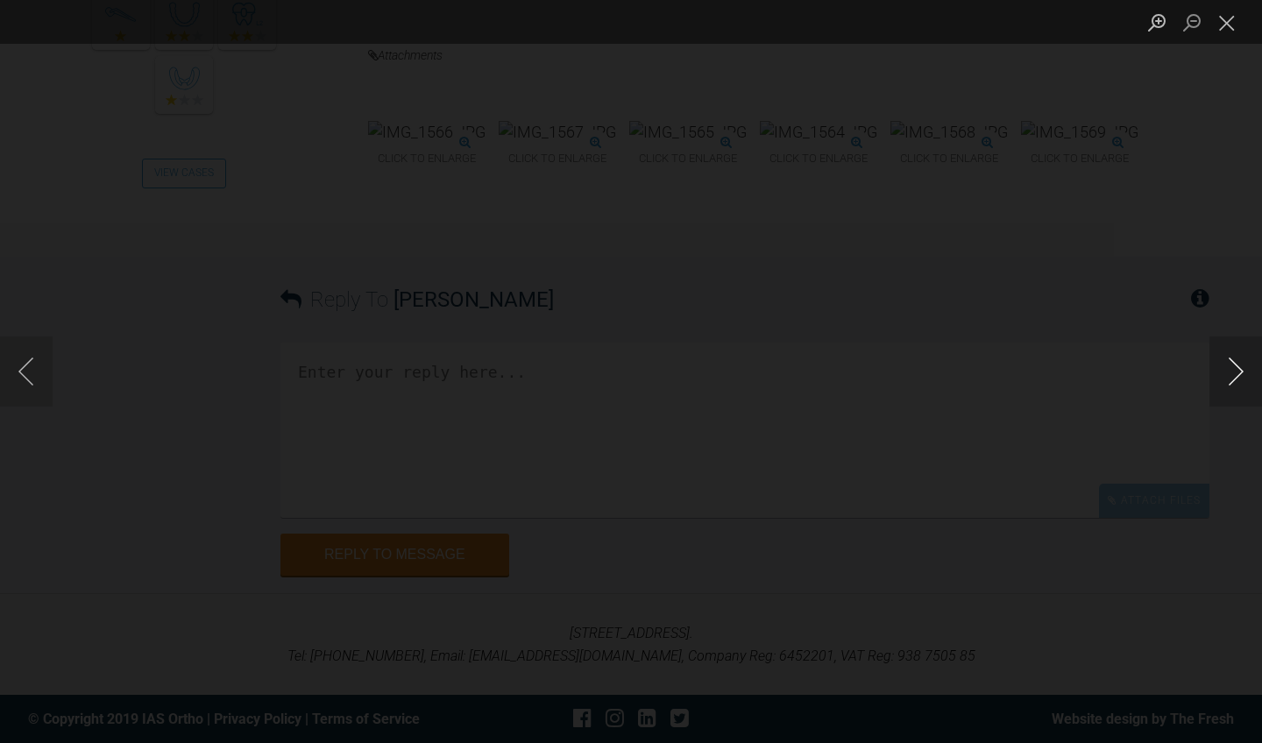
click at [1241, 379] on button "Next image" at bounding box center [1236, 372] width 53 height 70
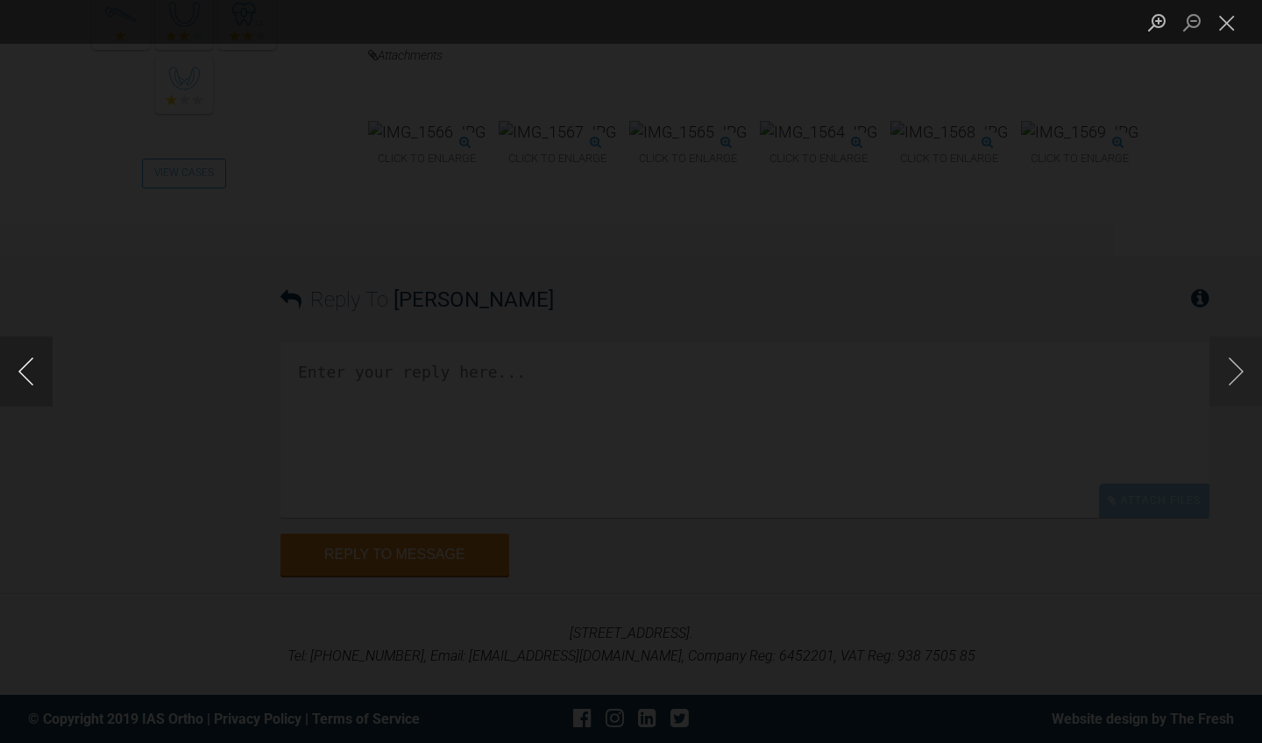
click at [35, 365] on button "Previous image" at bounding box center [26, 372] width 53 height 70
click at [1233, 370] on button "Next image" at bounding box center [1236, 372] width 53 height 70
click at [1237, 363] on button "Next image" at bounding box center [1236, 372] width 53 height 70
click at [1213, 29] on button "Close lightbox" at bounding box center [1227, 22] width 35 height 31
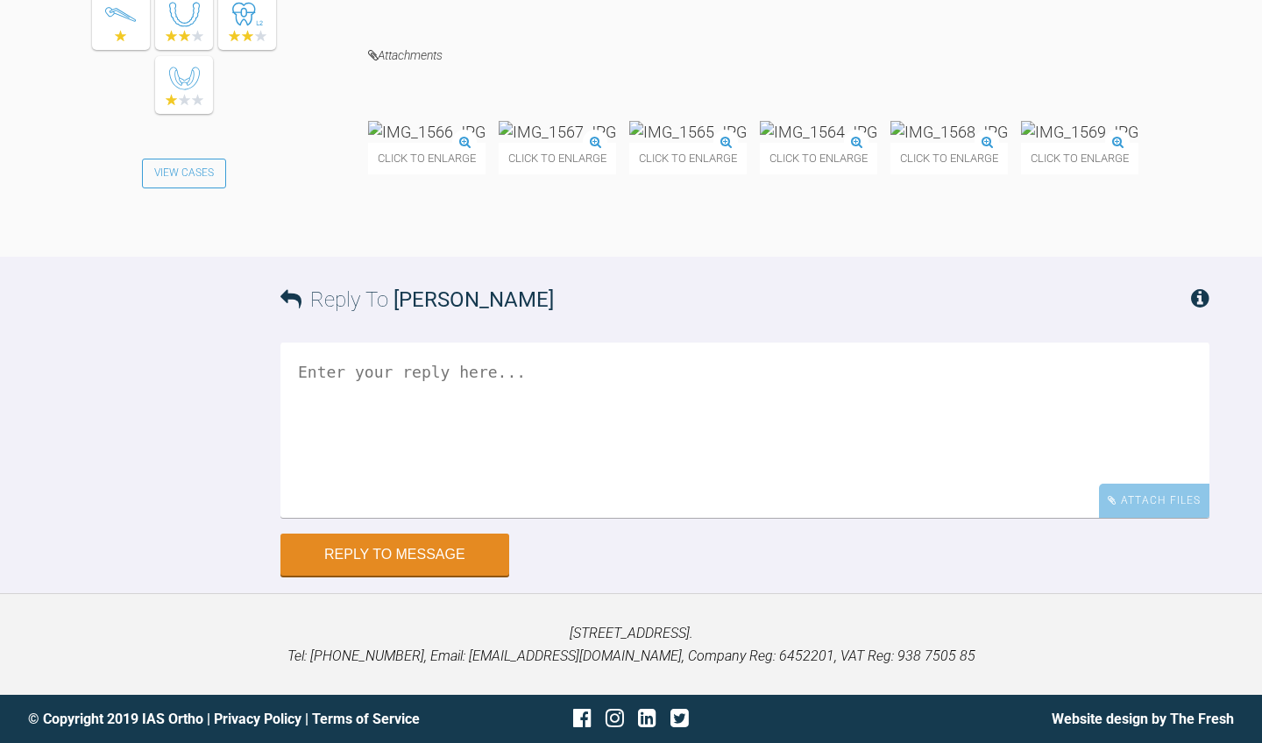
click at [731, 498] on textarea at bounding box center [744, 430] width 929 height 175
type textarea "h"
drag, startPoint x: 340, startPoint y: 464, endPoint x: 275, endPoint y: 462, distance: 64.9
click at [275, 462] on div "Reply To [PERSON_NAME] Hi [PERSON_NAME] looking good- carry on as planned/ best…" at bounding box center [631, 416] width 1262 height 319
click at [534, 440] on textarea "Hi [PERSON_NAME] looking good- carry on as planned/ Best wishes, [GEOGRAPHIC_DA…" at bounding box center [744, 430] width 929 height 175
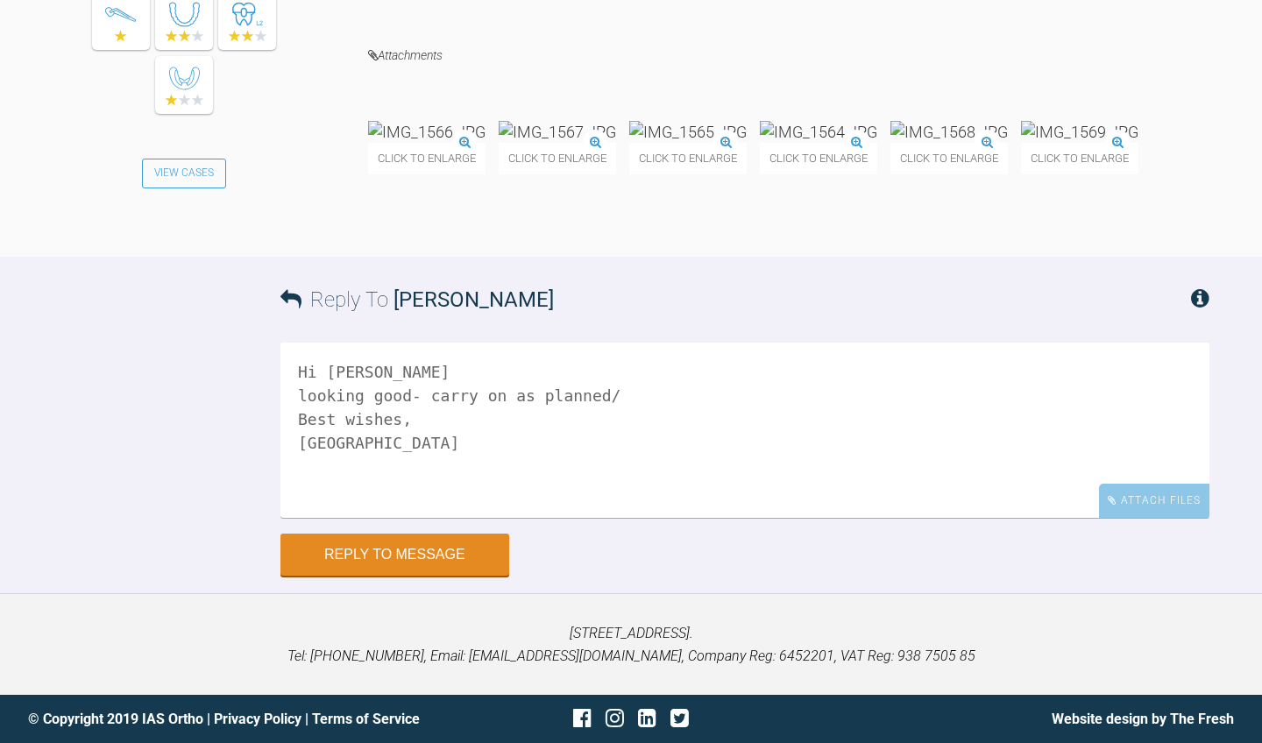
click at [543, 444] on textarea "Hi [PERSON_NAME] looking good- carry on as planned/ Best wishes, [GEOGRAPHIC_DA…" at bounding box center [744, 430] width 929 height 175
type textarea "Hi [PERSON_NAME] looking good- carry on as planned Best wishes, [GEOGRAPHIC_DAT…"
click at [432, 578] on button "Reply to Message" at bounding box center [394, 557] width 229 height 42
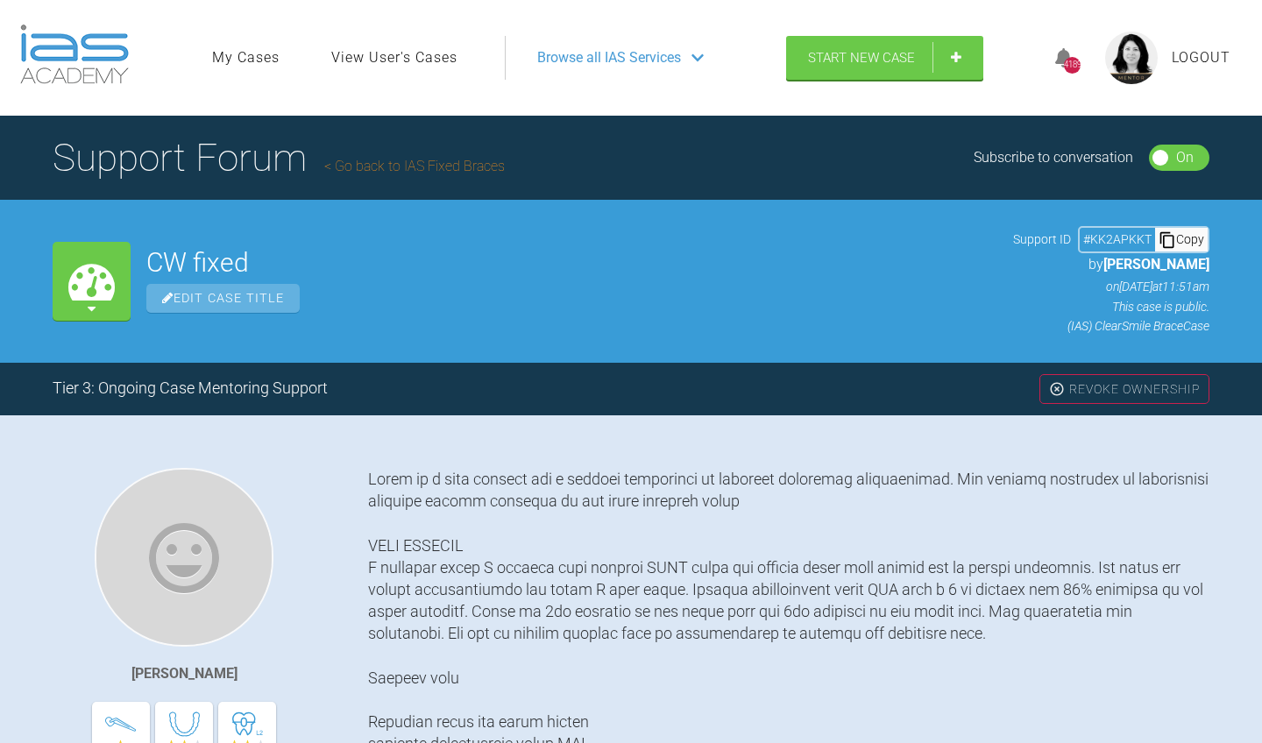
scroll to position [0, 0]
click at [482, 168] on link "Go back to IAS Fixed Braces" at bounding box center [414, 166] width 181 height 17
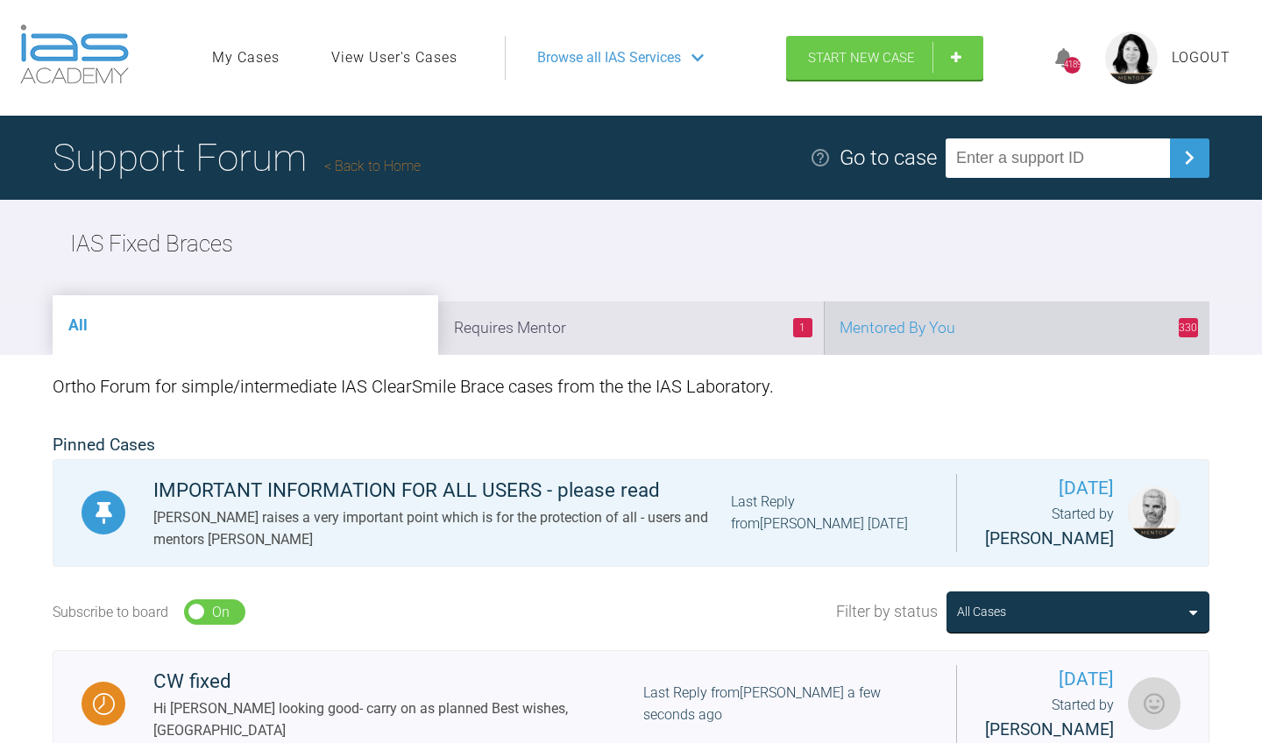
click at [1009, 326] on li "330 Mentored By You" at bounding box center [1017, 328] width 386 height 53
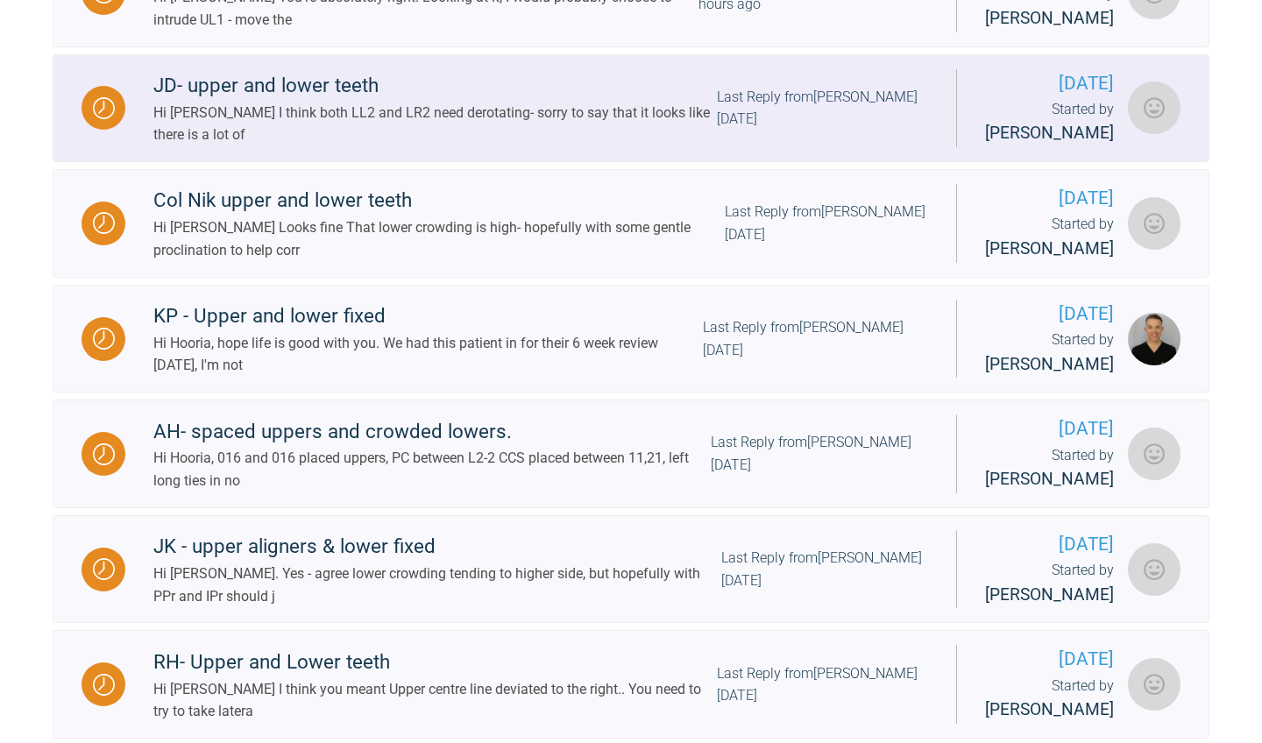
scroll to position [1268, 0]
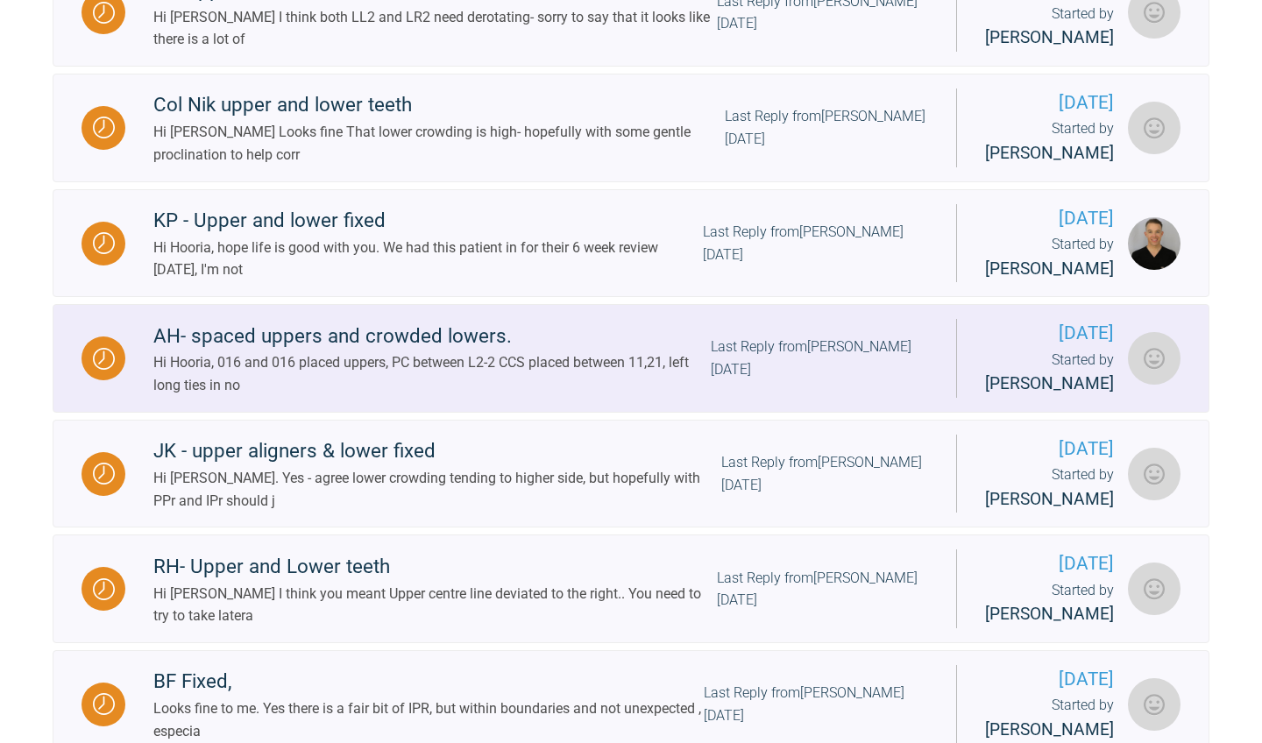
click at [869, 380] on div "Last Reply from [PERSON_NAME] [DATE]" at bounding box center [819, 358] width 217 height 45
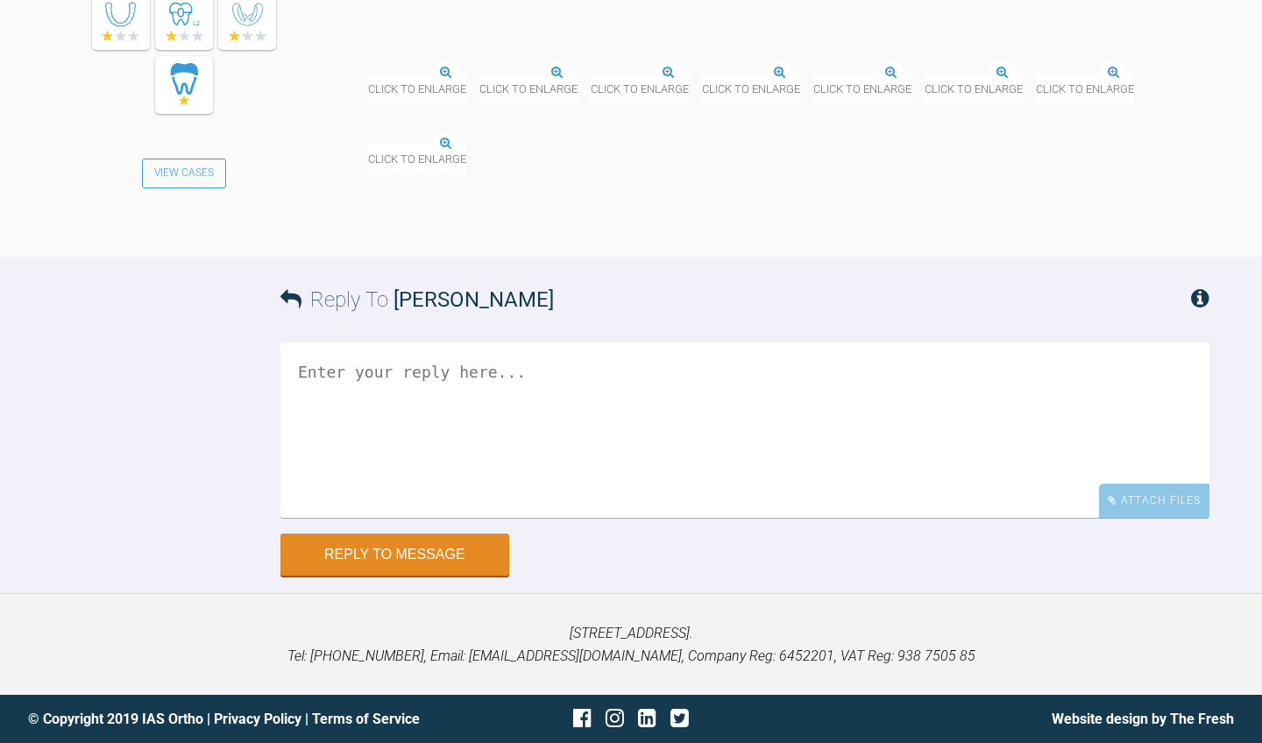
scroll to position [9961, 0]
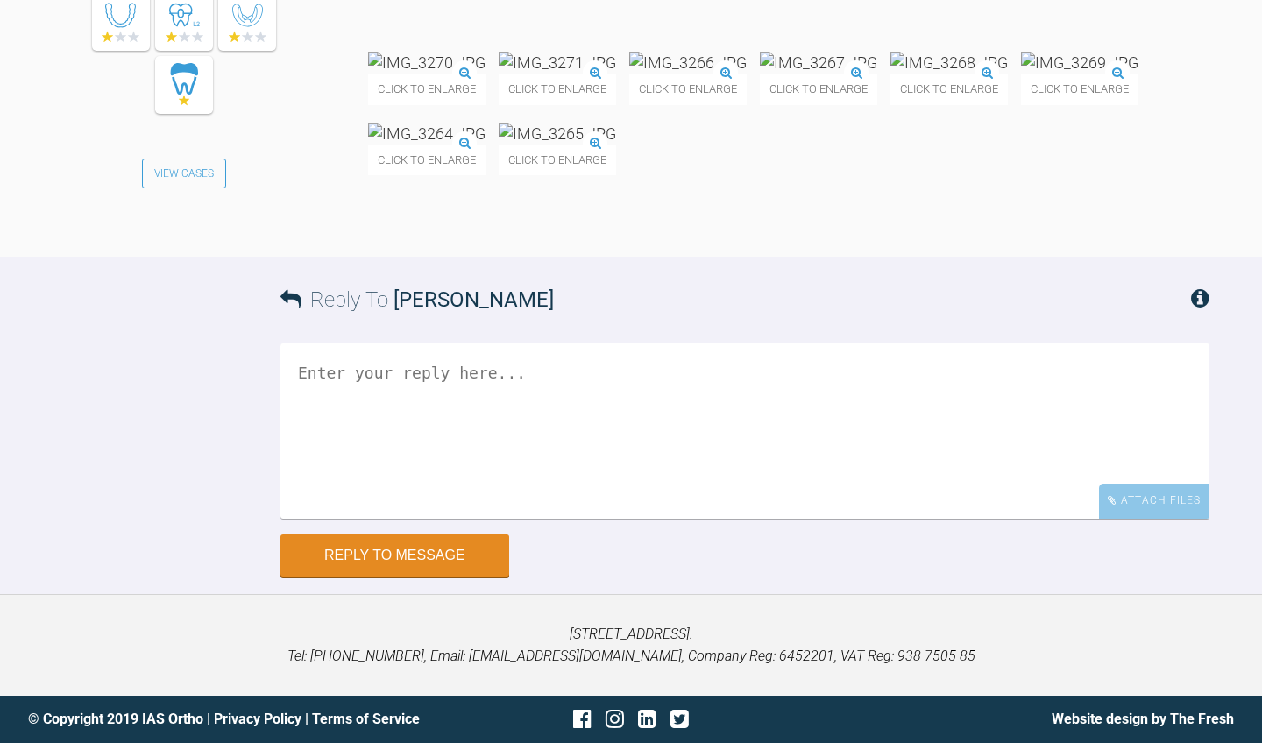
click at [486, 74] on img at bounding box center [426, 63] width 117 height 22
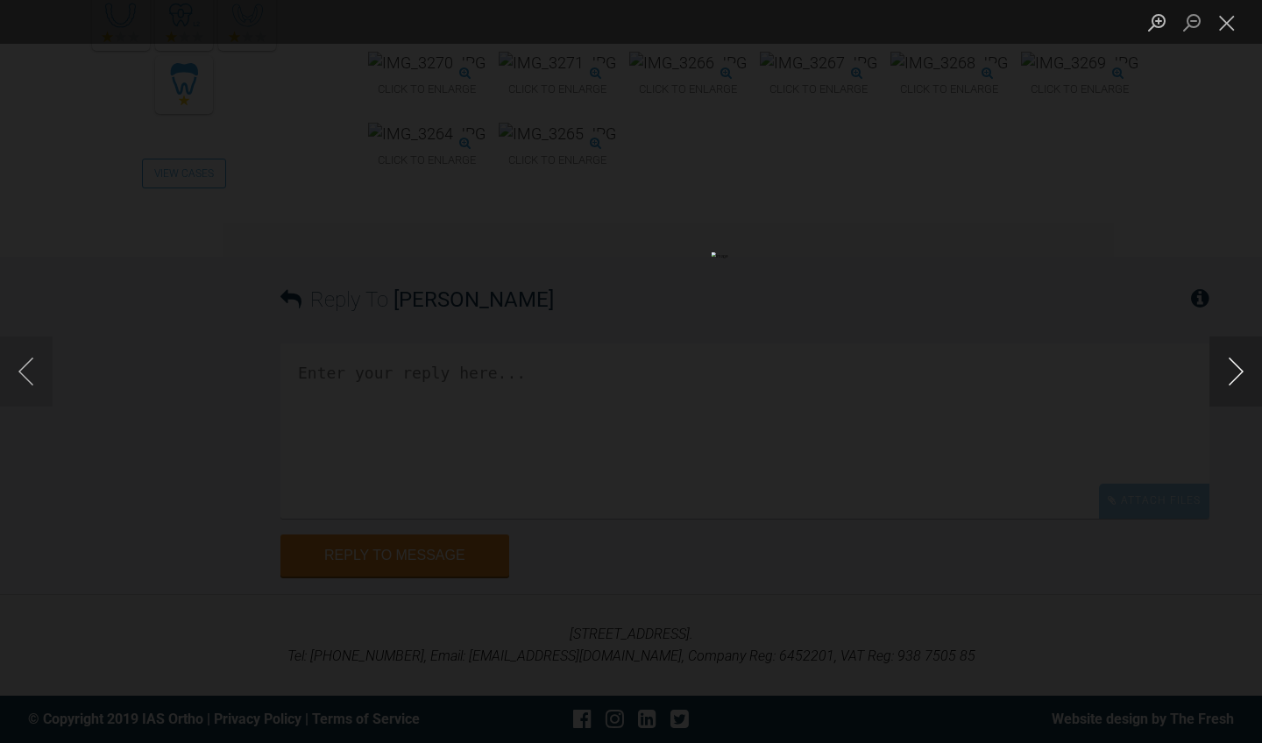
click at [1230, 380] on button "Next image" at bounding box center [1236, 372] width 53 height 70
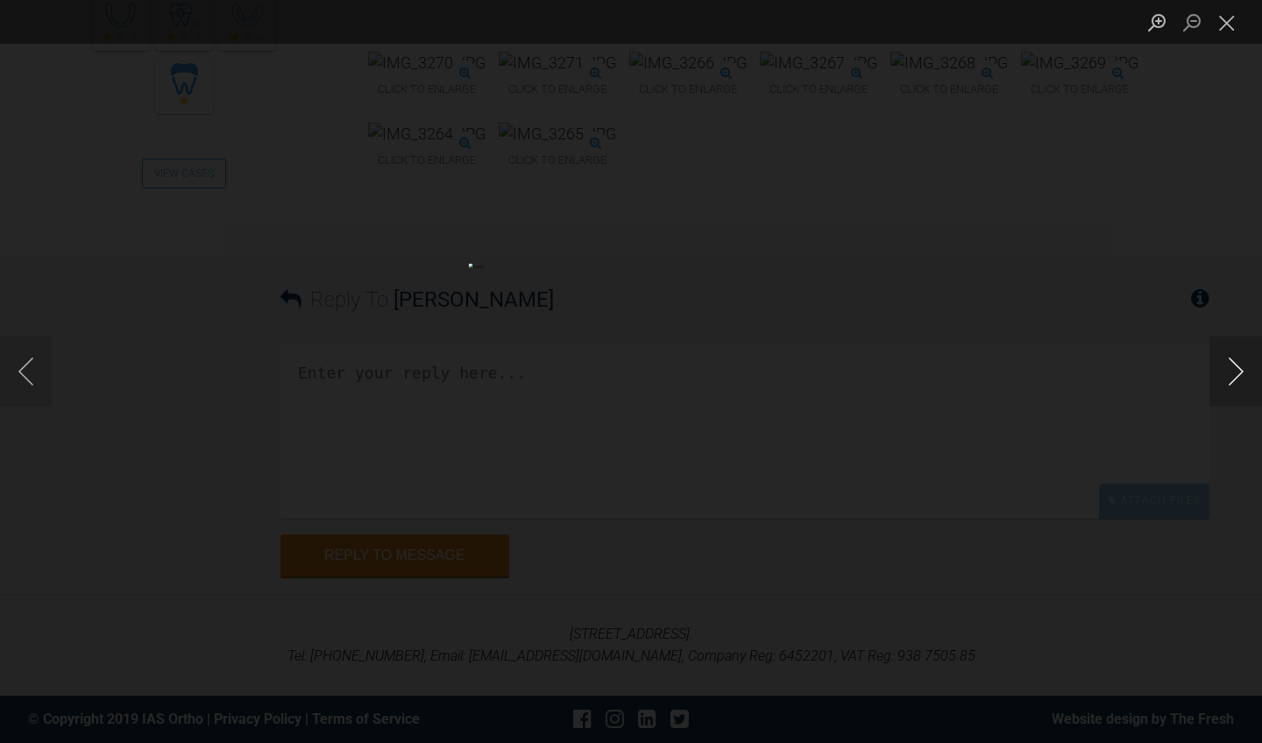
click at [1230, 380] on button "Next image" at bounding box center [1236, 372] width 53 height 70
click at [1231, 24] on button "Close lightbox" at bounding box center [1227, 22] width 35 height 31
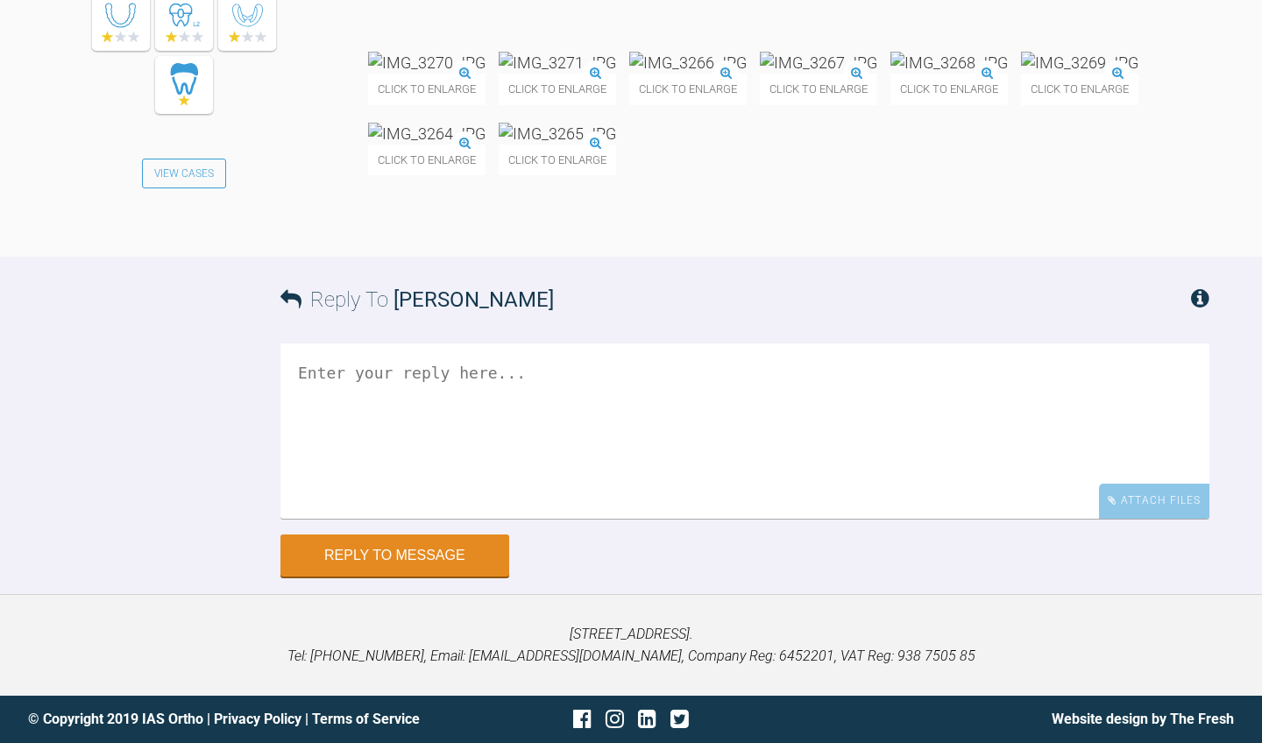
click at [890, 74] on img at bounding box center [948, 63] width 117 height 22
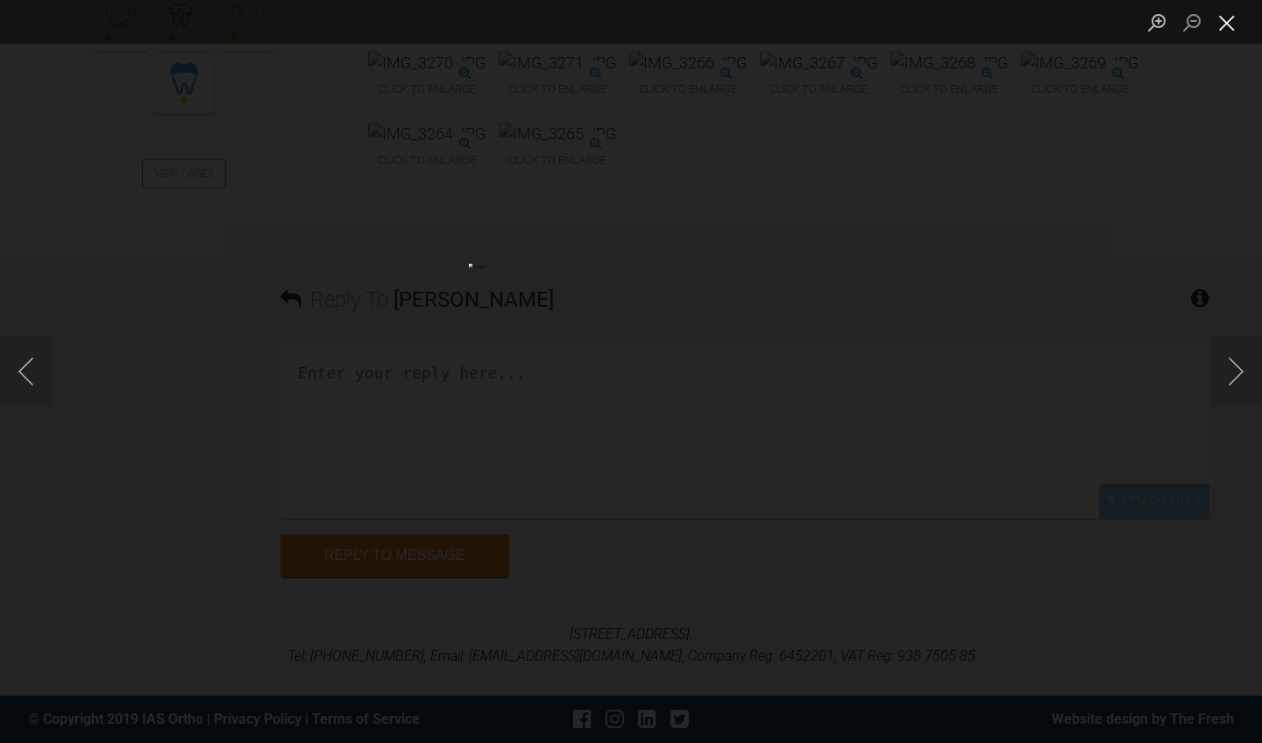
click at [1231, 25] on button "Close lightbox" at bounding box center [1227, 22] width 35 height 31
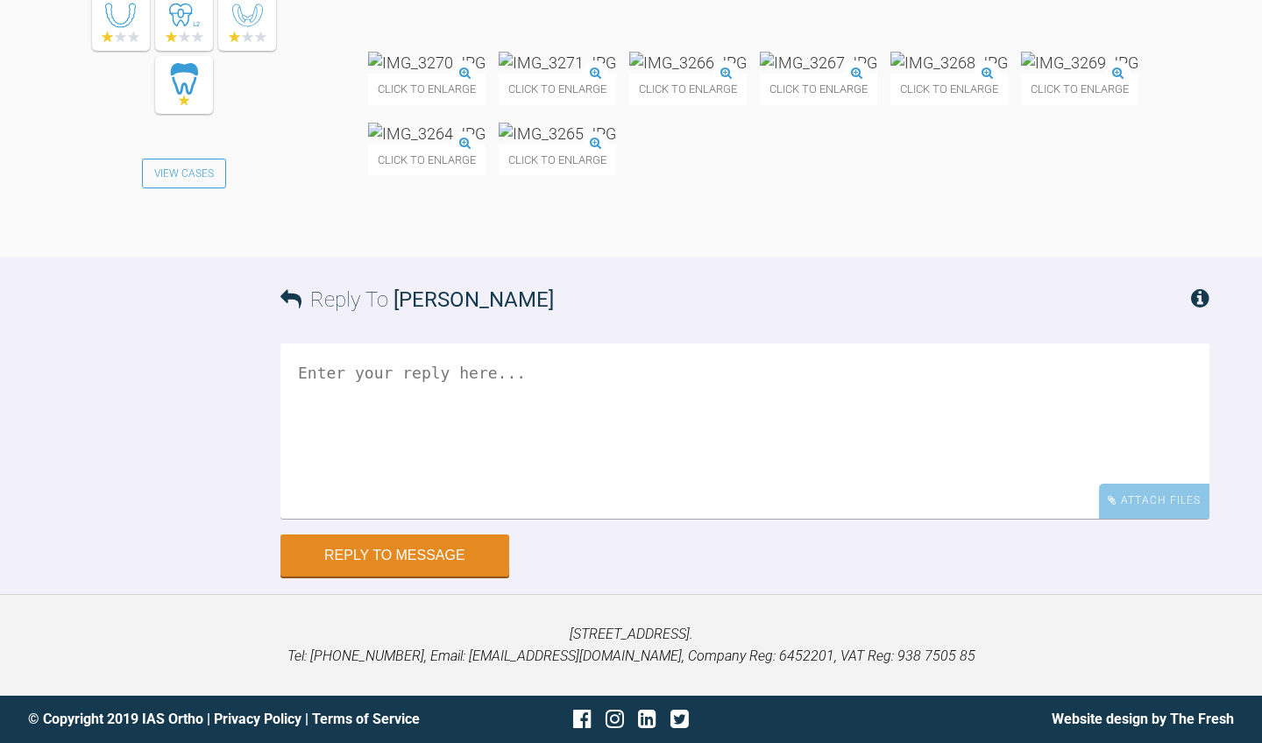
click at [486, 74] on img at bounding box center [426, 63] width 117 height 22
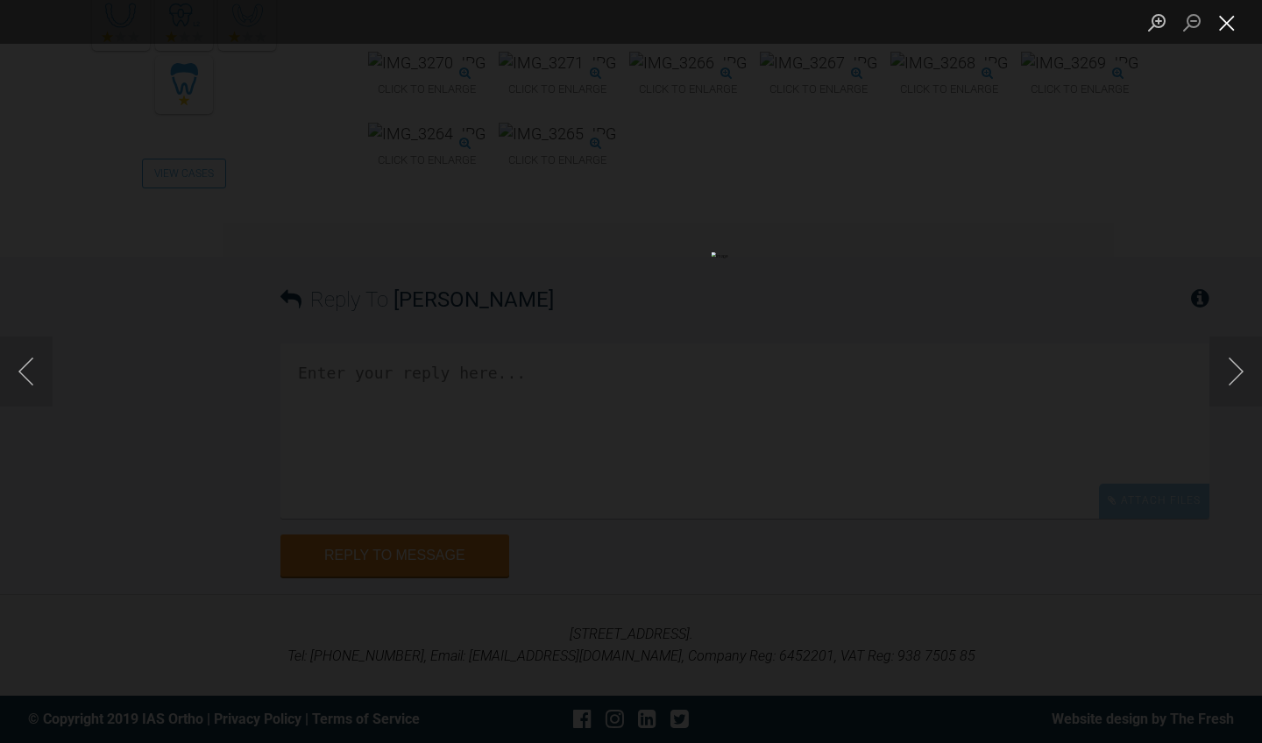
click at [1233, 25] on button "Close lightbox" at bounding box center [1227, 22] width 35 height 31
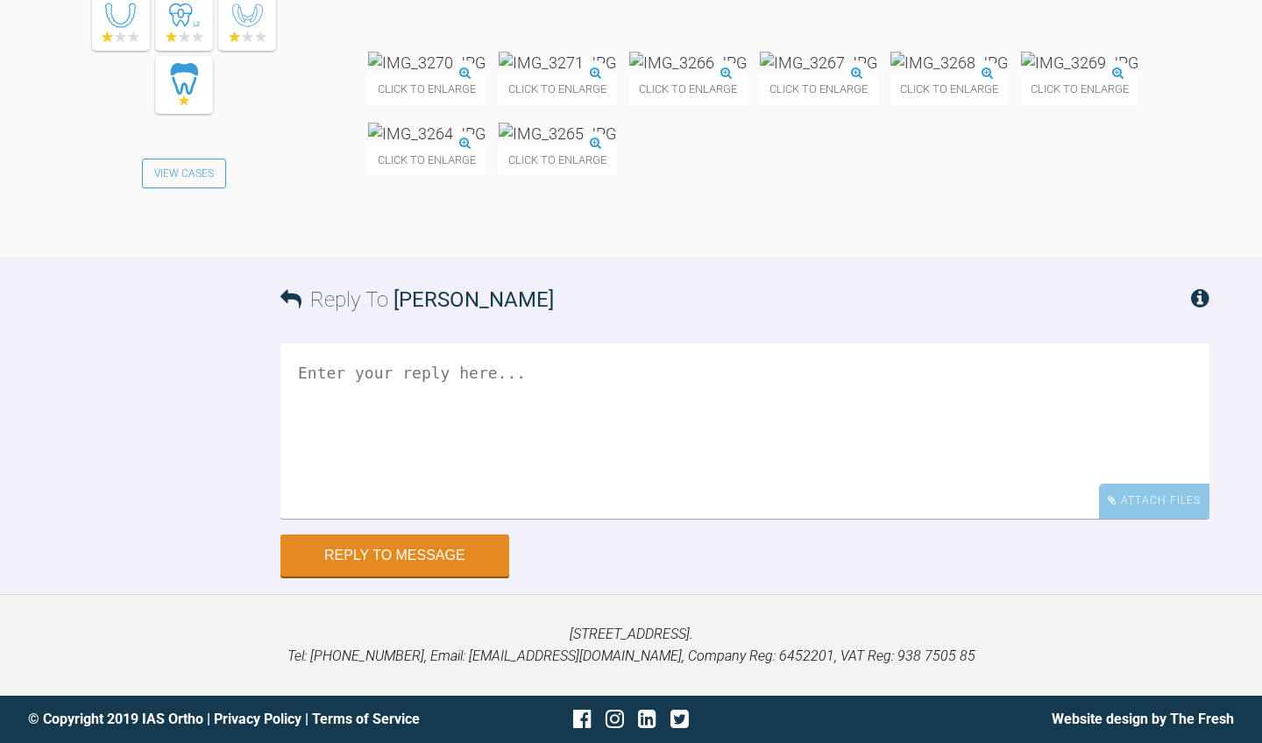
scroll to position [10026, 0]
click at [439, 519] on textarea at bounding box center [744, 431] width 929 height 175
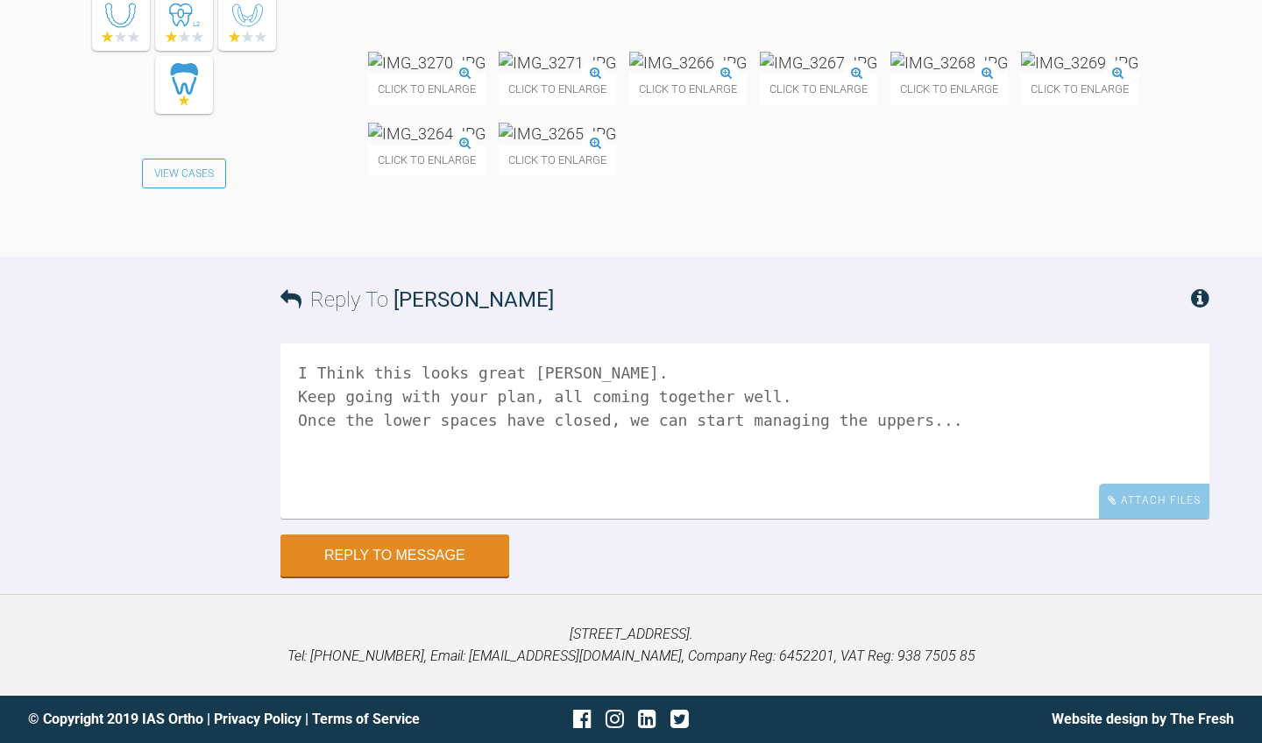
scroll to position [10030, 0]
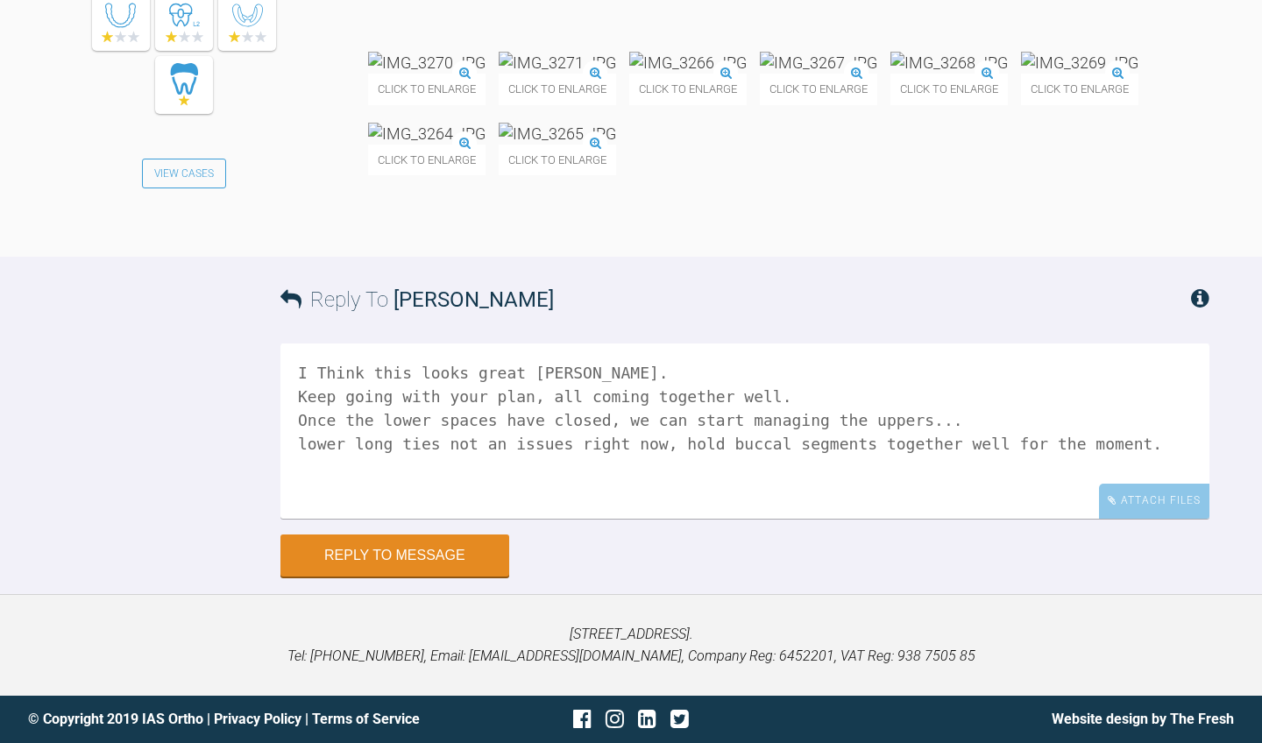
click at [747, 74] on img at bounding box center [687, 63] width 117 height 22
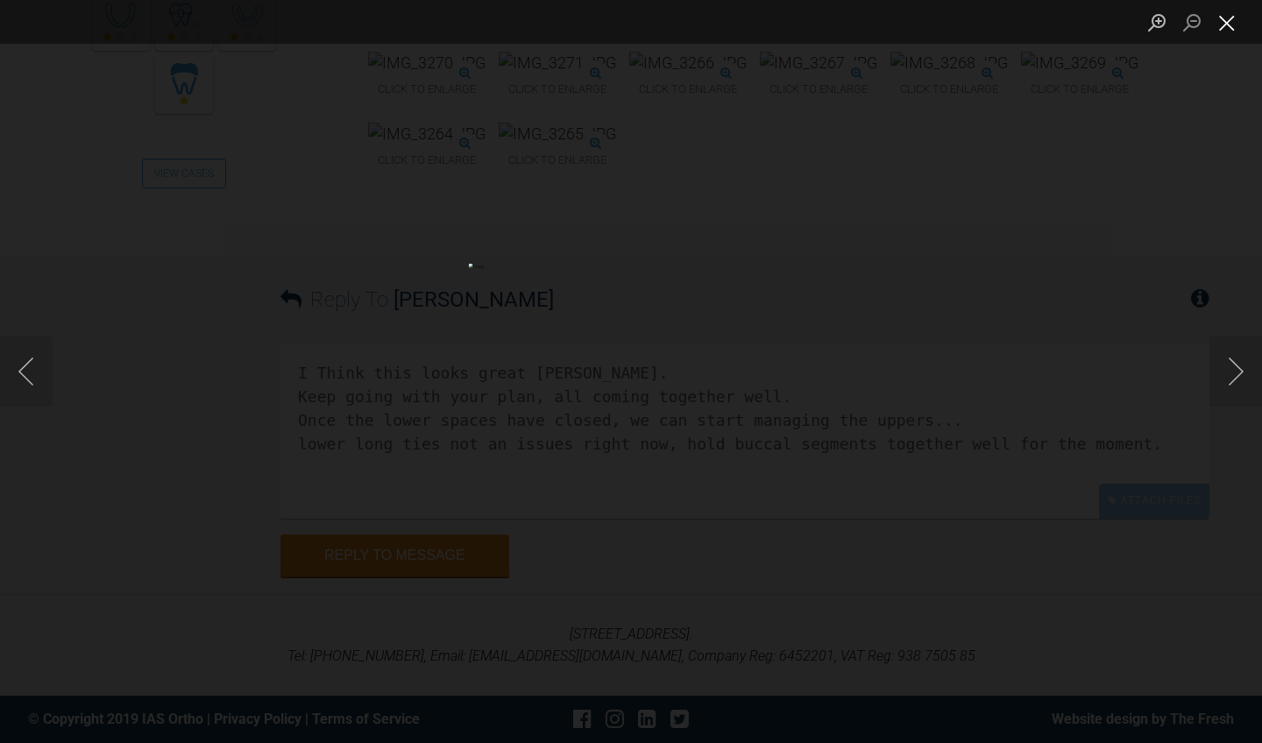
click at [1229, 25] on button "Close lightbox" at bounding box center [1227, 22] width 35 height 31
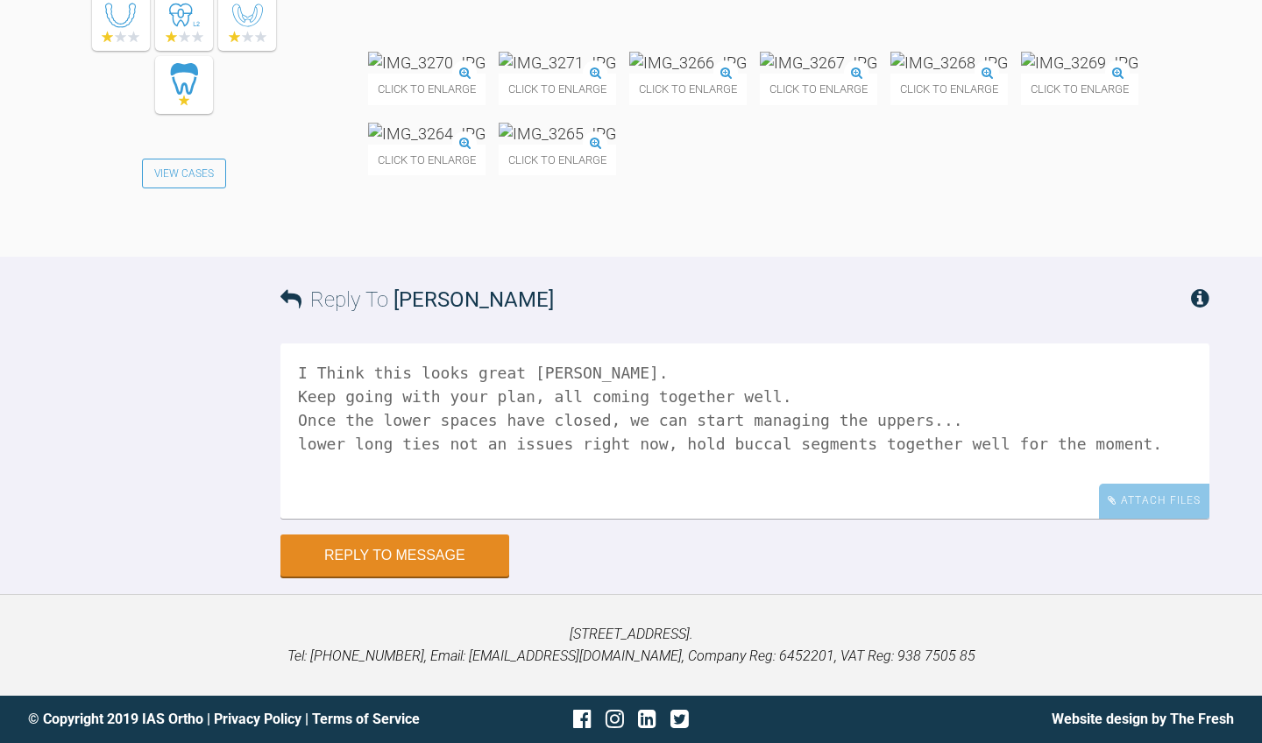
scroll to position [10319, 0]
click at [769, 498] on textarea "I Think this looks great [PERSON_NAME]. Keep going with your plan, all coming t…" at bounding box center [744, 431] width 929 height 175
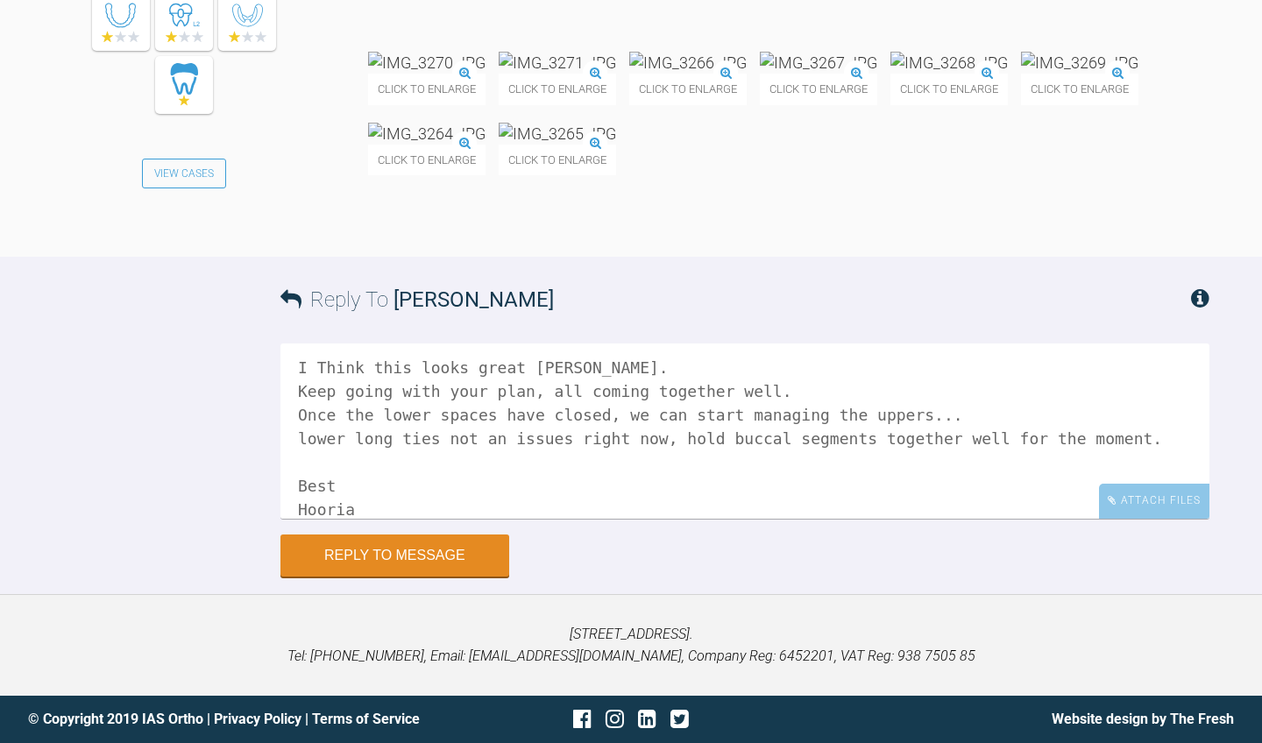
click at [302, 440] on textarea "I Think this looks great [PERSON_NAME]. Keep going with your plan, all coming t…" at bounding box center [744, 431] width 929 height 175
type textarea "I Think this looks great [PERSON_NAME]. Keep going with your plan, all coming t…"
click at [361, 571] on button "Reply to Message" at bounding box center [394, 557] width 229 height 42
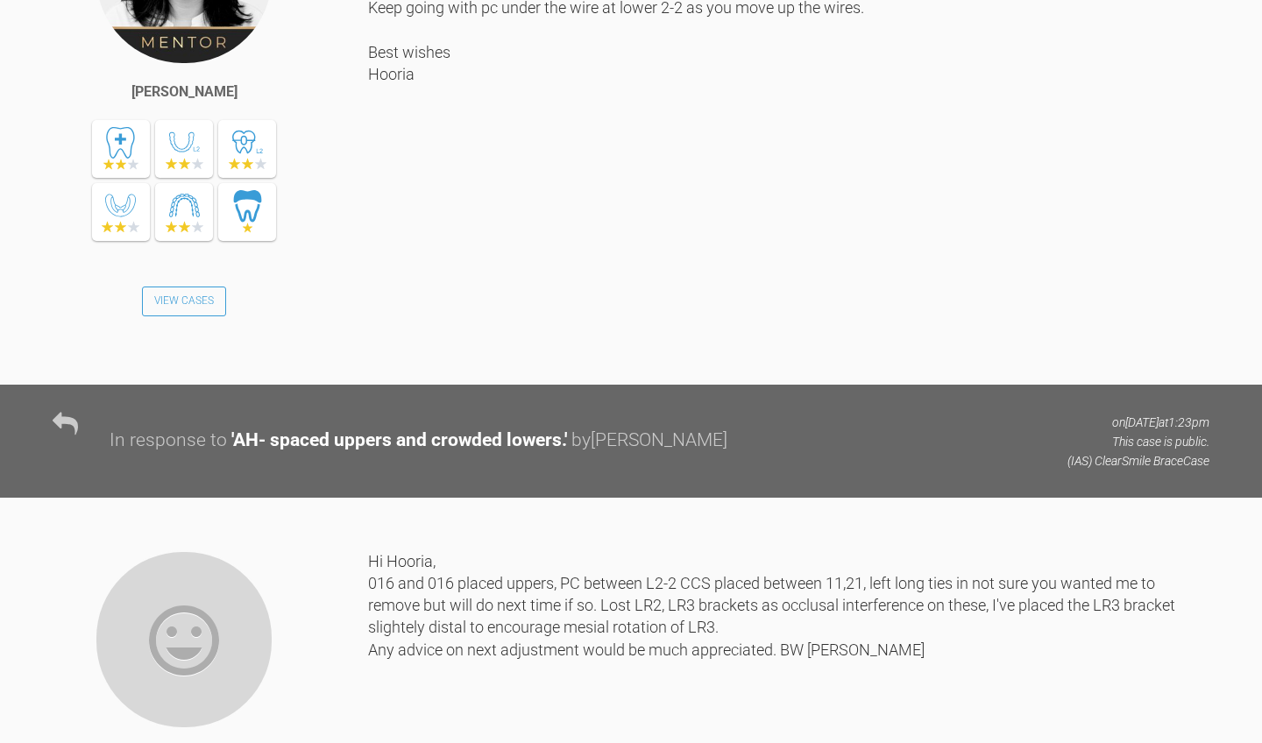
scroll to position [8804, 0]
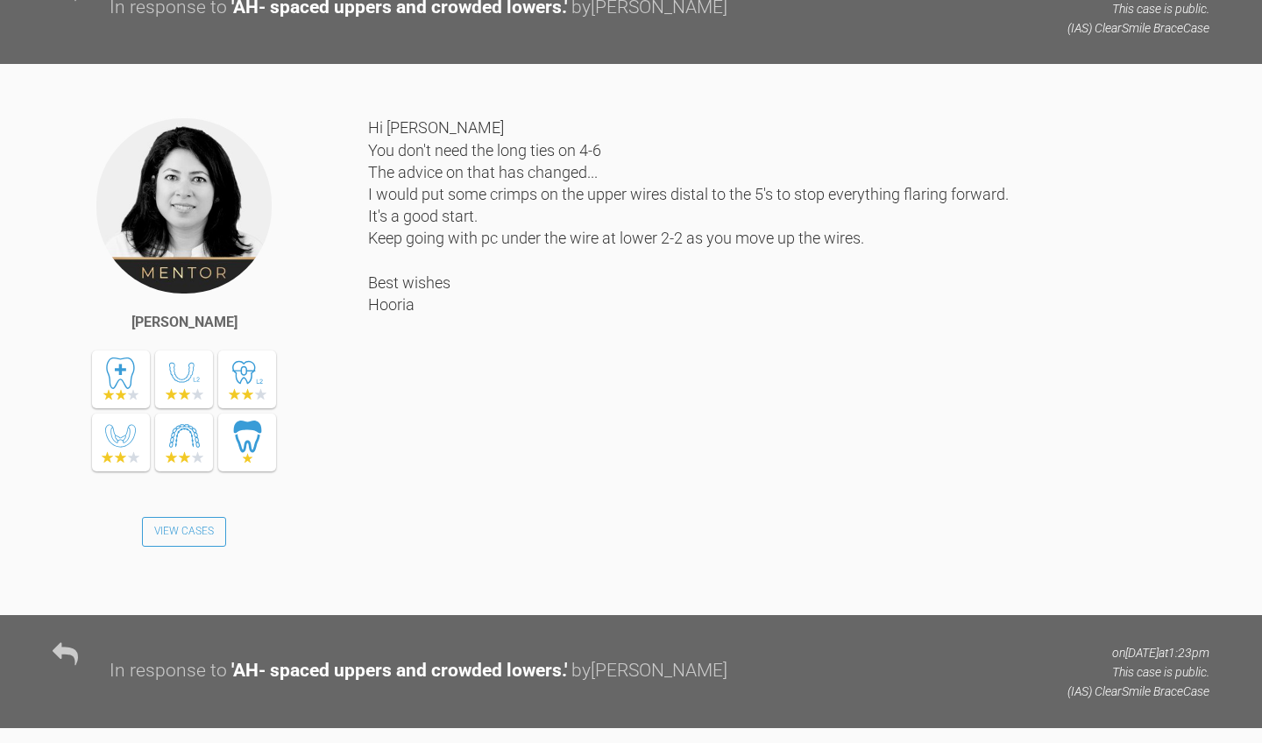
scroll to position [181, 0]
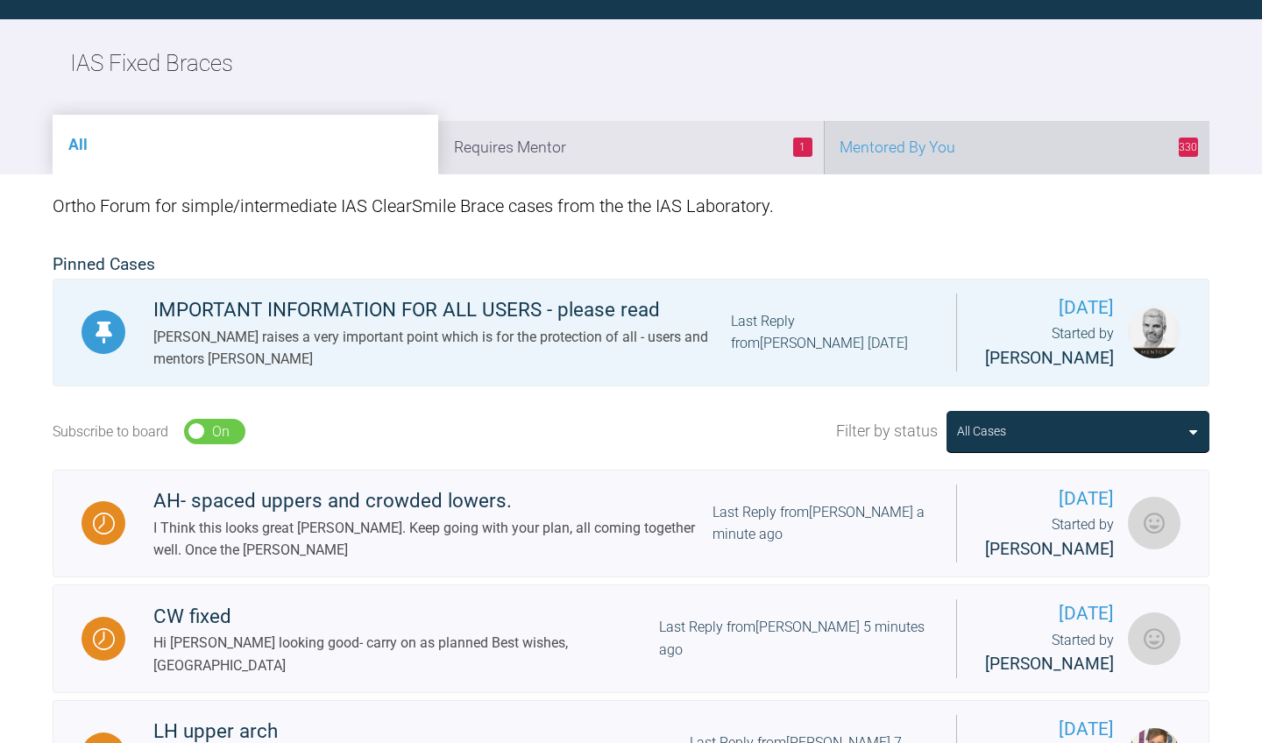
click at [1037, 138] on li "330 Mentored By You" at bounding box center [1017, 147] width 386 height 53
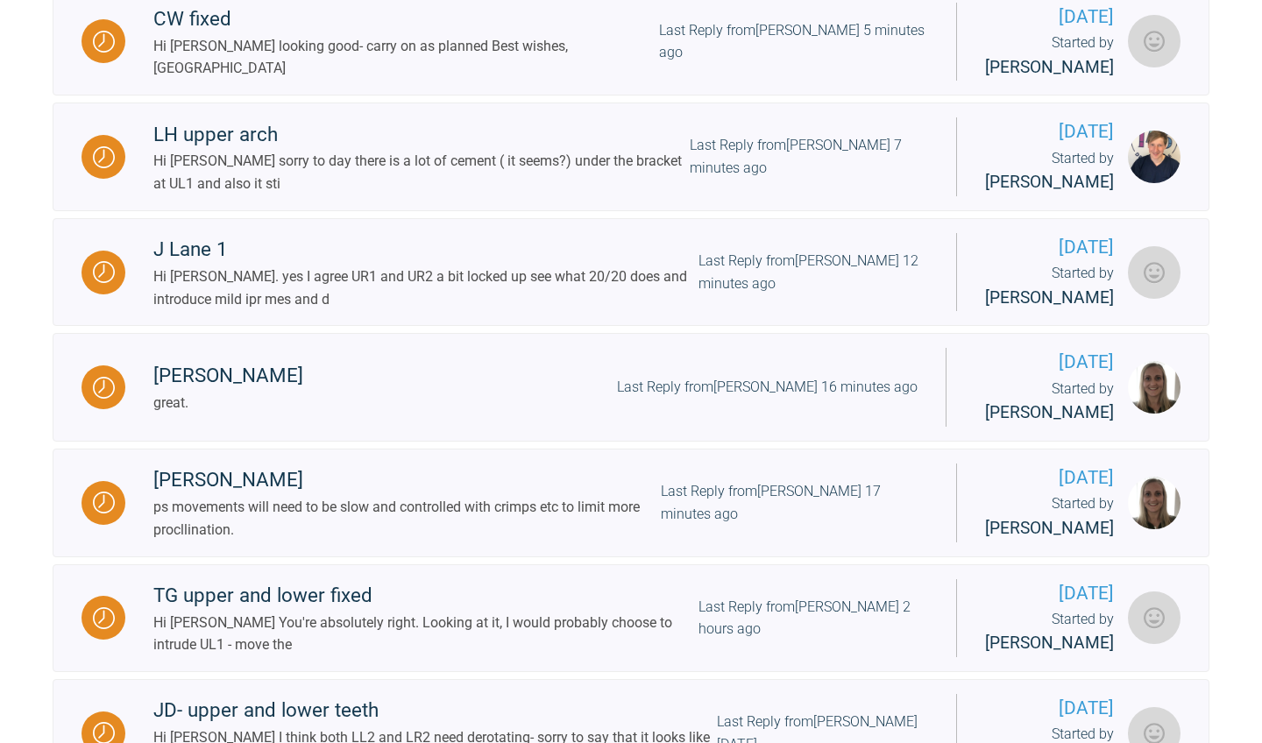
scroll to position [799, 0]
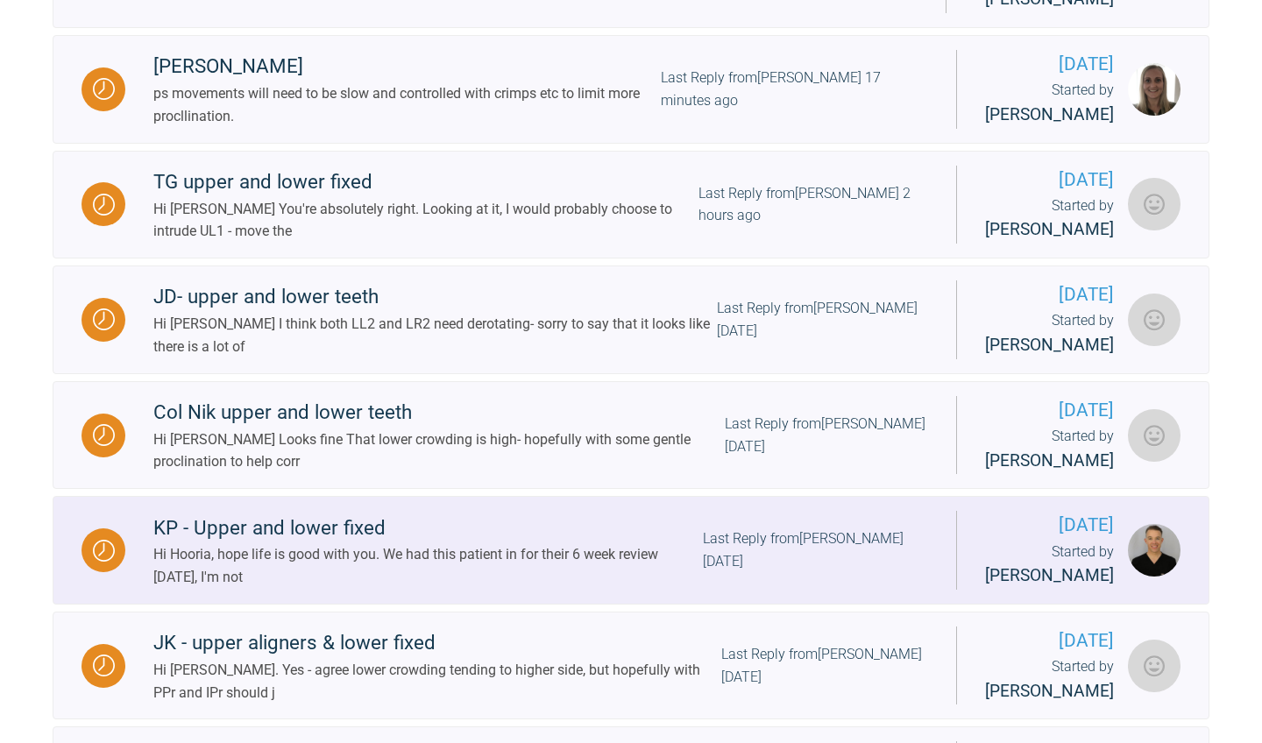
click at [788, 572] on div "Last Reply from [PERSON_NAME] [DATE]" at bounding box center [815, 550] width 225 height 45
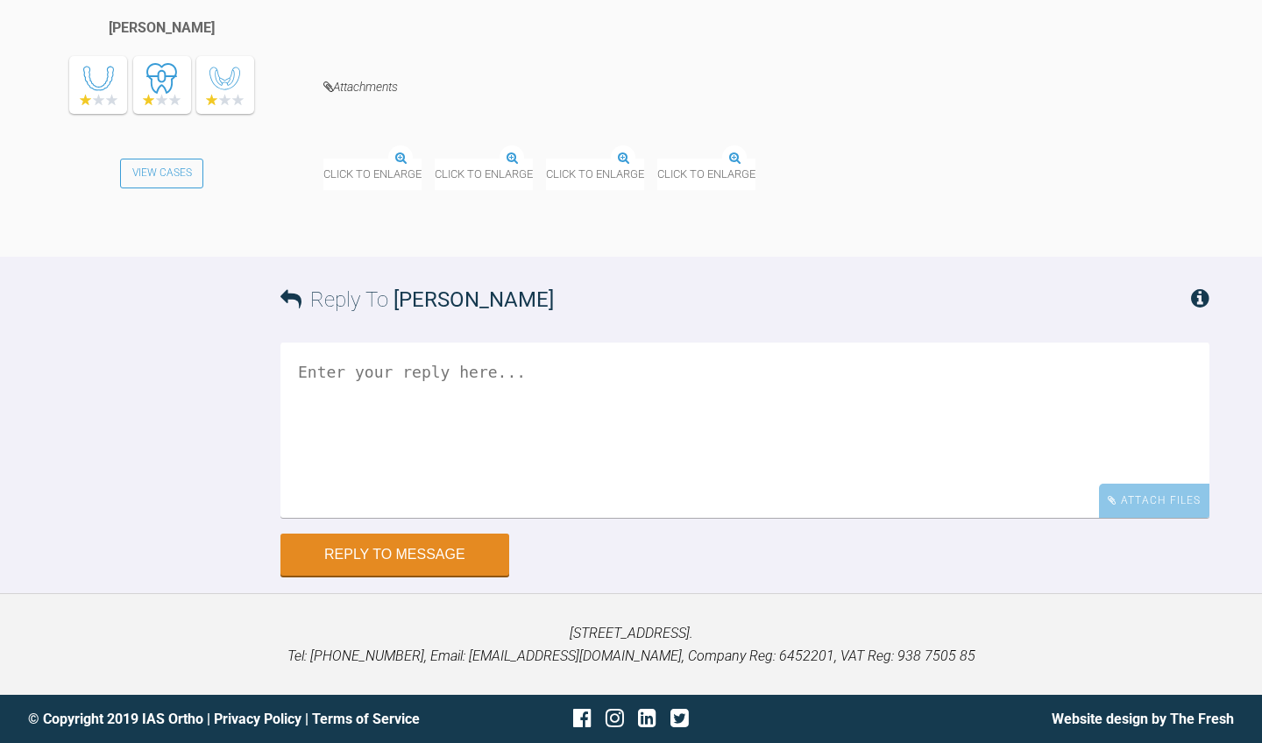
scroll to position [3849, 0]
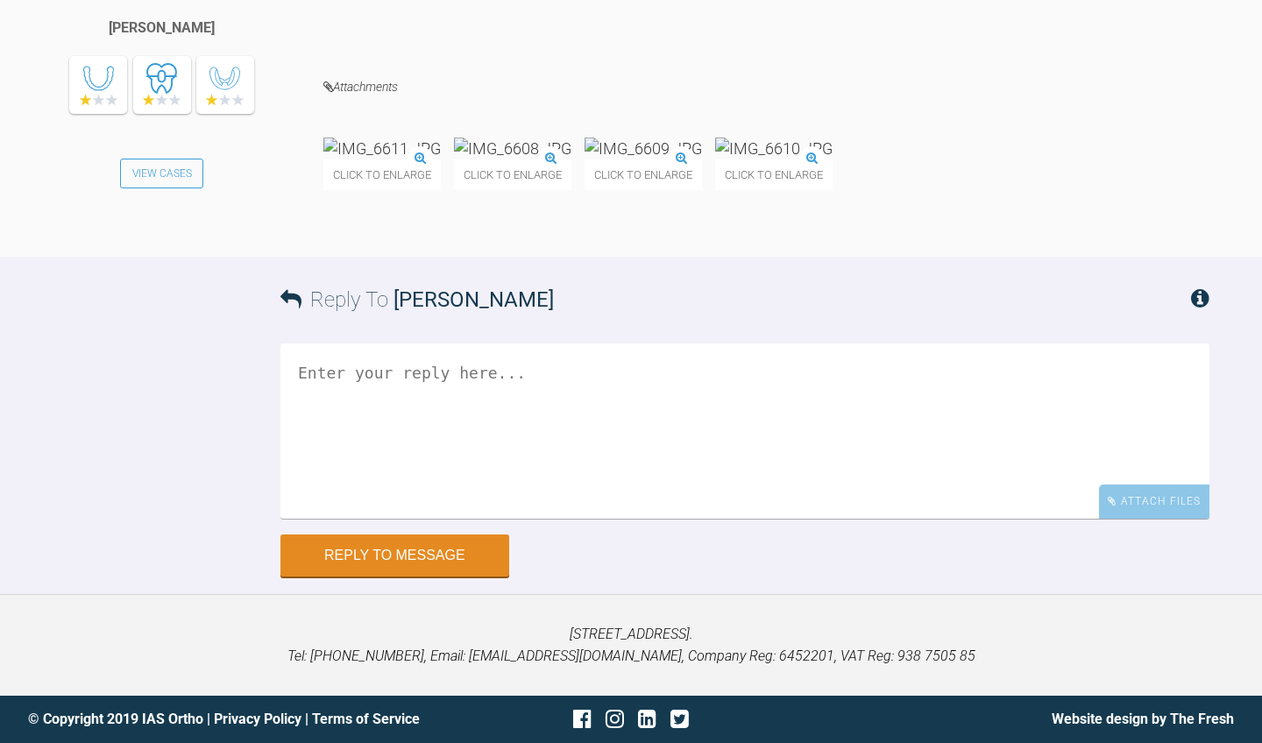
click at [441, 160] on img at bounding box center [381, 149] width 117 height 22
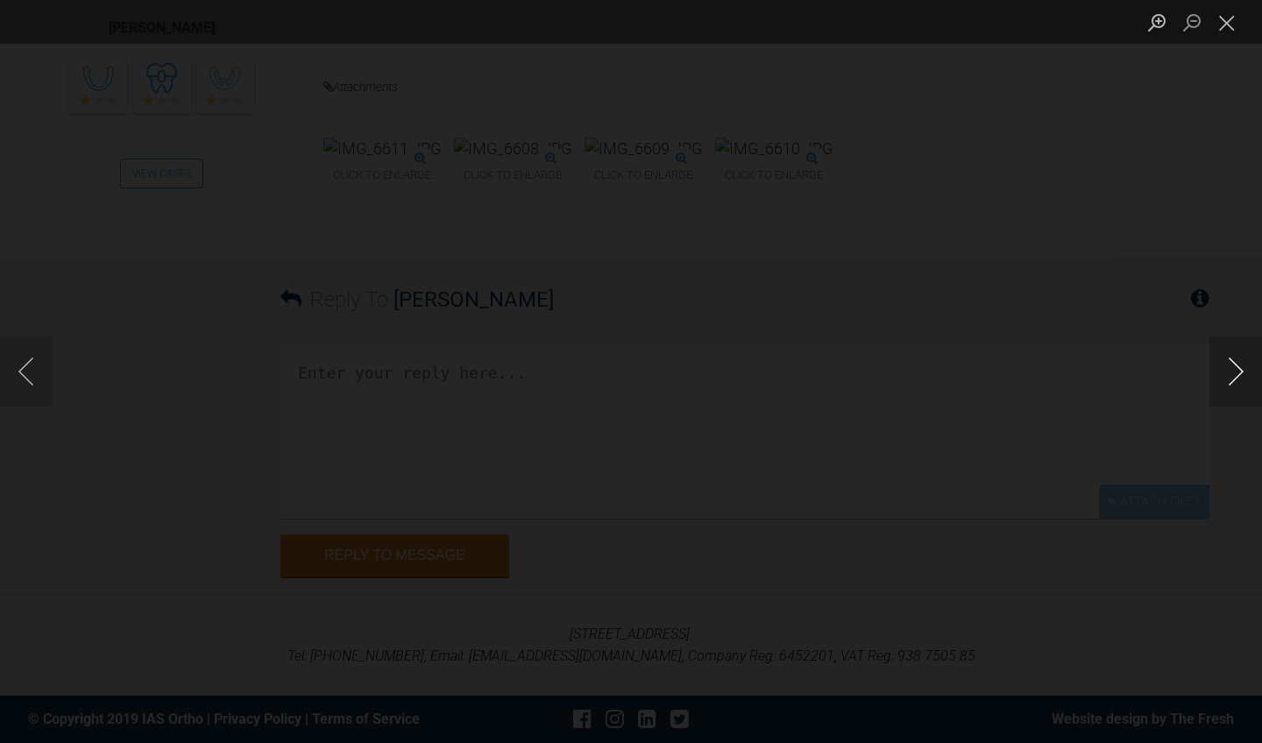
click at [1244, 376] on button "Next image" at bounding box center [1236, 372] width 53 height 70
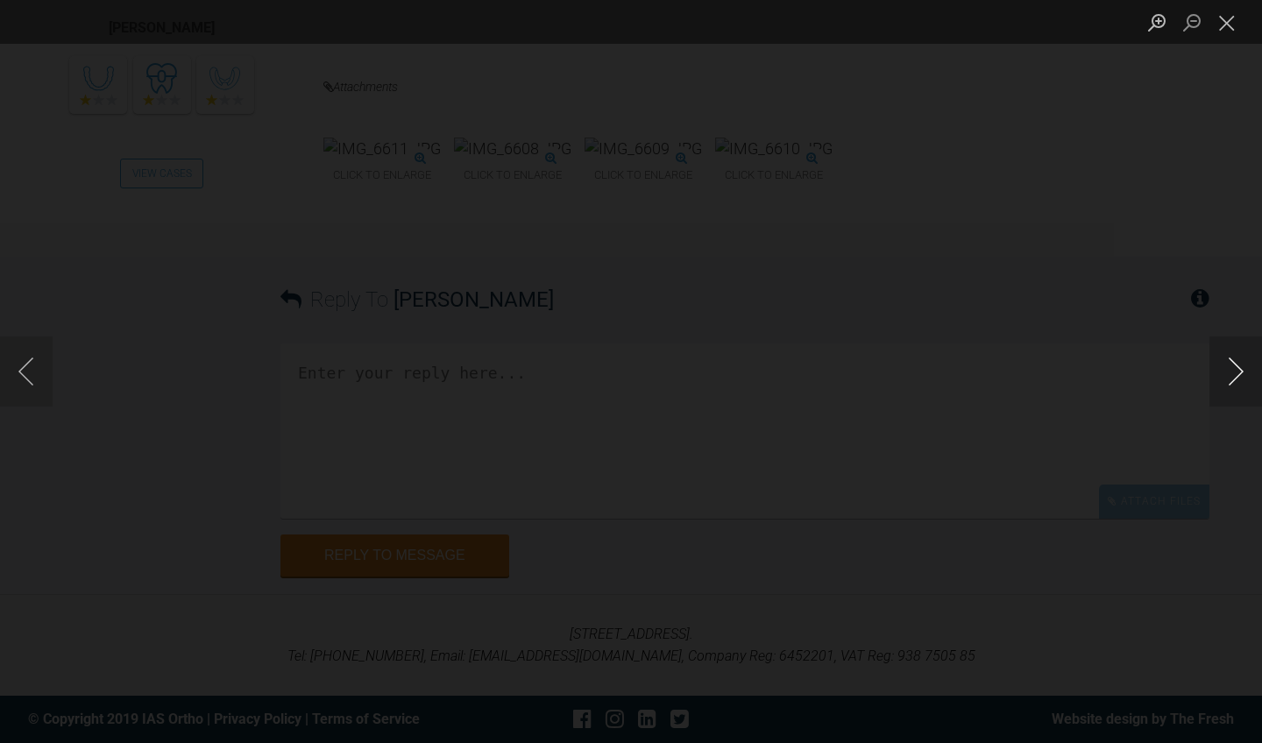
click at [1244, 376] on button "Next image" at bounding box center [1236, 372] width 53 height 70
click at [1229, 33] on button "Close lightbox" at bounding box center [1227, 22] width 35 height 31
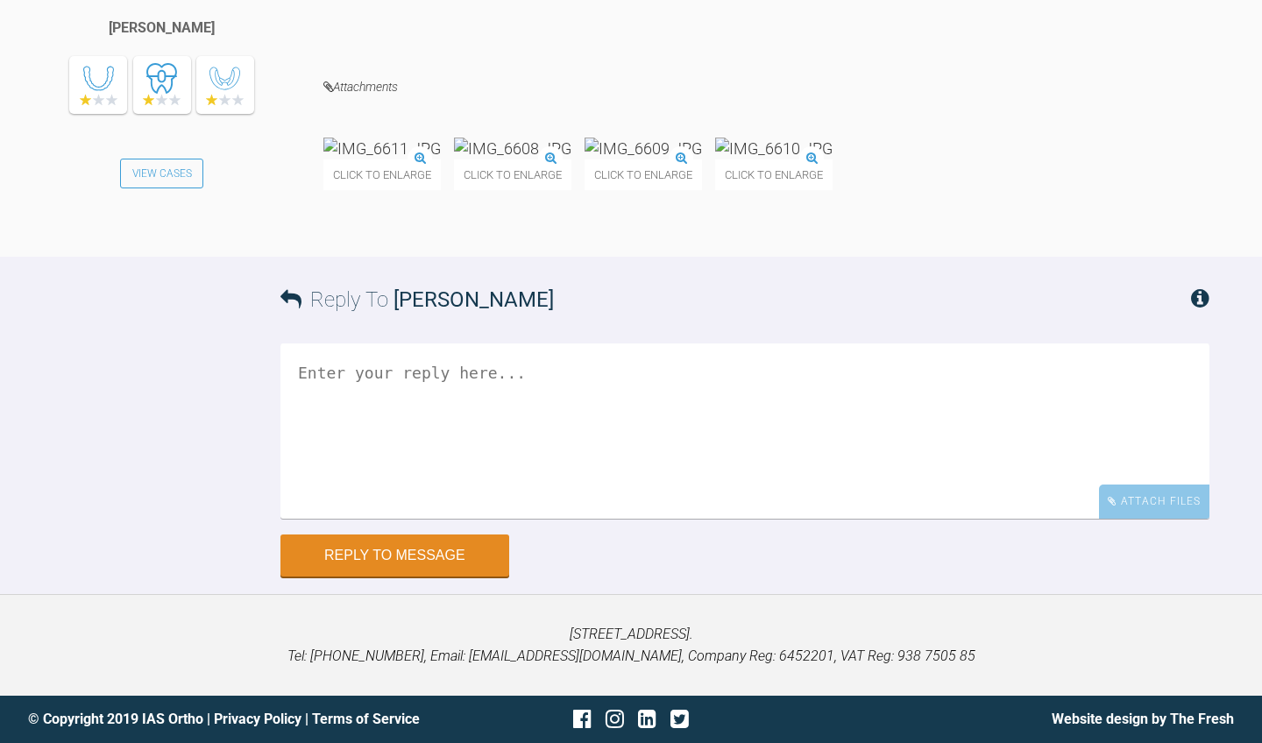
scroll to position [4086, 0]
click at [813, 449] on textarea at bounding box center [744, 431] width 929 height 175
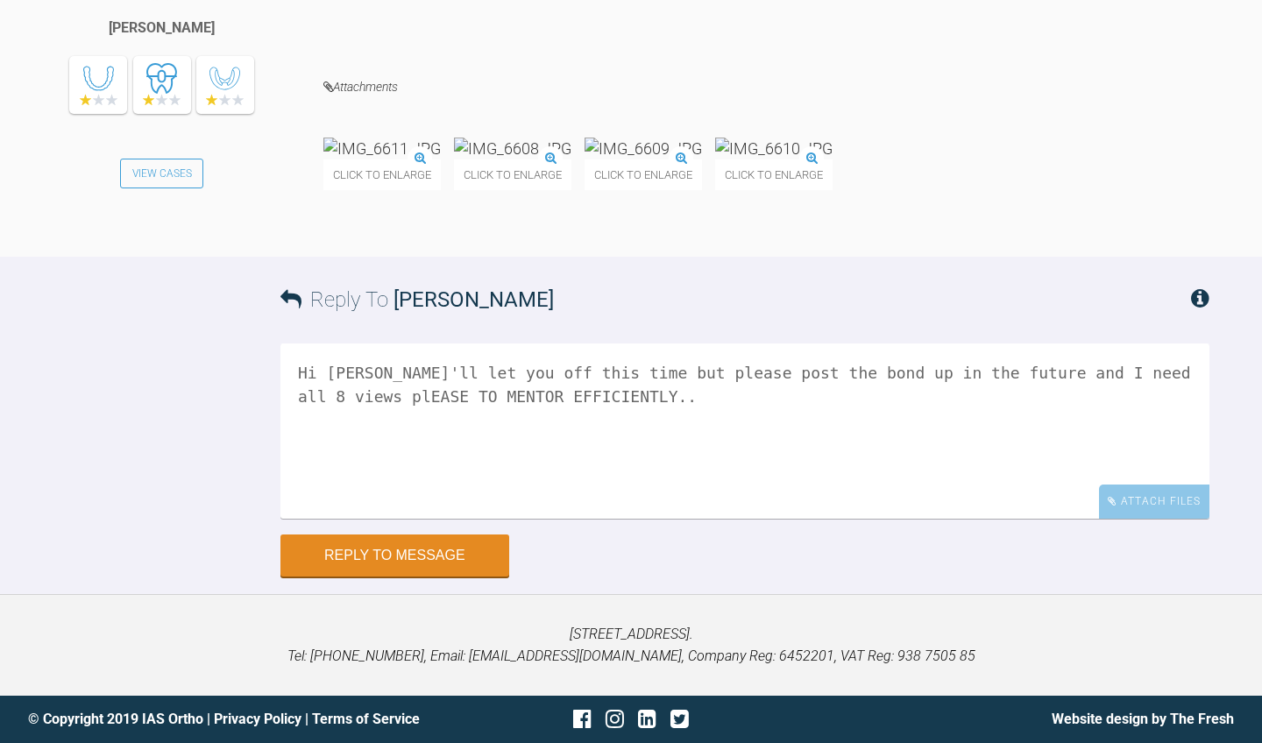
drag, startPoint x: 901, startPoint y: 453, endPoint x: 1227, endPoint y: 445, distance: 326.1
click at [1227, 445] on div "Reply To [PERSON_NAME] Hi [PERSON_NAME]'ll let you off this time but please pos…" at bounding box center [631, 416] width 1262 height 319
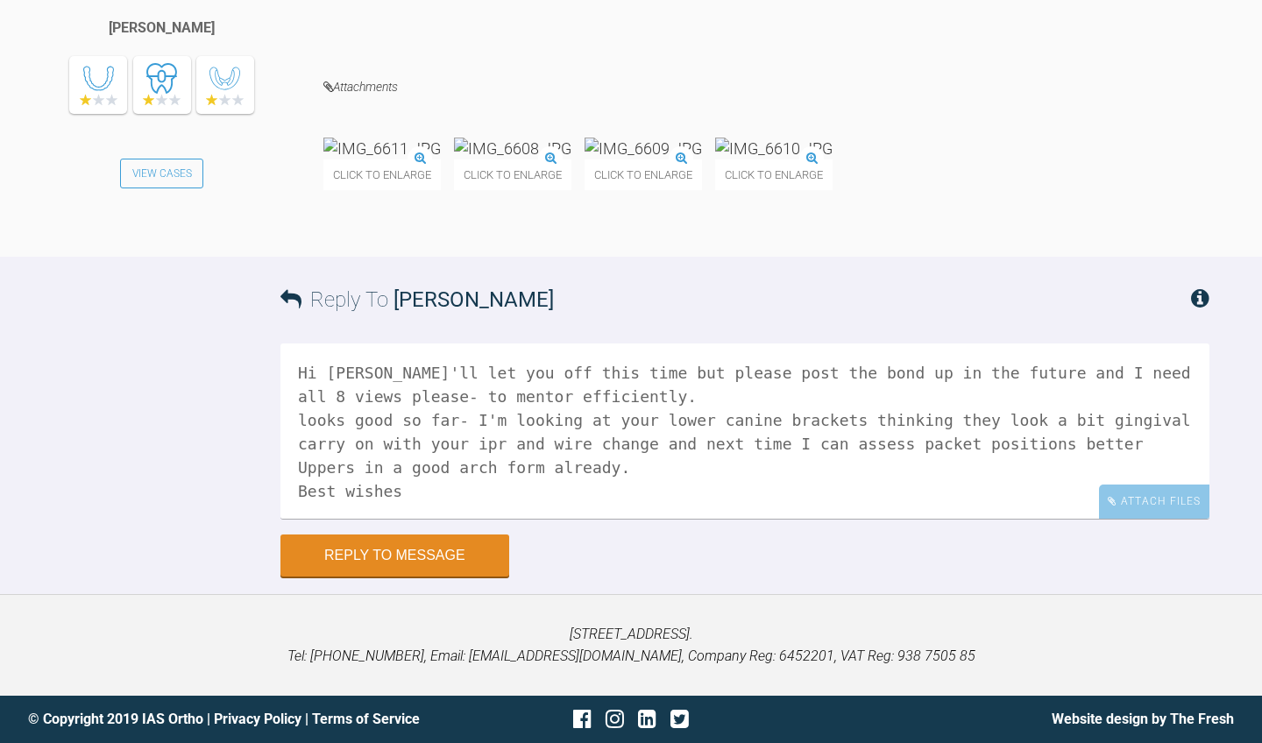
scroll to position [6, 0]
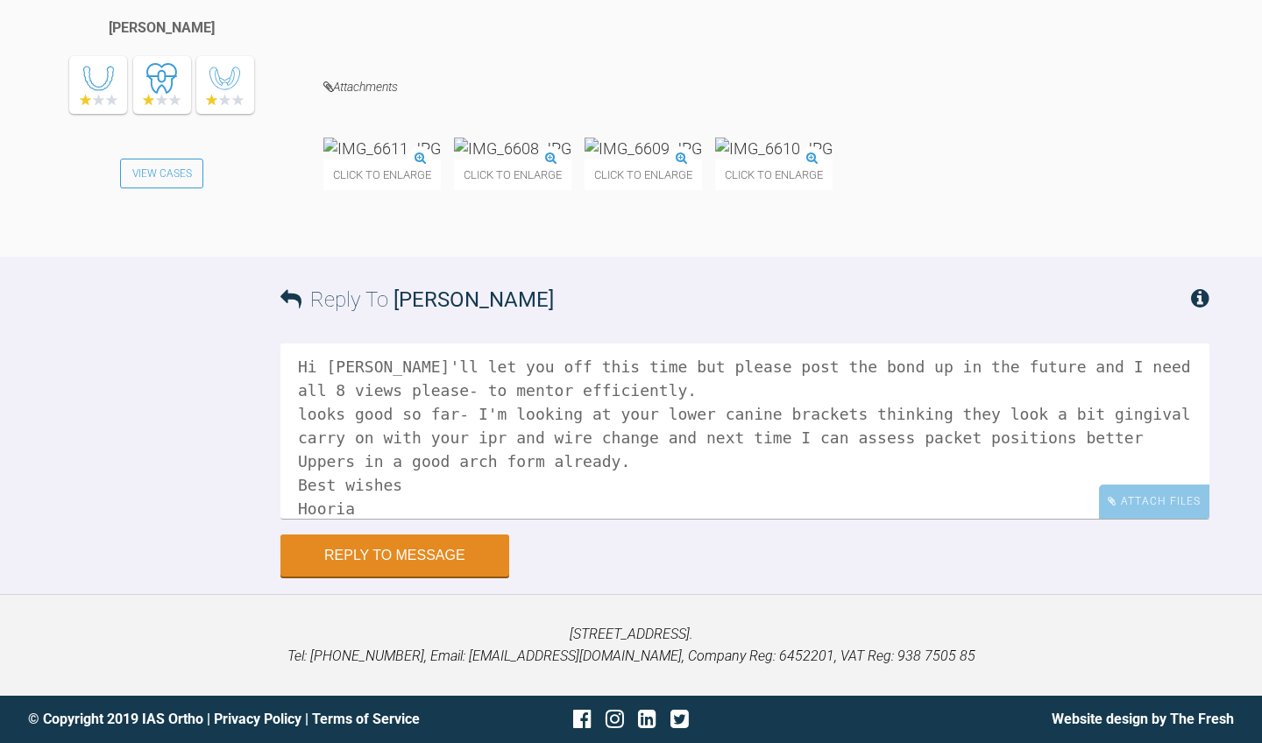
click at [310, 490] on textarea "Hi [PERSON_NAME]'ll let you off this time but please post the bond up in the fu…" at bounding box center [744, 431] width 929 height 175
click at [935, 497] on textarea "Hi [PERSON_NAME]'ll let you off this time but please post the bond up in the fu…" at bounding box center [744, 431] width 929 height 175
click at [957, 469] on textarea "Hi [PERSON_NAME]'ll let you off this time but please post the bond up in the fu…" at bounding box center [744, 431] width 929 height 175
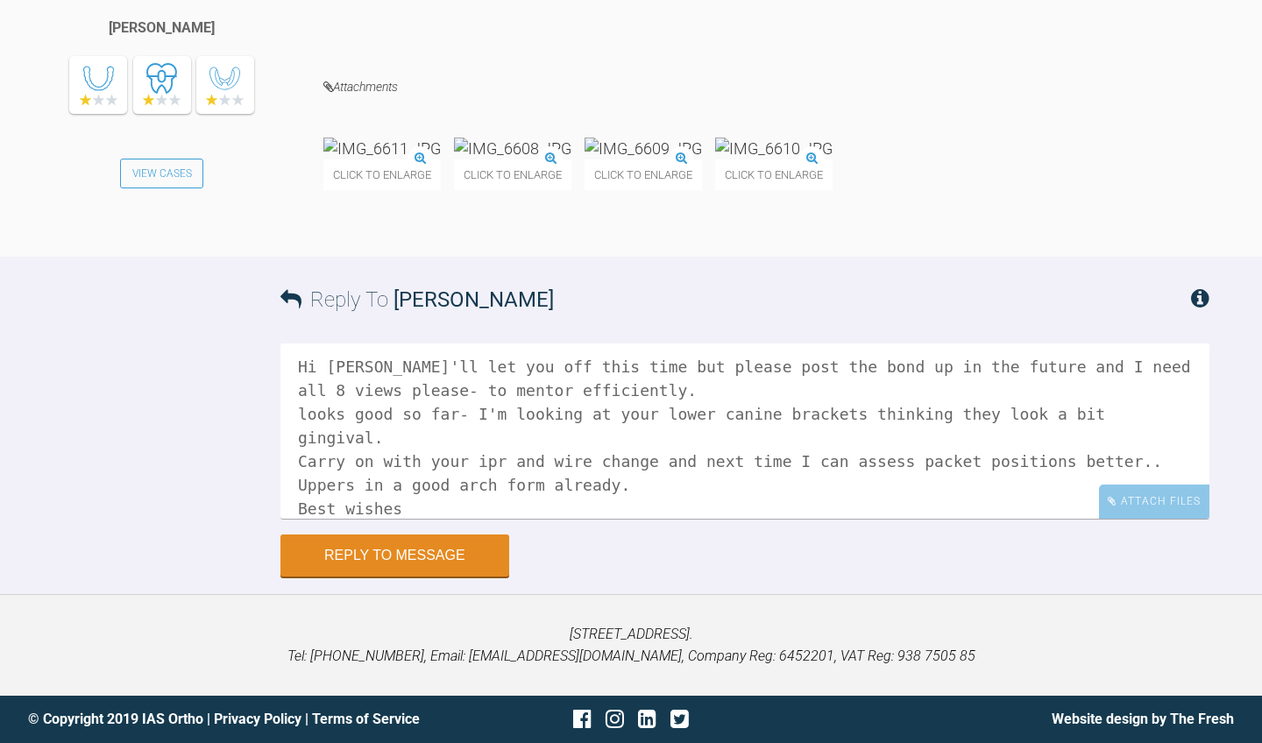
click at [304, 471] on textarea "Hi [PERSON_NAME]'ll let you off this time but please post the bond up in the fu…" at bounding box center [744, 431] width 929 height 175
click at [512, 519] on textarea "Hi [PERSON_NAME]'ll let you off this time but please post the bond up in the fu…" at bounding box center [744, 431] width 929 height 175
click at [396, 519] on textarea "Hi [PERSON_NAME]'ll let you off this time but please post the bond up in the fu…" at bounding box center [744, 431] width 929 height 175
type textarea "Hi [PERSON_NAME]'ll let you off this time but please post the bond up in the fu…"
click at [403, 578] on button "Reply to Message" at bounding box center [394, 557] width 229 height 42
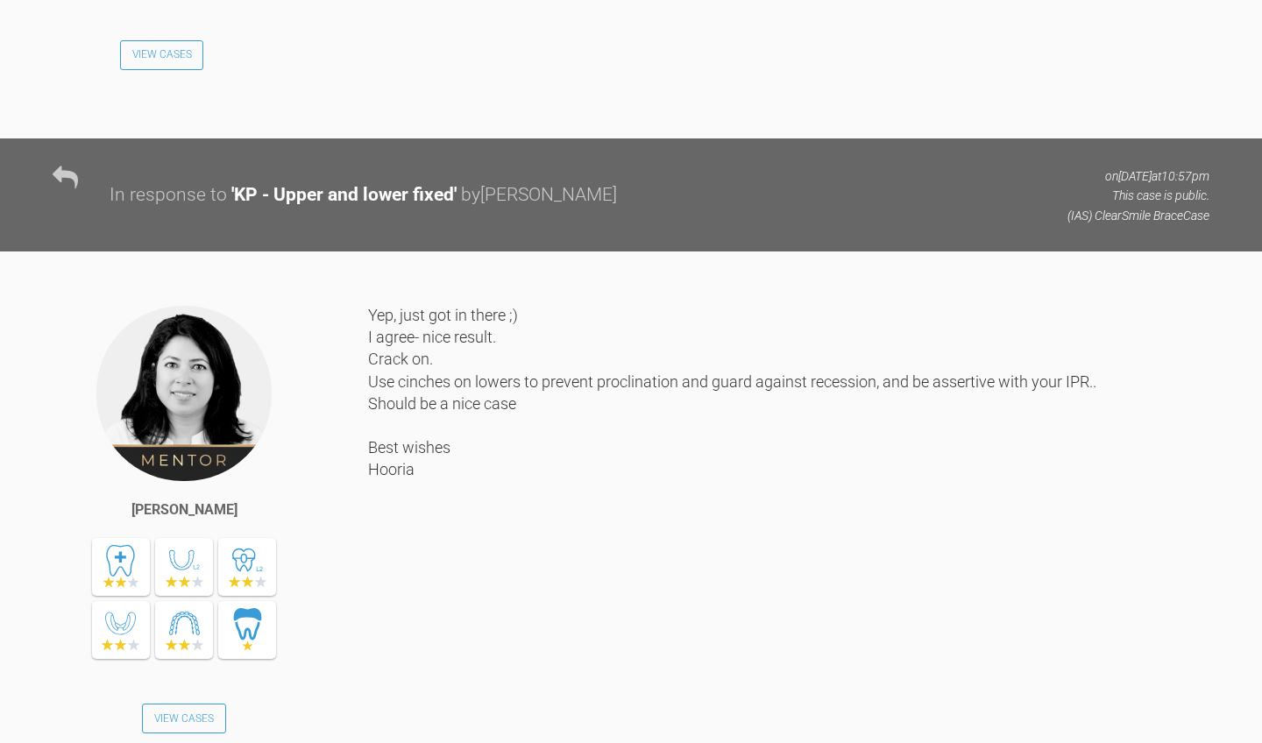
scroll to position [2286, 0]
